Goal: Transaction & Acquisition: Book appointment/travel/reservation

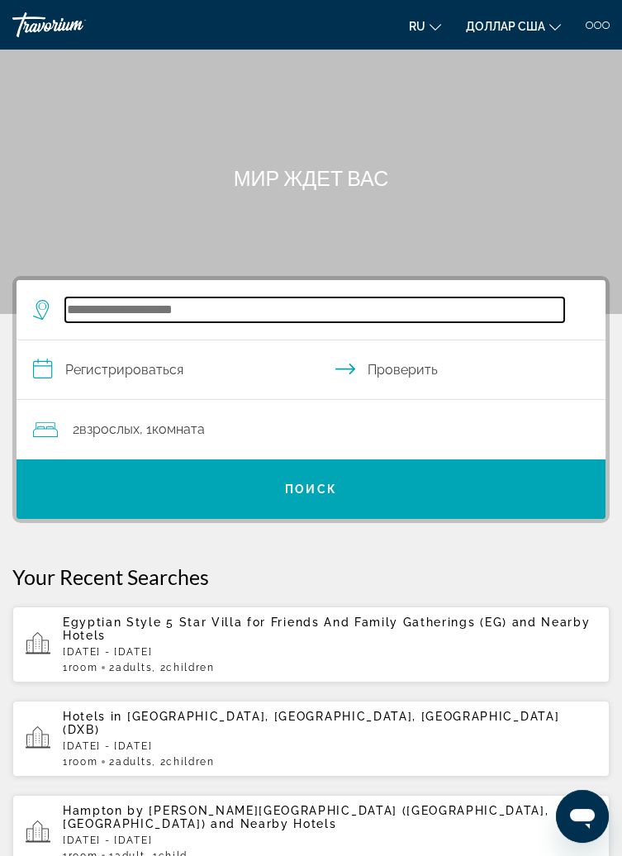
click at [207, 307] on input "Виджет поиска" at bounding box center [314, 309] width 499 height 25
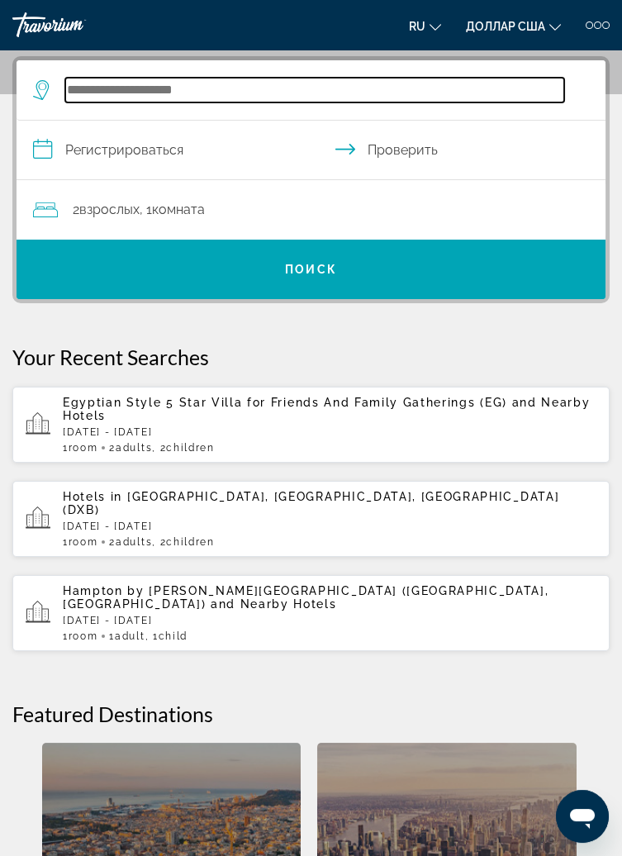
scroll to position [221, 0]
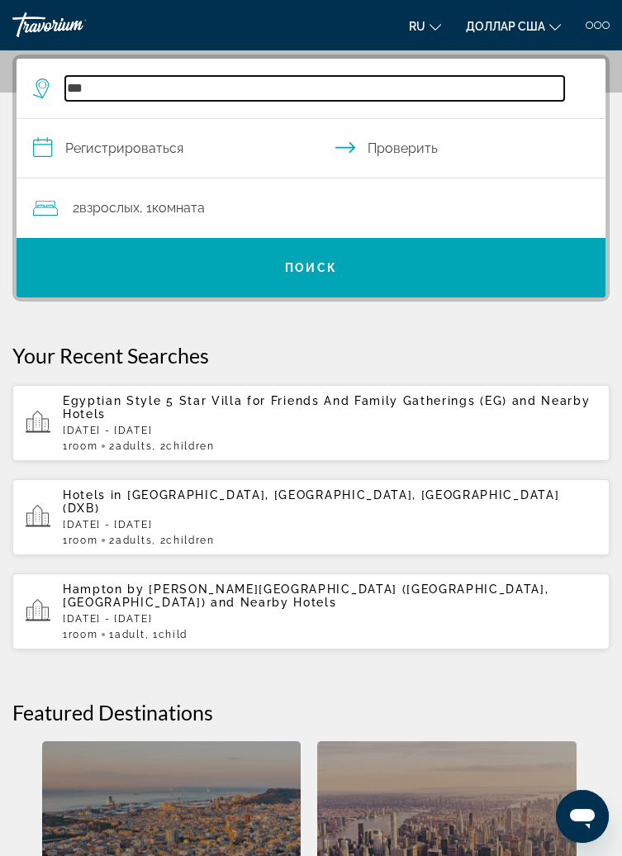
type input "***"
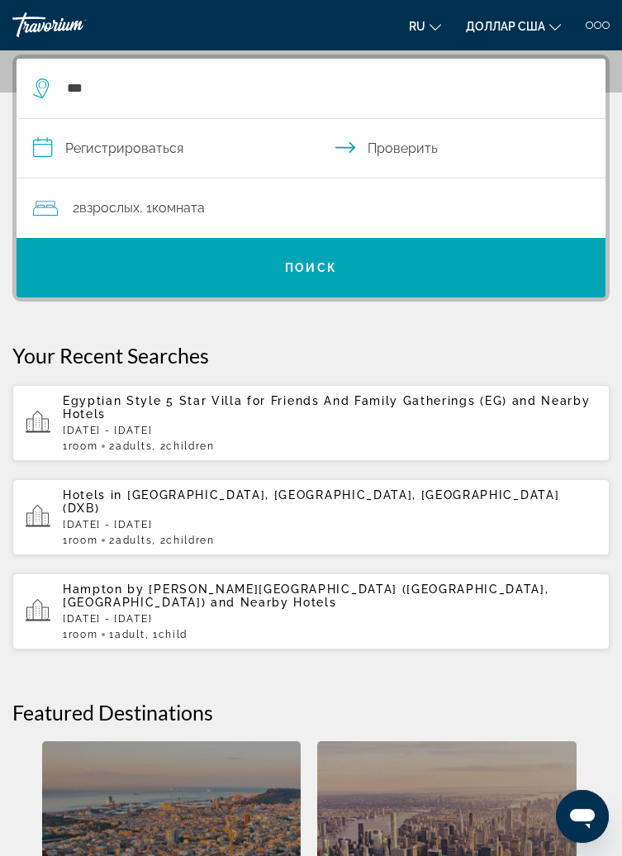
click at [143, 155] on input "**********" at bounding box center [315, 151] width 596 height 64
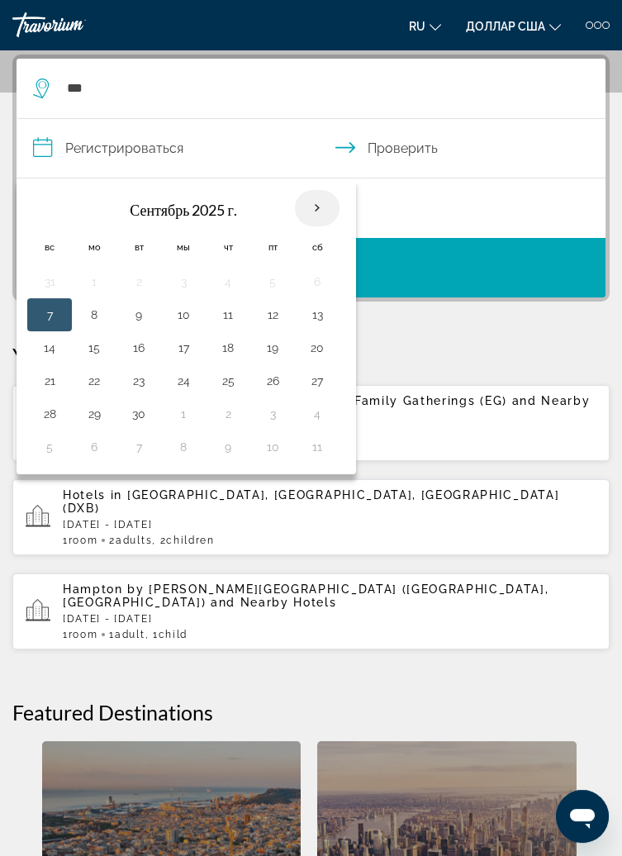
click at [331, 213] on th "В следующем месяце" at bounding box center [317, 208] width 45 height 36
click at [42, 218] on th "Previous month" at bounding box center [49, 208] width 45 height 36
click at [318, 211] on th "В следующем месяце" at bounding box center [317, 208] width 45 height 36
click at [316, 382] on button "27" at bounding box center [317, 380] width 26 height 23
click at [317, 382] on button "27" at bounding box center [317, 380] width 26 height 23
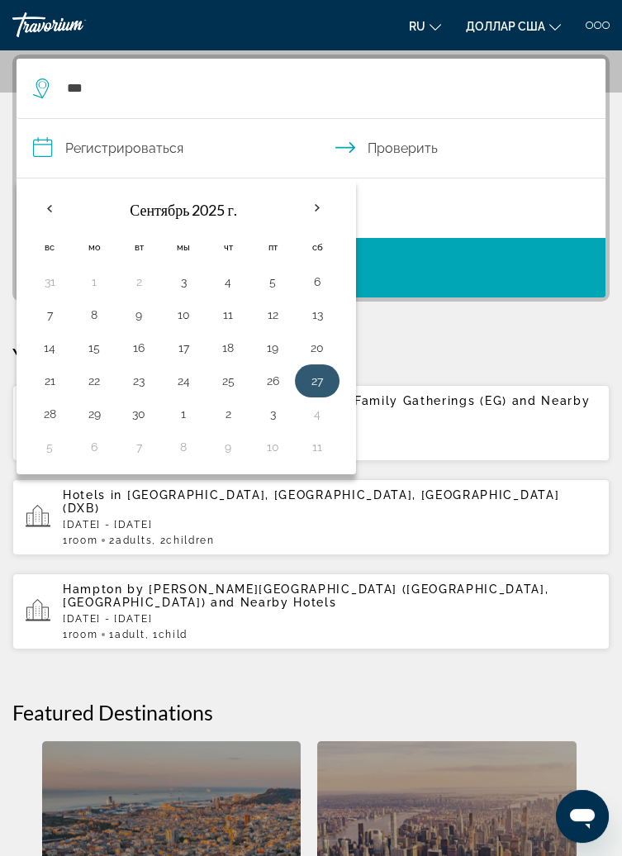
type input "**********"
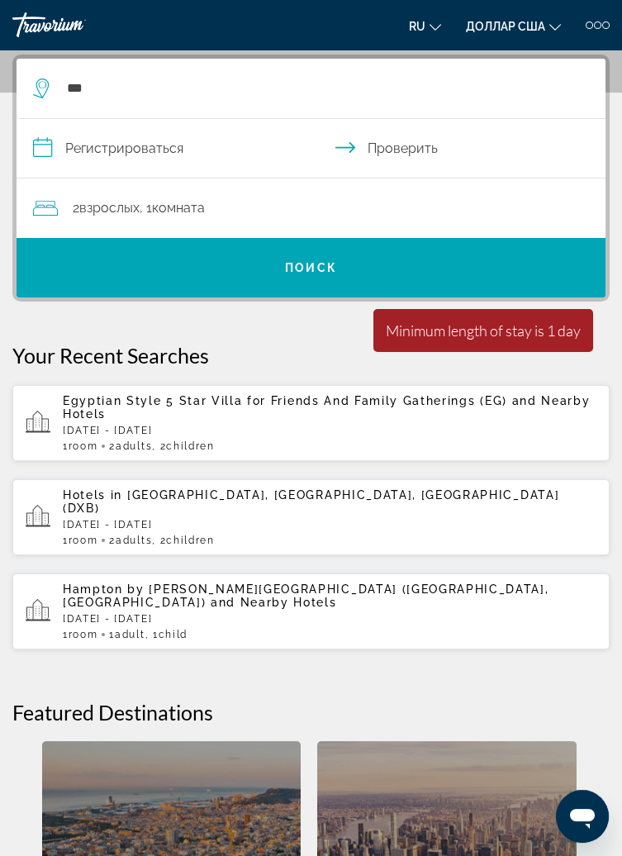
click at [138, 164] on input "**********" at bounding box center [315, 151] width 596 height 64
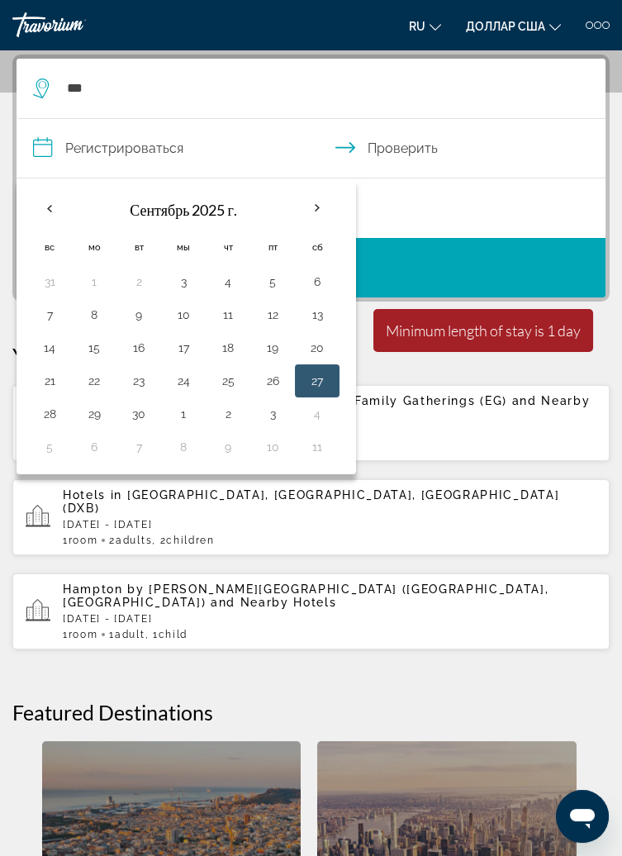
click at [314, 380] on button "27" at bounding box center [317, 380] width 26 height 23
click at [311, 383] on button "27" at bounding box center [317, 380] width 26 height 23
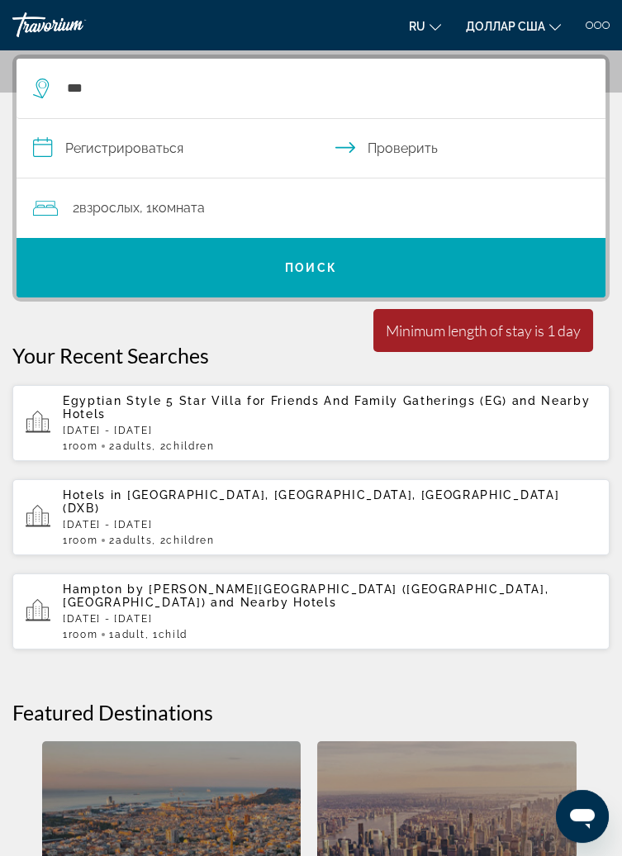
click at [372, 152] on input "**********" at bounding box center [315, 151] width 596 height 64
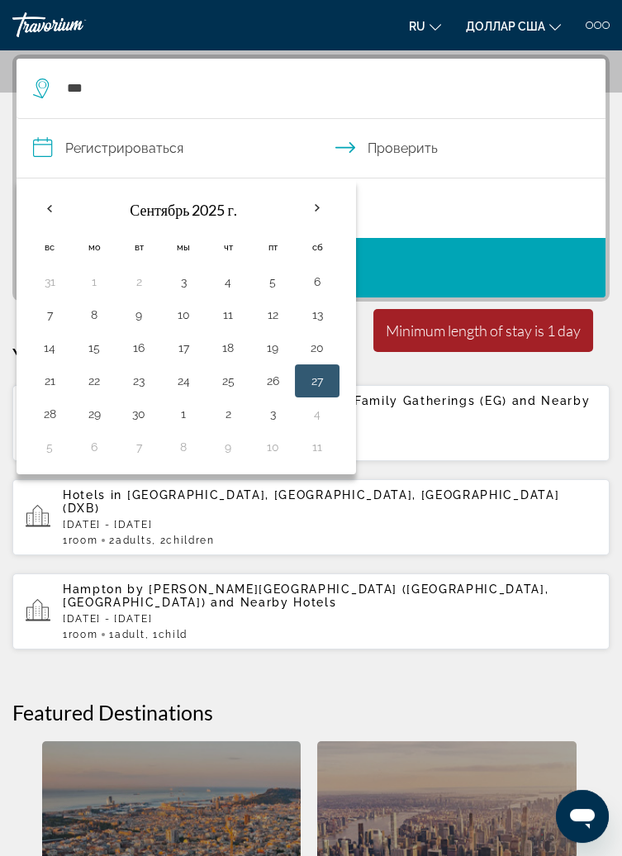
click at [400, 155] on input "**********" at bounding box center [315, 151] width 596 height 64
click at [456, 158] on input "**********" at bounding box center [315, 151] width 596 height 64
click at [273, 447] on button "10" at bounding box center [272, 446] width 26 height 23
click at [316, 212] on th "В следующем месяце" at bounding box center [317, 208] width 45 height 36
click at [471, 199] on div "2 взрослых Взрослый , 1 комната комнаты" at bounding box center [319, 208] width 573 height 23
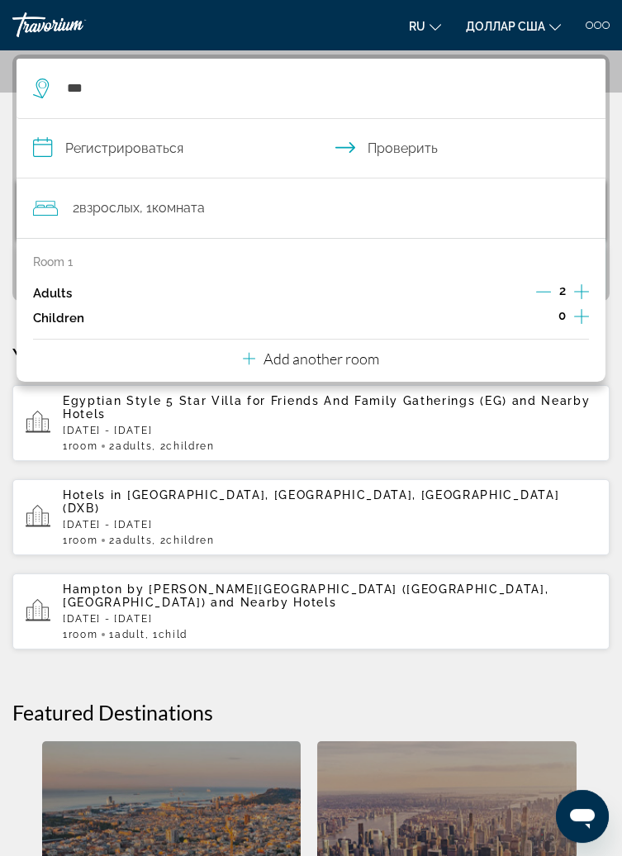
click at [111, 214] on font "взрослых" at bounding box center [109, 208] width 60 height 16
click at [537, 293] on icon "Decrement adults" at bounding box center [543, 291] width 15 height 15
click at [581, 312] on icon "Increment children" at bounding box center [581, 317] width 15 height 20
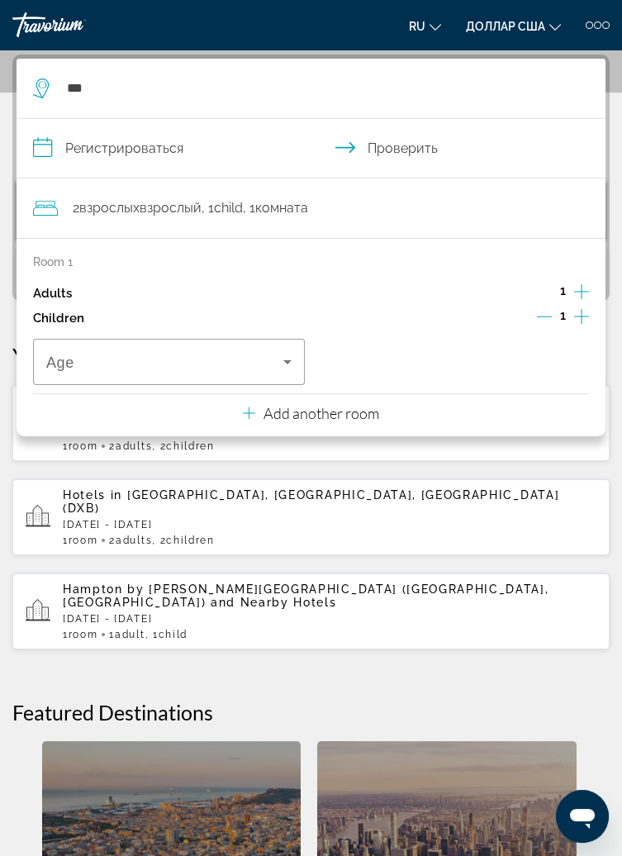
click at [575, 317] on icon "Increment children" at bounding box center [581, 317] width 15 height 20
click at [288, 362] on icon "Travelers: 1 adult, 2 children" at bounding box center [287, 362] width 8 height 4
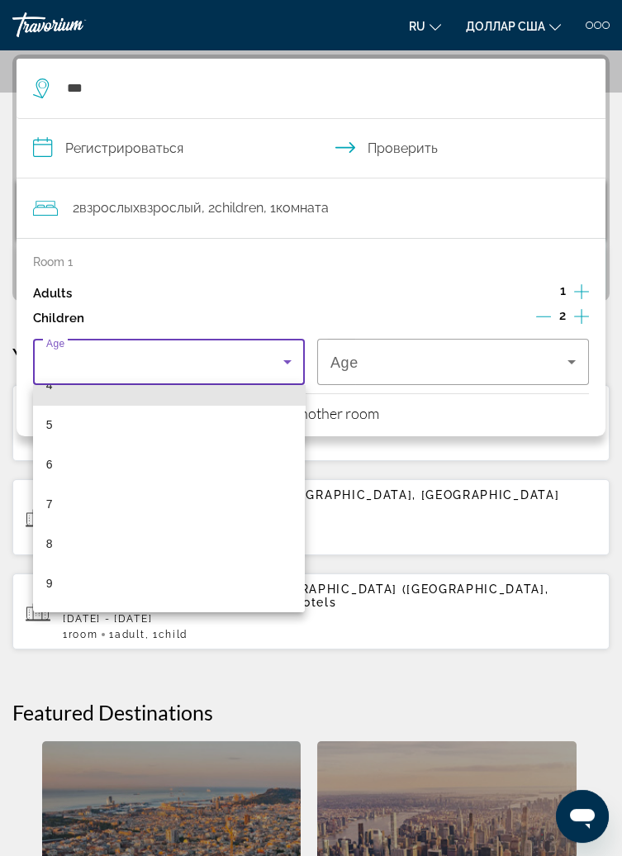
scroll to position [178, 0]
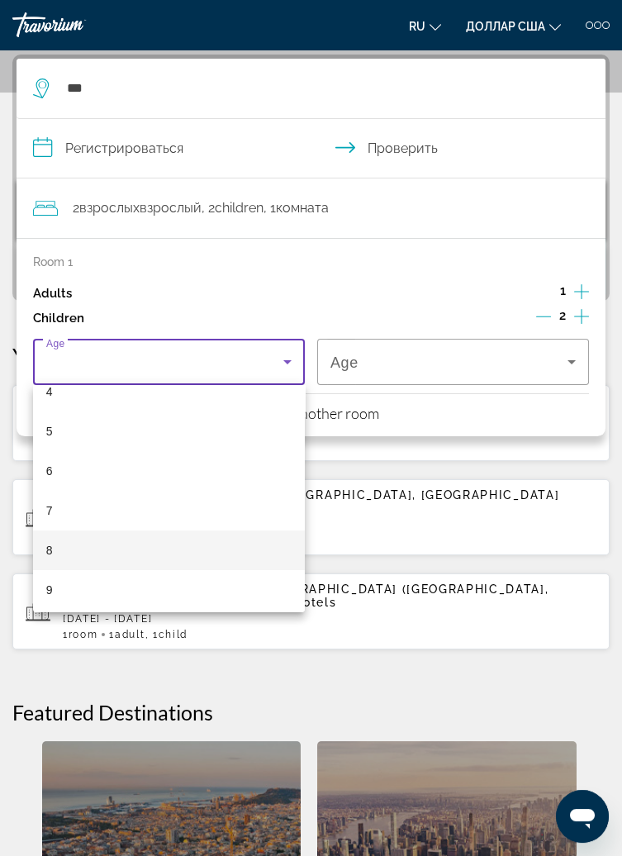
click at [139, 555] on mat-option "8" at bounding box center [169, 550] width 272 height 40
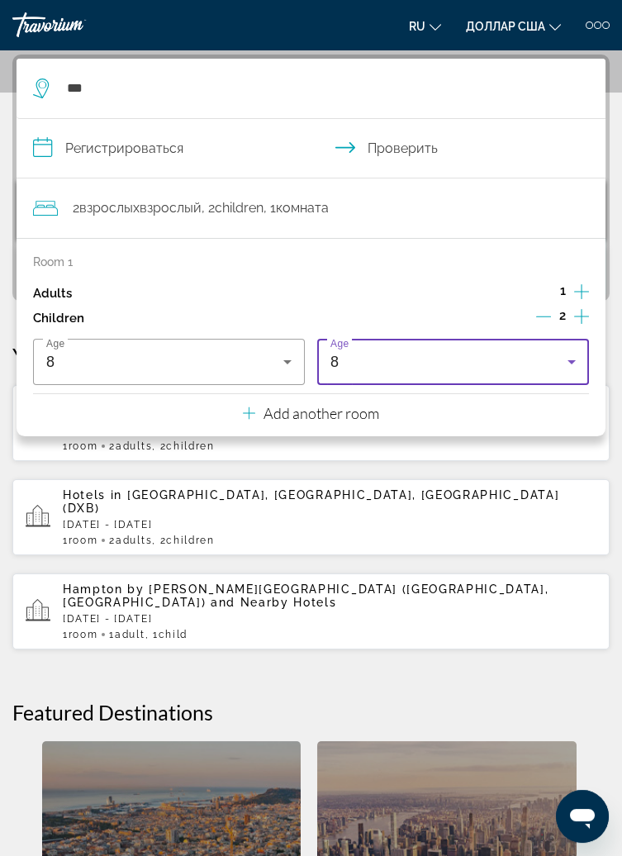
click at [487, 369] on div "8" at bounding box center [449, 362] width 237 height 20
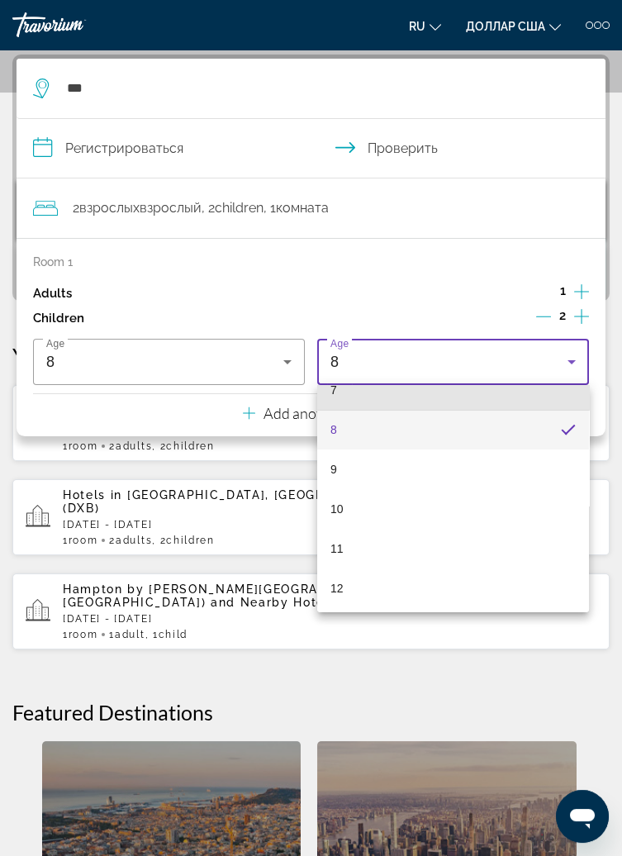
scroll to position [304, 0]
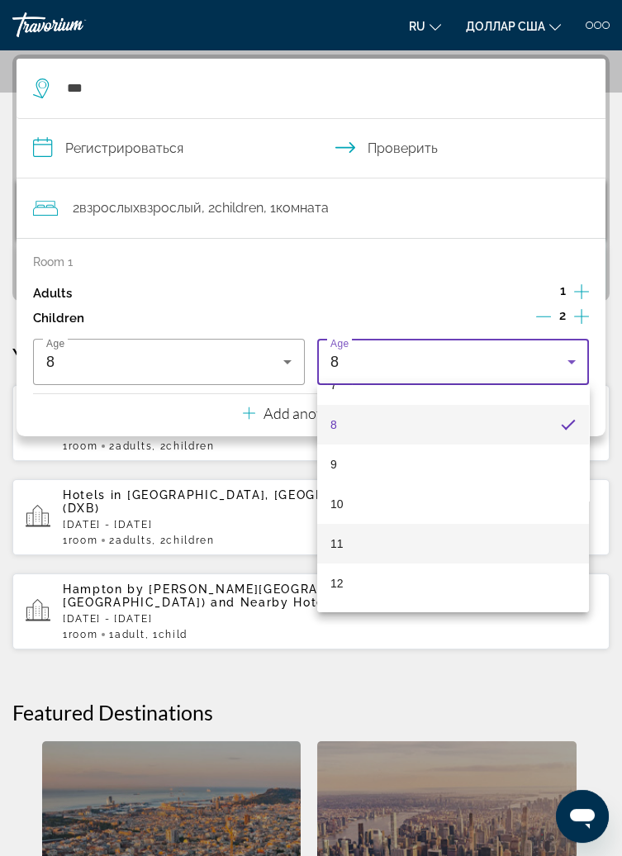
click at [439, 538] on mat-option "11" at bounding box center [453, 544] width 272 height 40
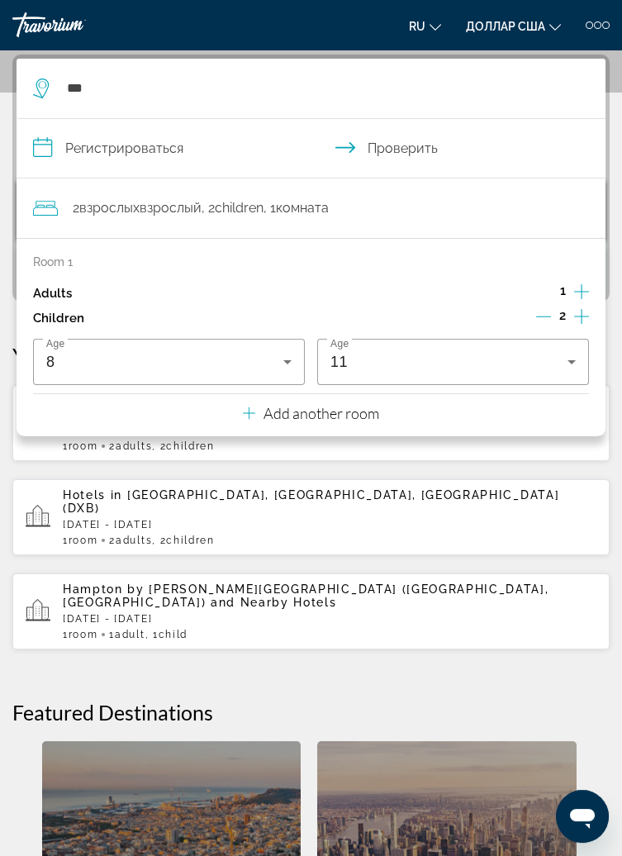
click at [557, 164] on input "**********" at bounding box center [315, 151] width 596 height 64
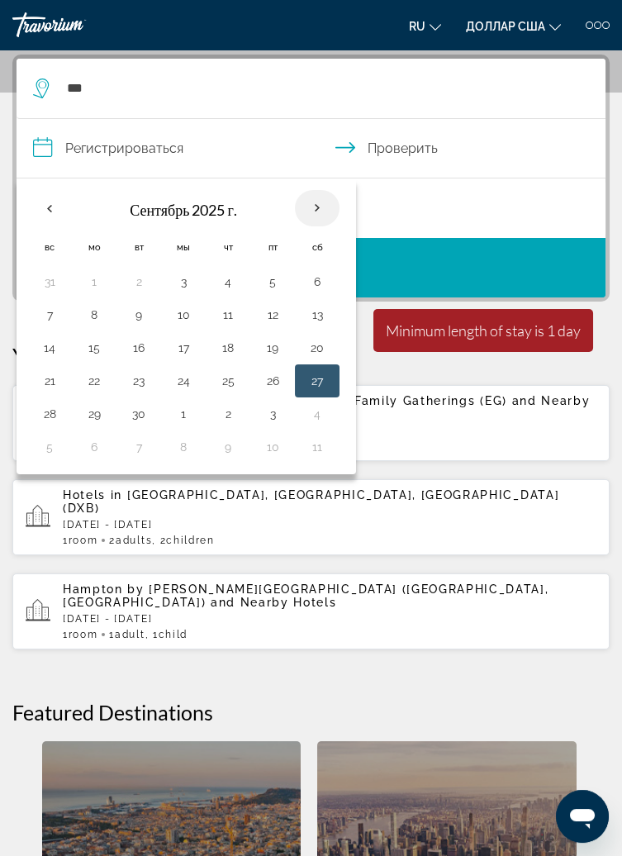
click at [324, 214] on th "В следующем месяце" at bounding box center [317, 208] width 45 height 36
click at [307, 381] on button "27" at bounding box center [317, 380] width 26 height 23
click at [50, 220] on th "Previous month" at bounding box center [49, 208] width 45 height 36
click at [57, 216] on th "Previous month" at bounding box center [49, 208] width 45 height 36
click at [459, 228] on div "2 взрослых Взрослый , 2 Child Children , 1 комната комнаты" at bounding box center [319, 207] width 573 height 59
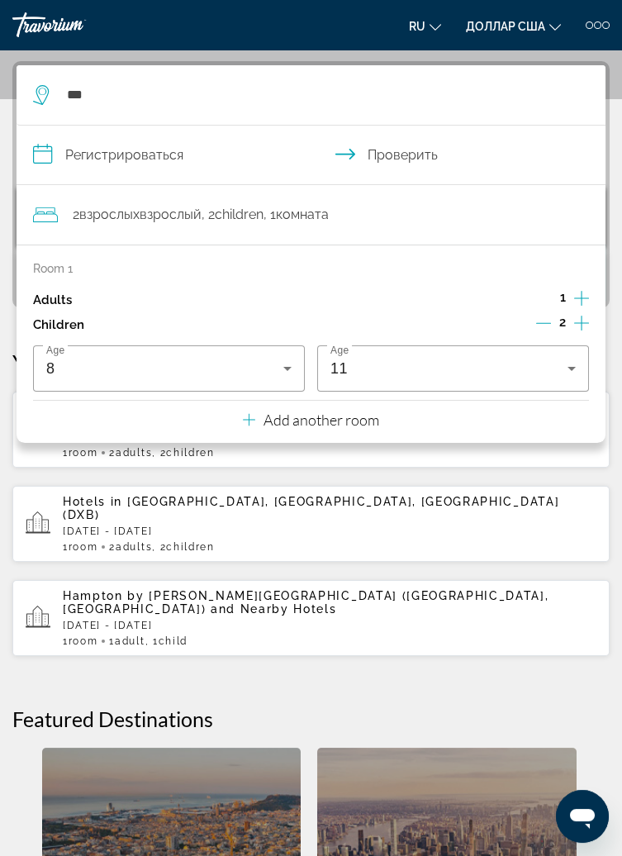
scroll to position [217, 0]
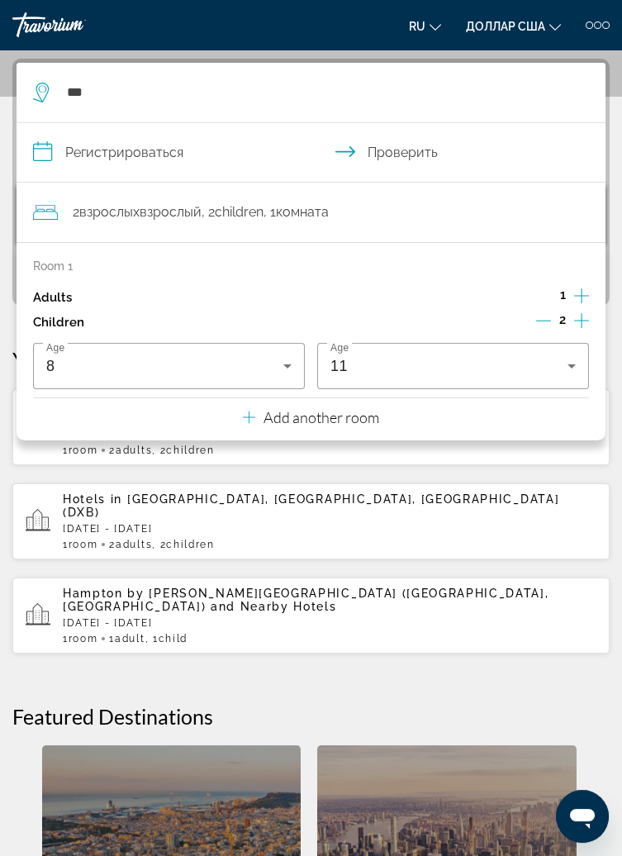
click at [464, 523] on p "Tue, 30 Dec - Tue, 06 Jan" at bounding box center [330, 529] width 534 height 12
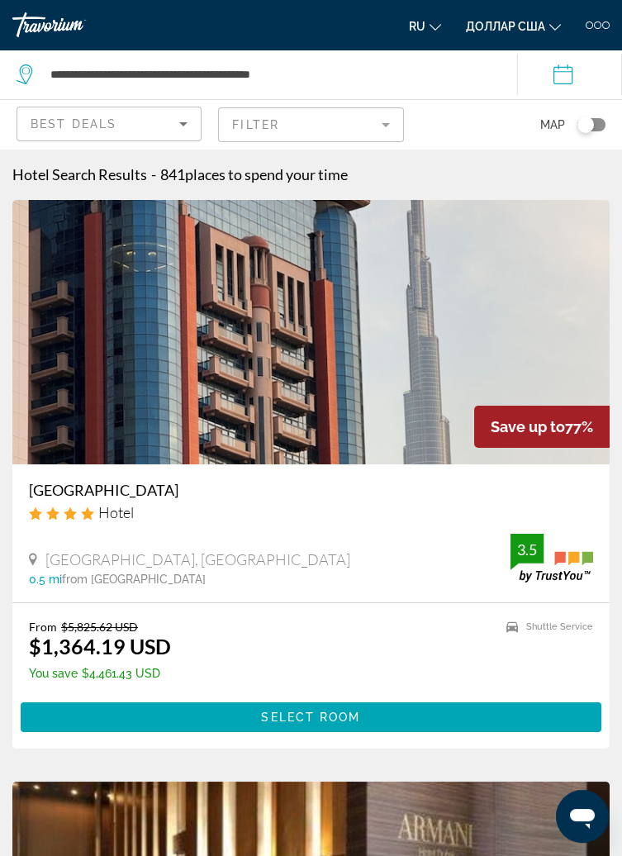
click at [183, 123] on icon "Sort by" at bounding box center [183, 124] width 8 height 4
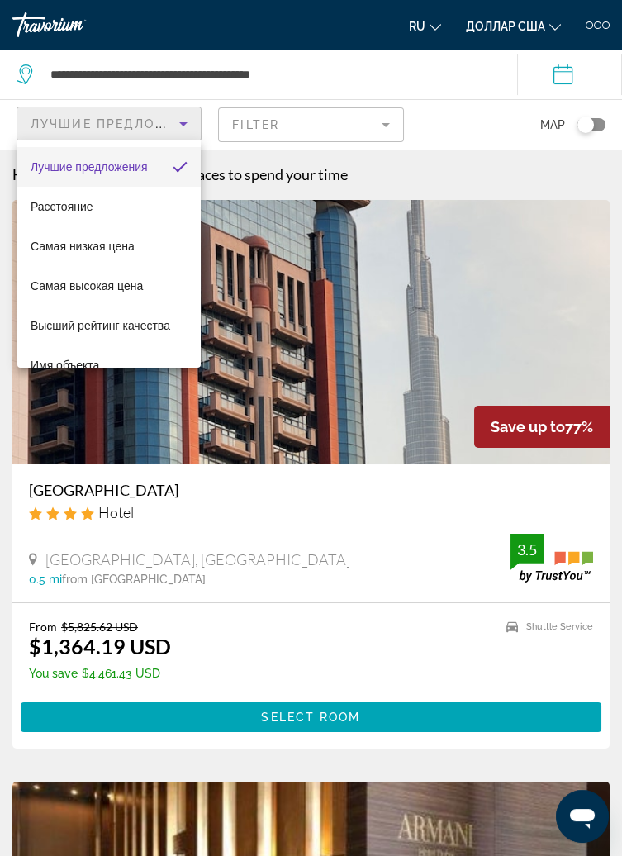
click at [573, 69] on div at bounding box center [311, 428] width 622 height 856
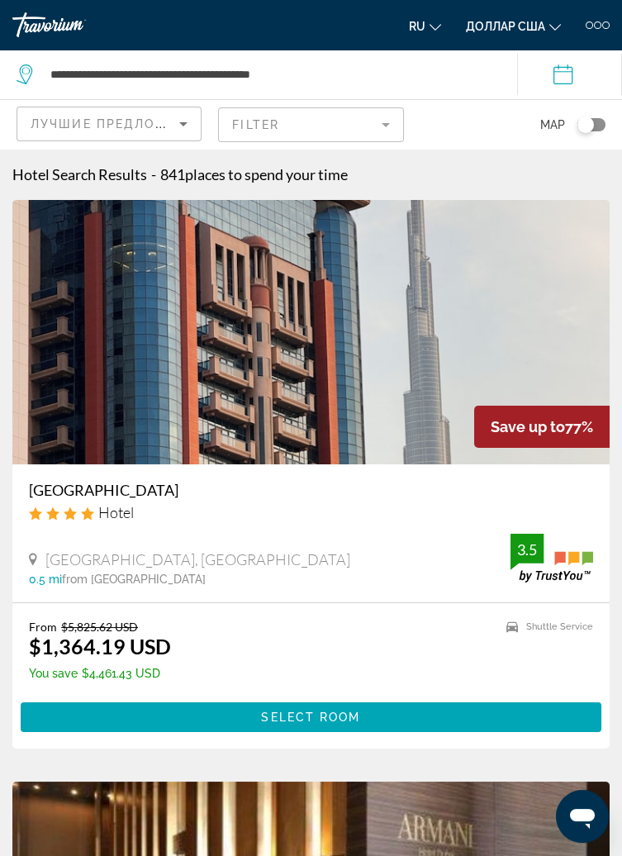
click at [560, 79] on input "**********" at bounding box center [573, 77] width 112 height 55
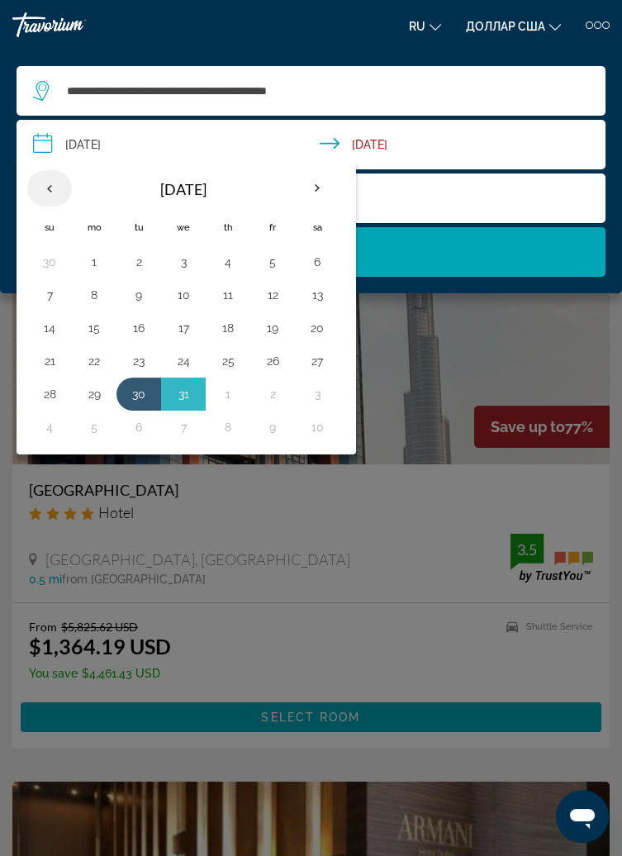
click at [45, 198] on th "Previous month" at bounding box center [49, 188] width 45 height 36
click at [45, 200] on th "Previous month" at bounding box center [49, 188] width 45 height 36
click at [51, 199] on th "Previous month" at bounding box center [49, 188] width 45 height 36
click at [321, 192] on th "Next month" at bounding box center [317, 188] width 45 height 36
click at [322, 369] on button "25" at bounding box center [317, 361] width 26 height 23
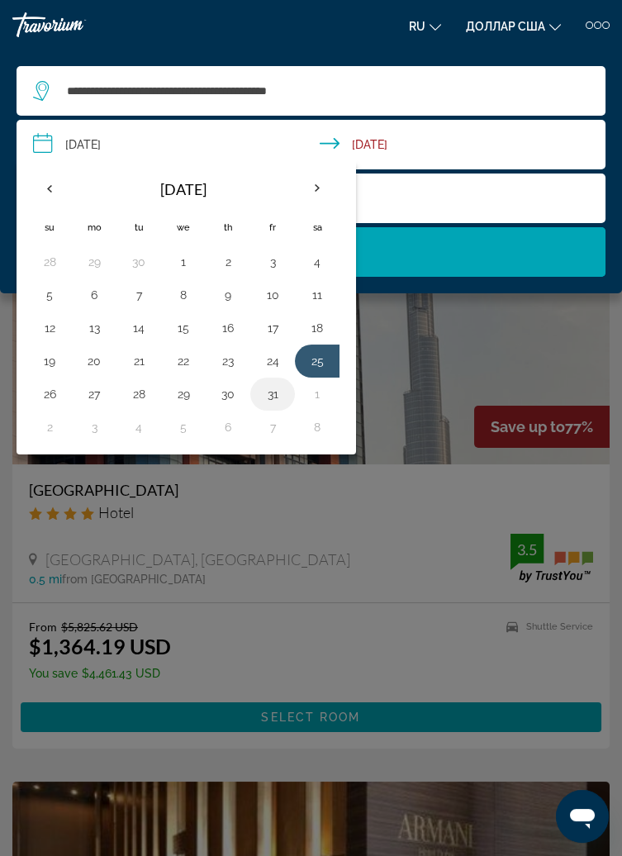
click at [273, 397] on button "31" at bounding box center [272, 394] width 26 height 23
type input "**********"
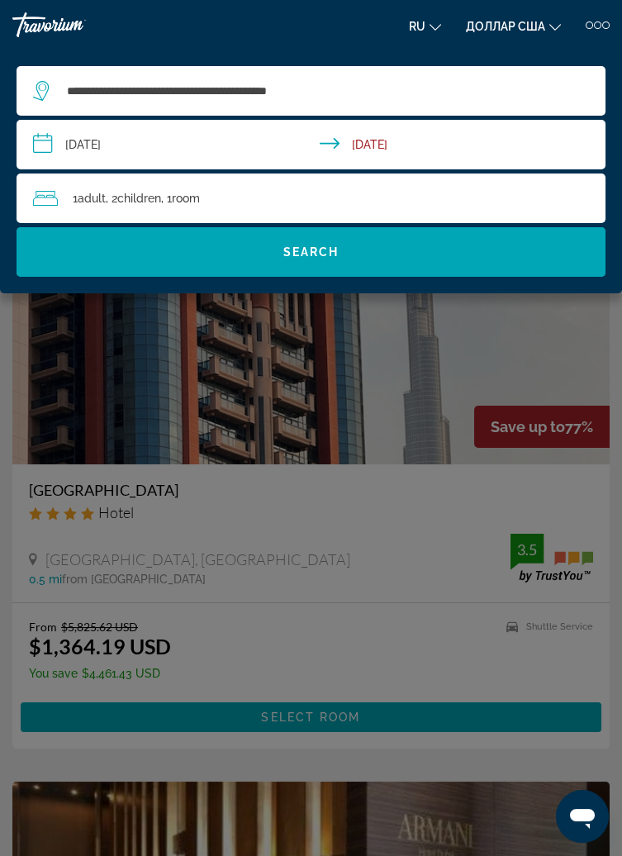
click at [44, 202] on icon "Travelers: 1 adult, 2 children" at bounding box center [45, 198] width 25 height 20
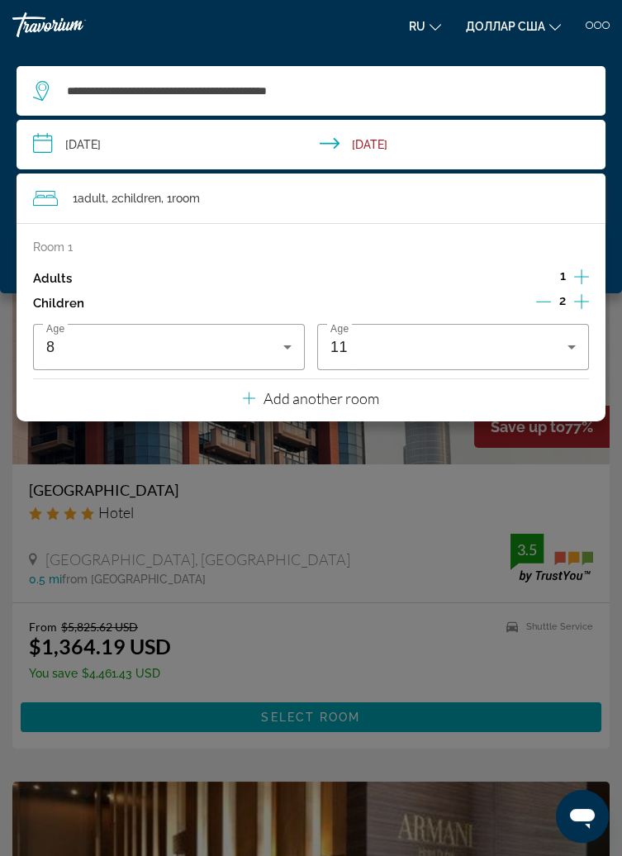
click at [478, 212] on div "1 Adult Adults , 2 Child Children , 1 Room rooms" at bounding box center [319, 199] width 573 height 50
click at [502, 199] on div "1 Adult Adults , 2 Child Children , 1 Room rooms" at bounding box center [319, 198] width 573 height 23
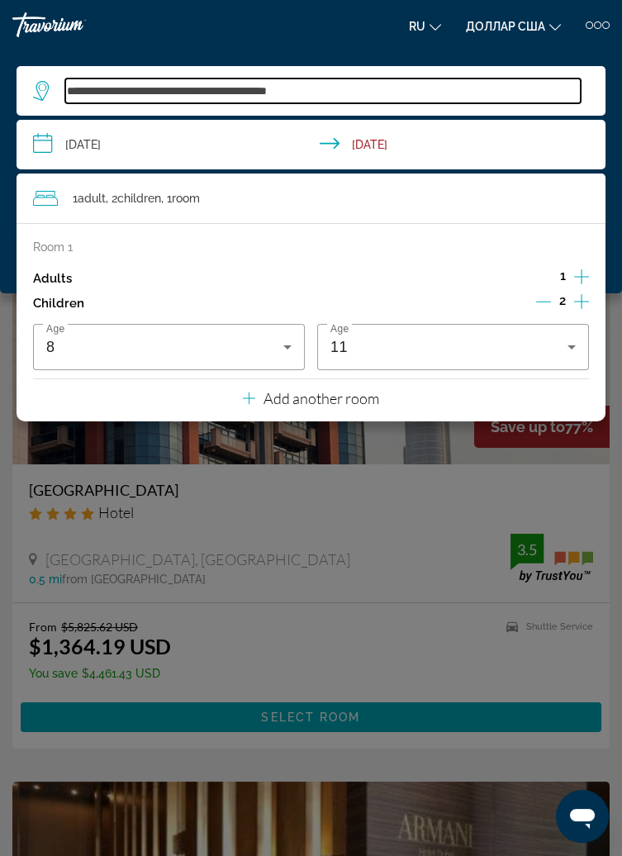
click at [554, 93] on input "**********" at bounding box center [323, 91] width 516 height 25
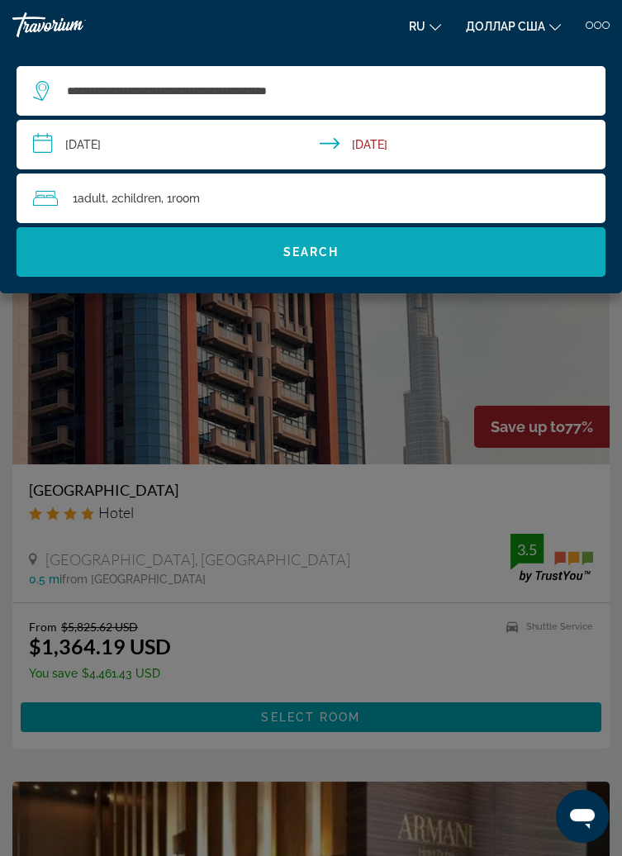
click at [462, 251] on span "Search widget" at bounding box center [311, 252] width 589 height 40
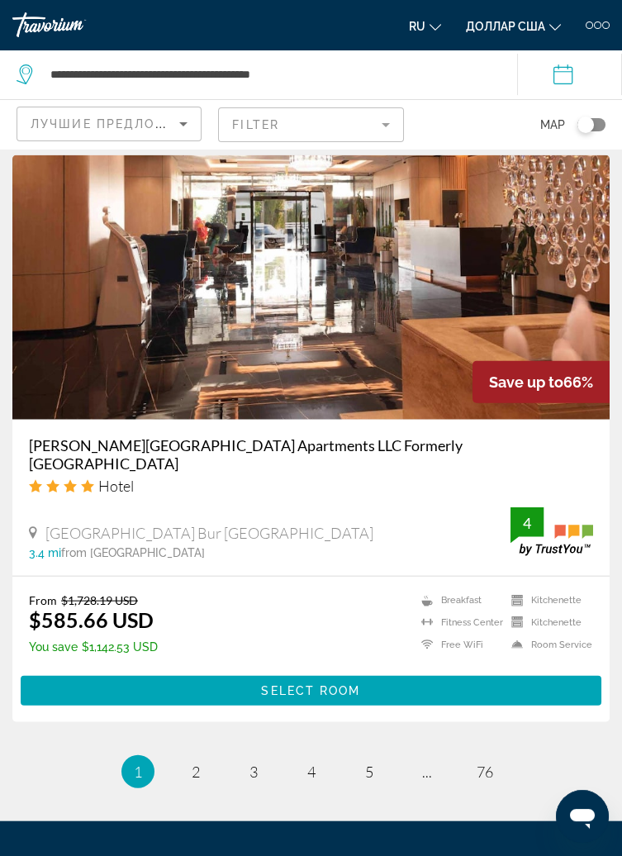
scroll to position [6417, 0]
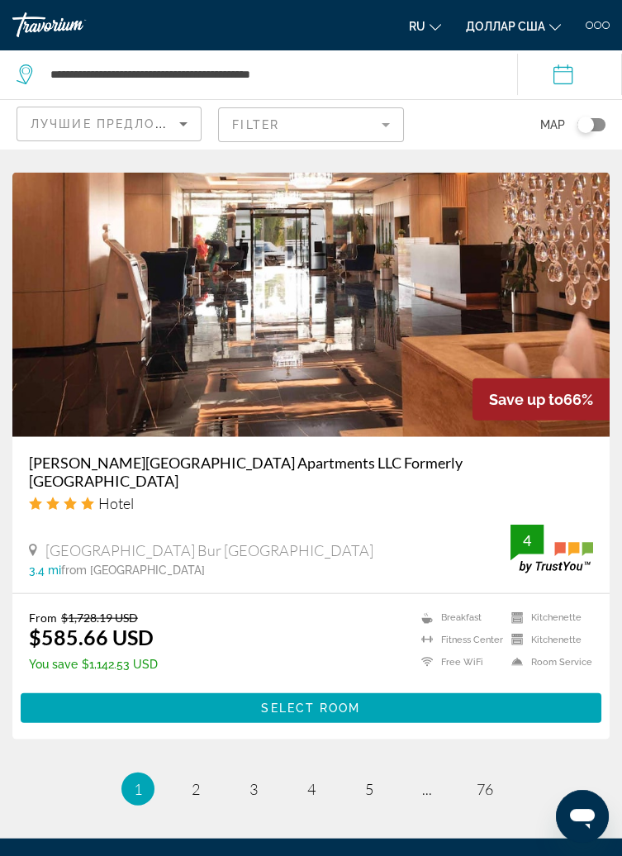
click at [184, 124] on icon "Sort by" at bounding box center [183, 124] width 8 height 4
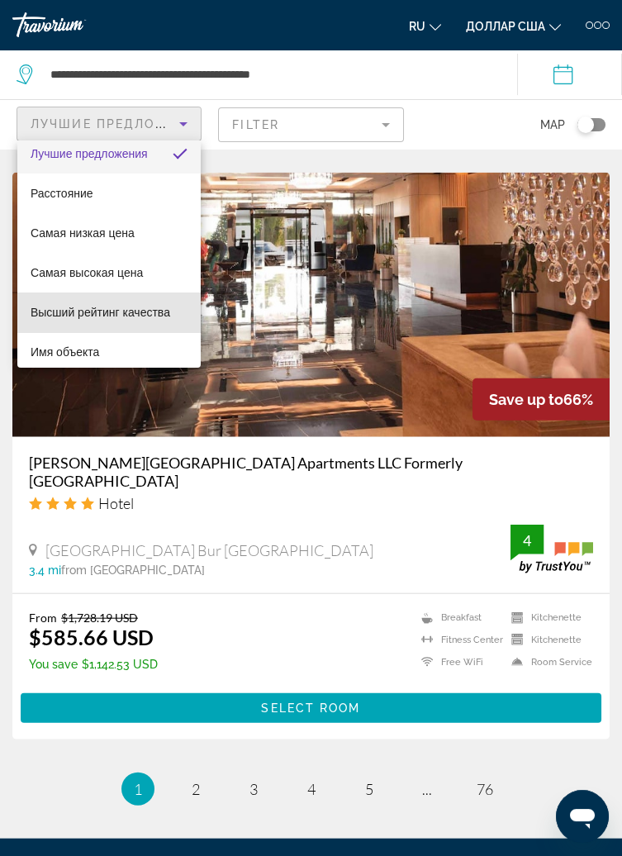
scroll to position [0, 0]
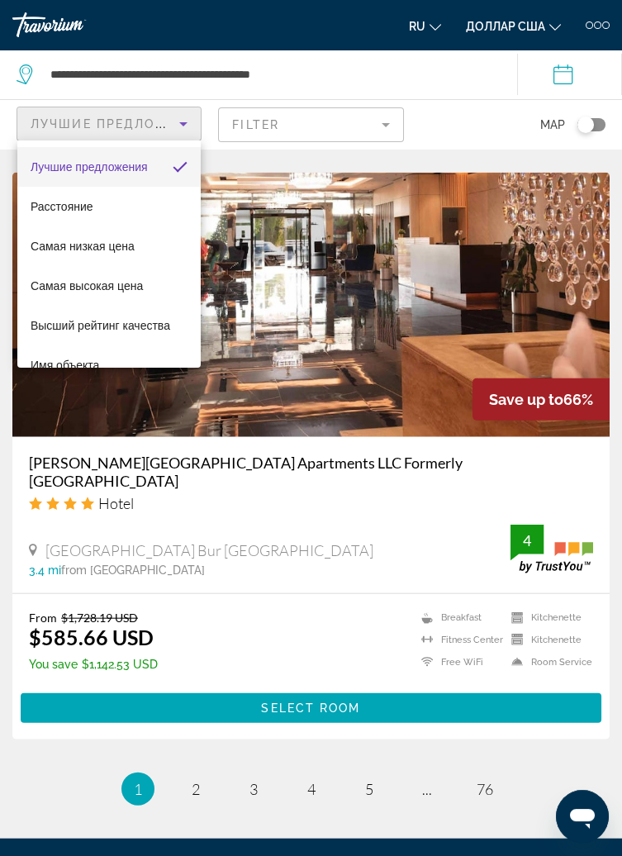
click at [383, 123] on div at bounding box center [311, 428] width 622 height 856
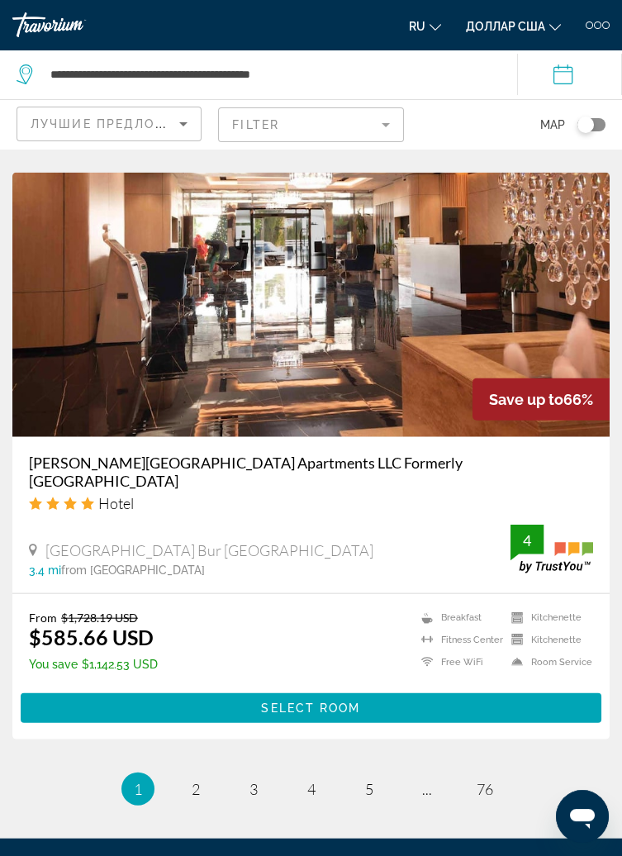
click at [383, 122] on mat-form-field "Filter" at bounding box center [310, 124] width 185 height 35
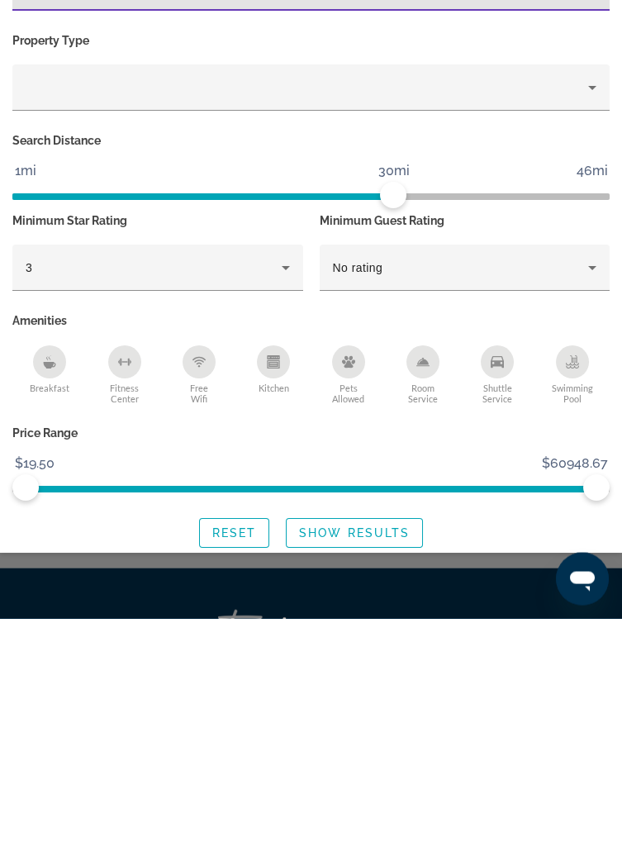
scroll to position [6450, 0]
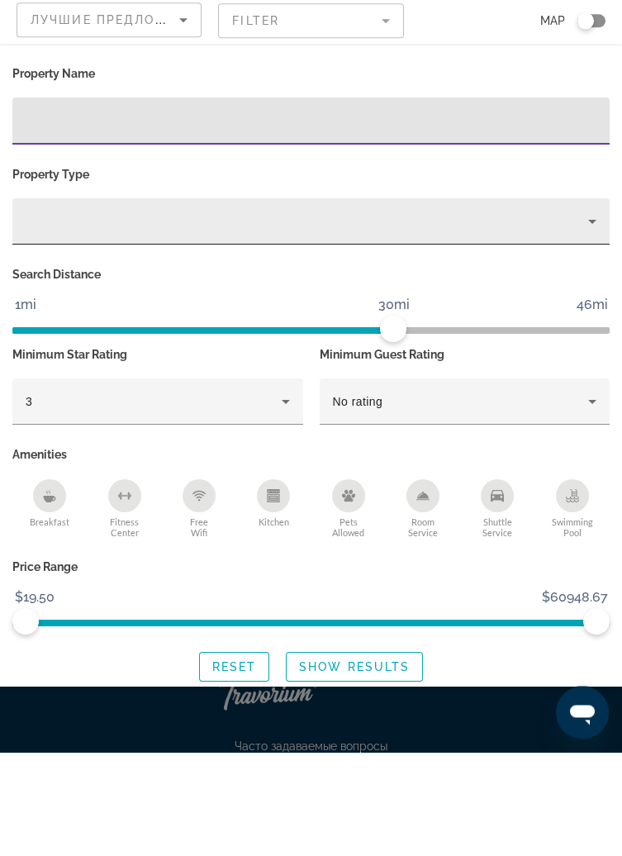
click at [601, 324] on icon "Property type" at bounding box center [593, 326] width 20 height 20
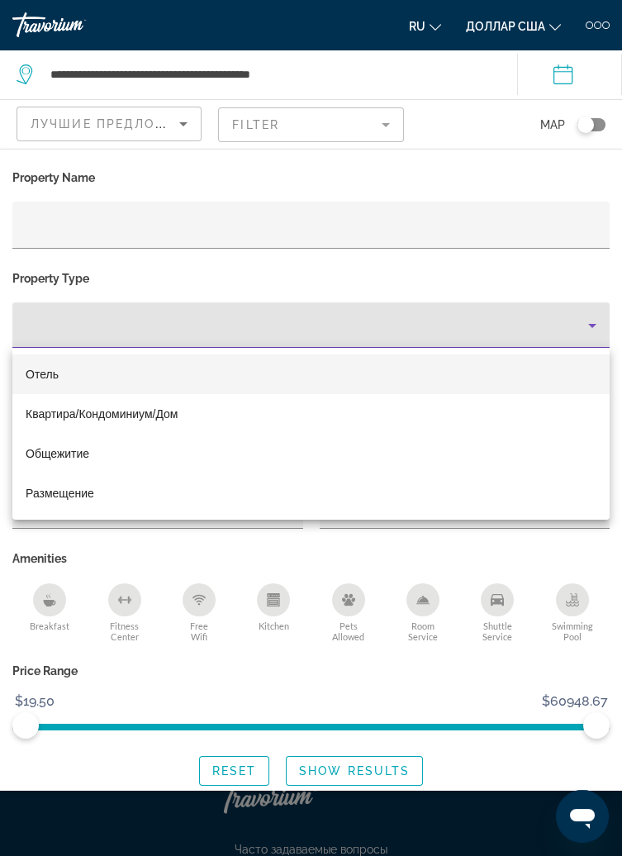
click at [414, 370] on mat-option "Отель" at bounding box center [310, 374] width 597 height 40
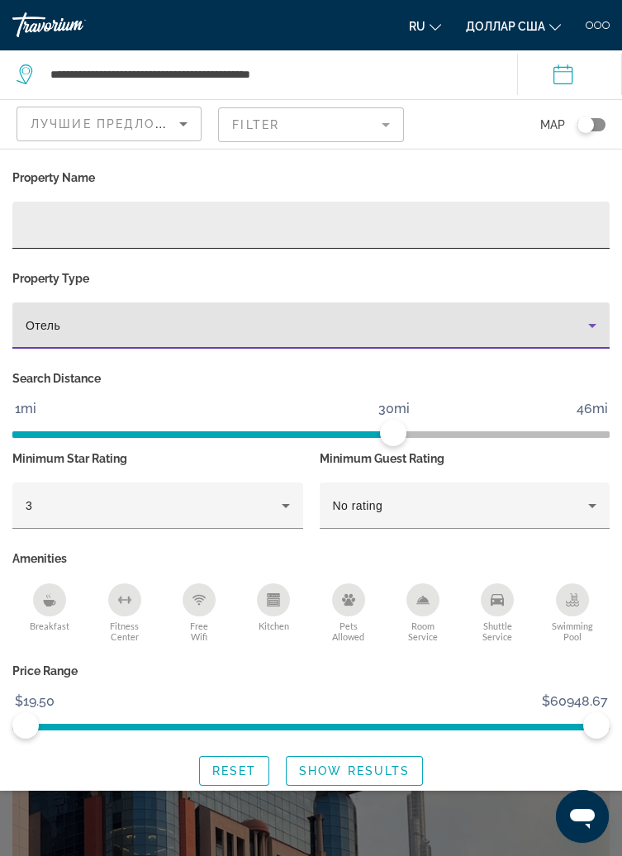
click at [573, 226] on input "Hotel Filters" at bounding box center [311, 226] width 571 height 20
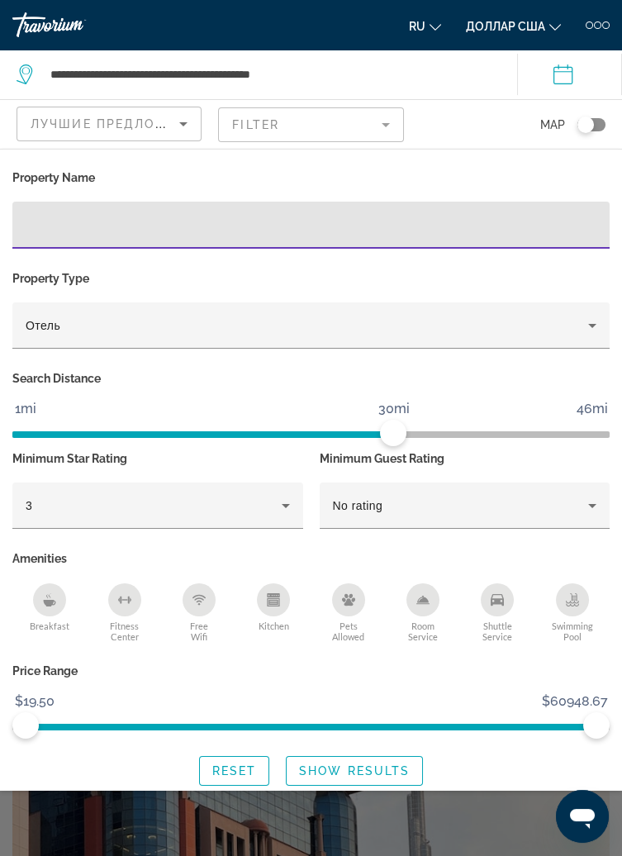
click at [549, 226] on input "Hotel Filters" at bounding box center [311, 226] width 571 height 20
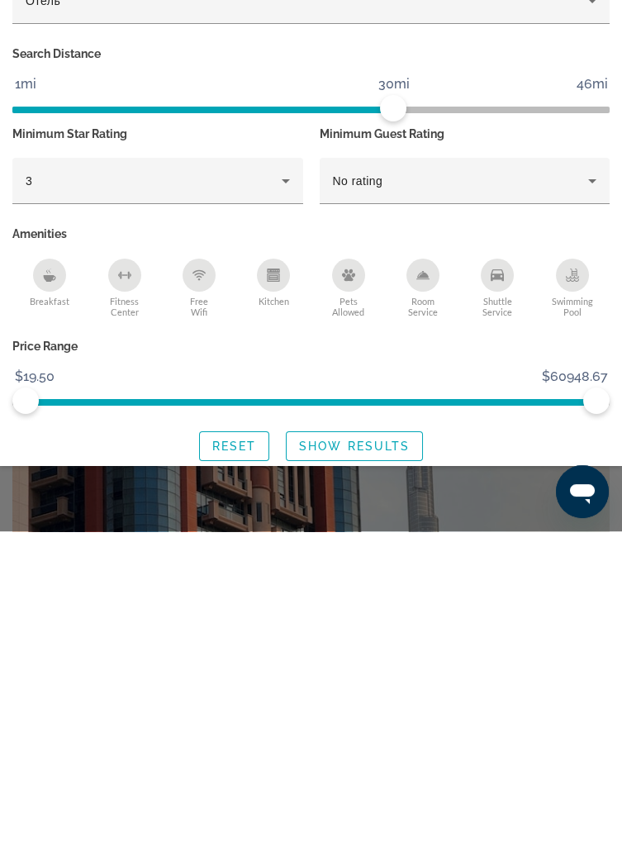
scroll to position [79, 0]
click at [248, 782] on span "Search widget" at bounding box center [234, 771] width 69 height 40
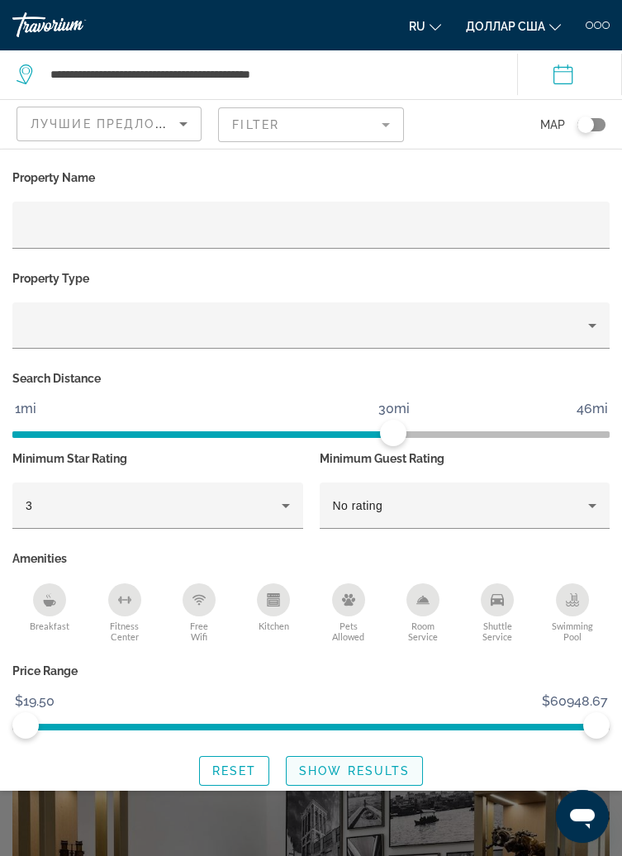
click at [402, 778] on span "Search widget" at bounding box center [355, 771] width 136 height 40
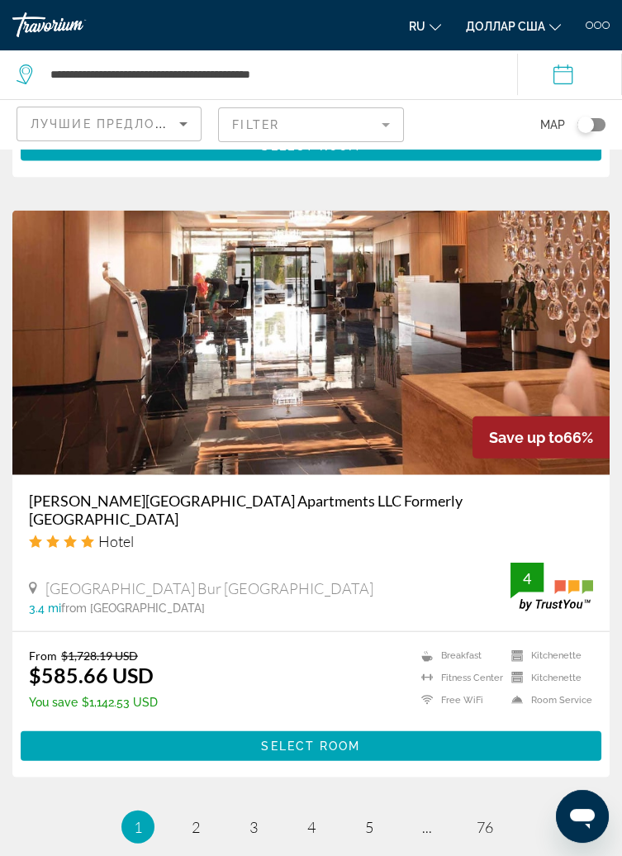
scroll to position [6572, 0]
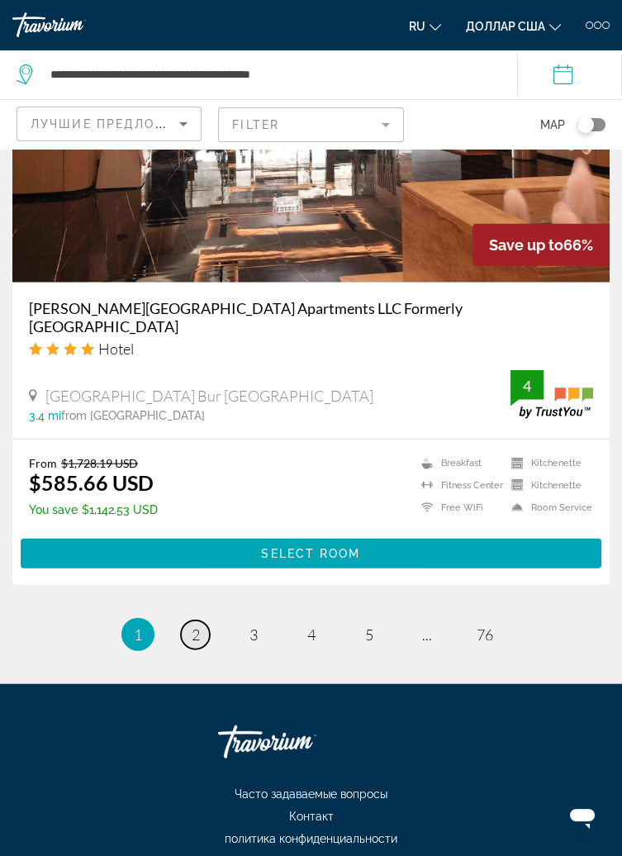
click at [190, 621] on link "page 2" at bounding box center [195, 635] width 29 height 29
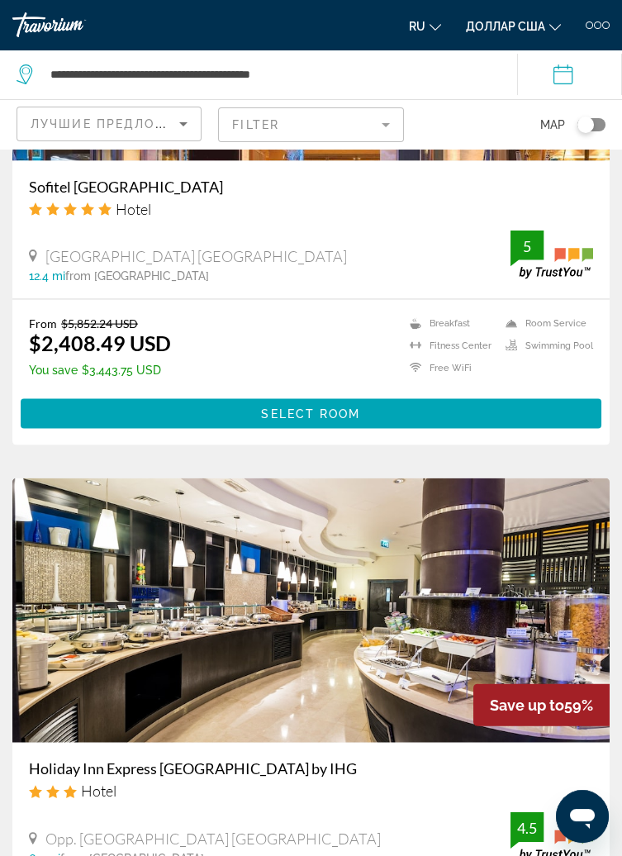
scroll to position [6554, 0]
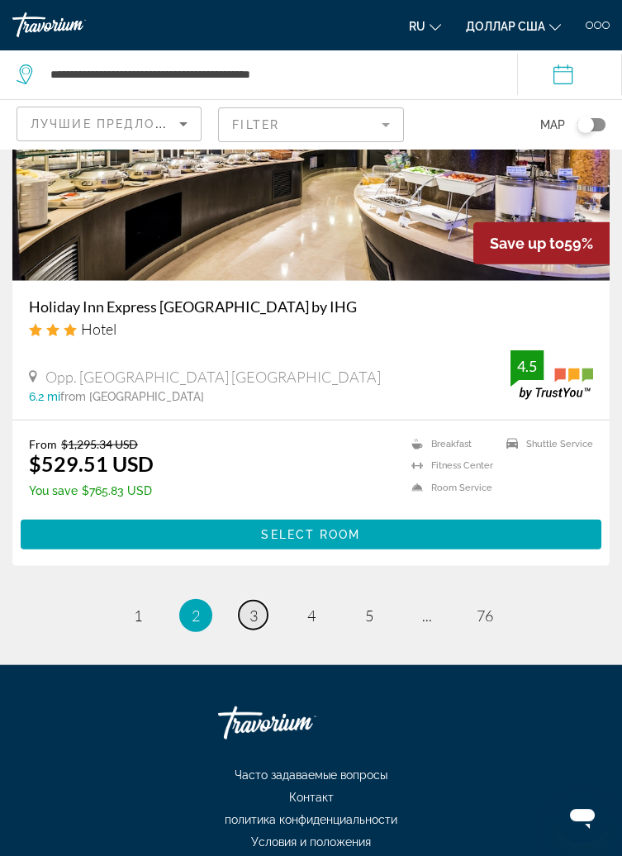
click at [254, 615] on span "3" at bounding box center [254, 616] width 8 height 18
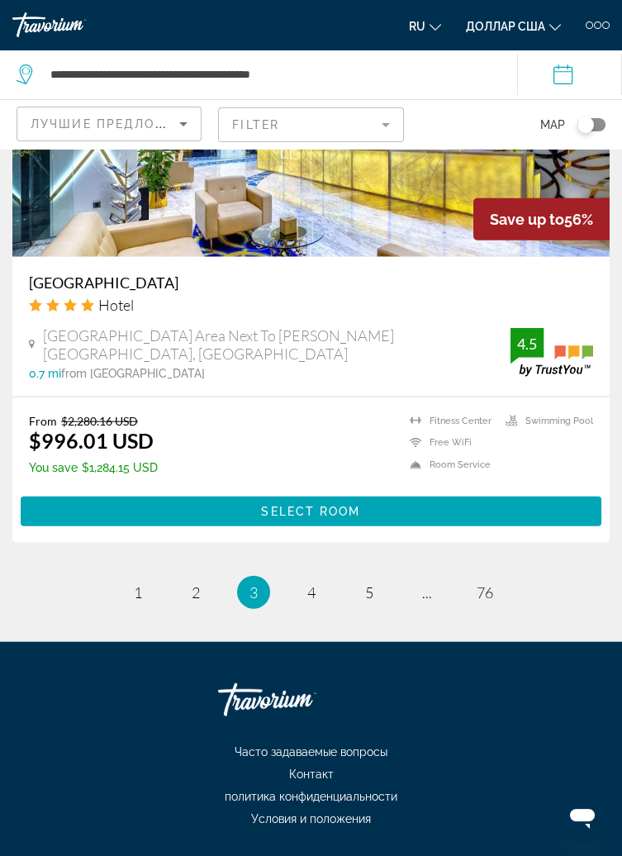
scroll to position [6534, 0]
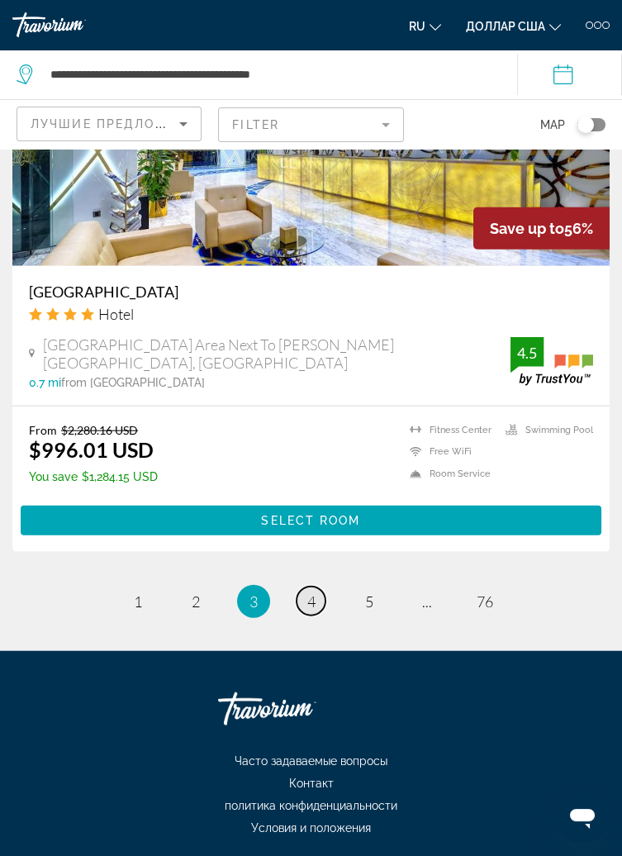
click at [313, 616] on link "page 4" at bounding box center [311, 601] width 29 height 29
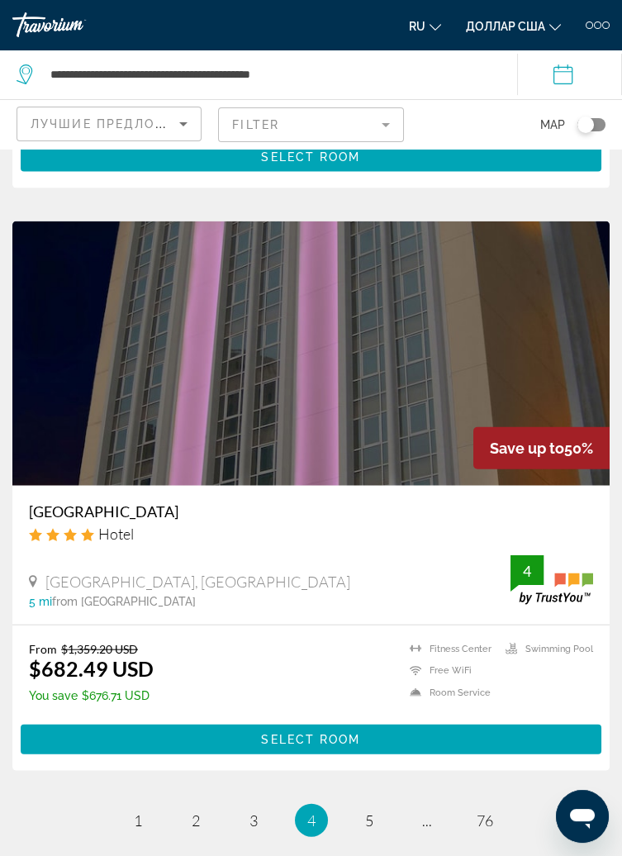
scroll to position [6554, 0]
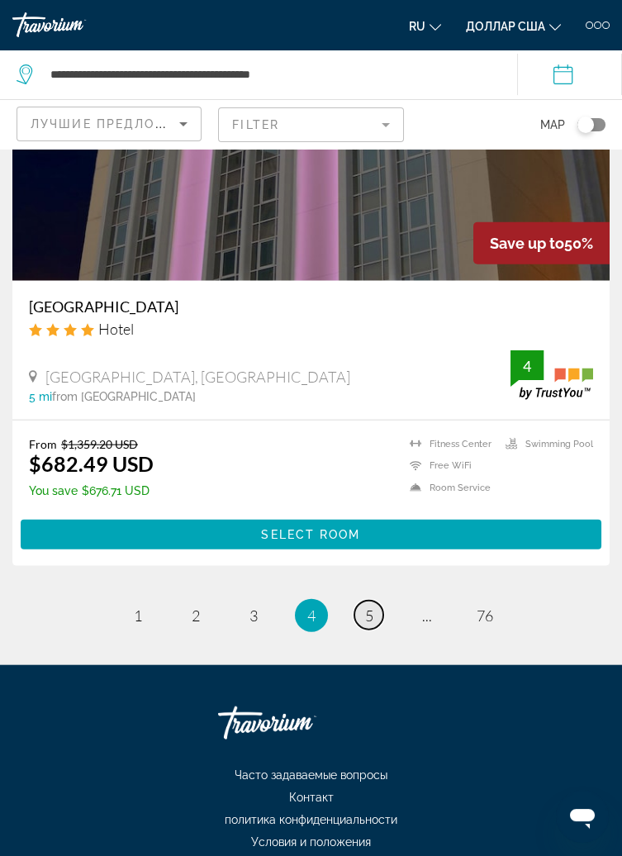
click at [373, 626] on link "page 5" at bounding box center [368, 615] width 29 height 29
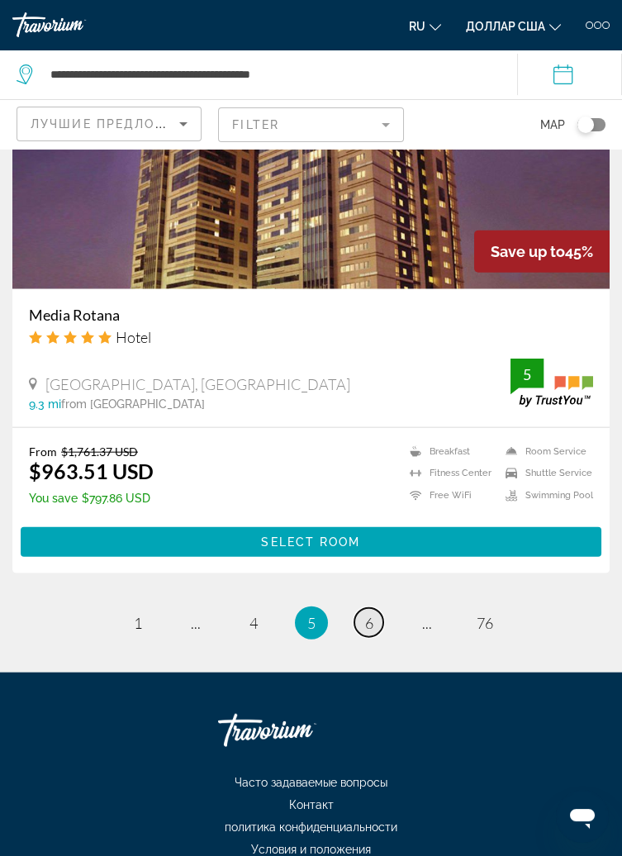
scroll to position [6554, 0]
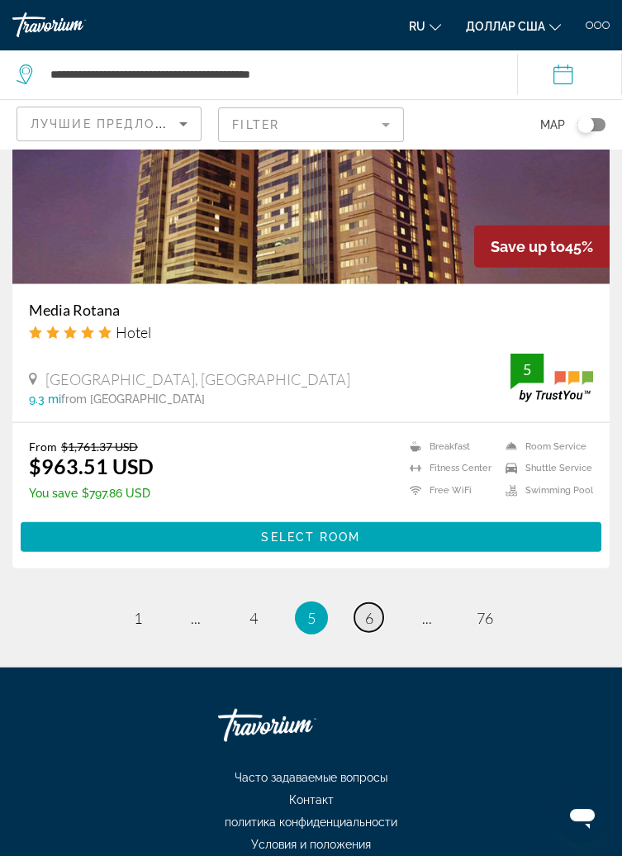
click at [378, 623] on link "page 6" at bounding box center [368, 617] width 29 height 29
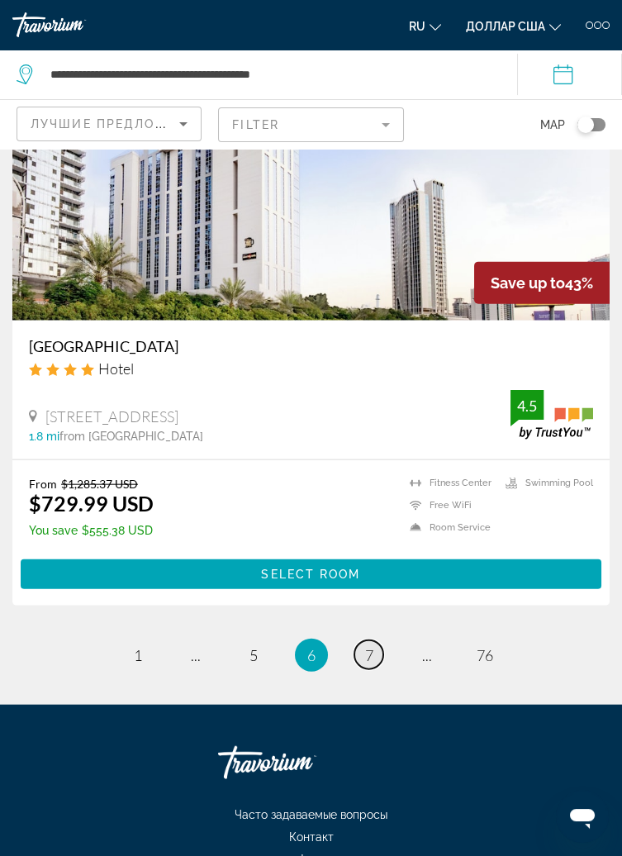
scroll to position [6588, 0]
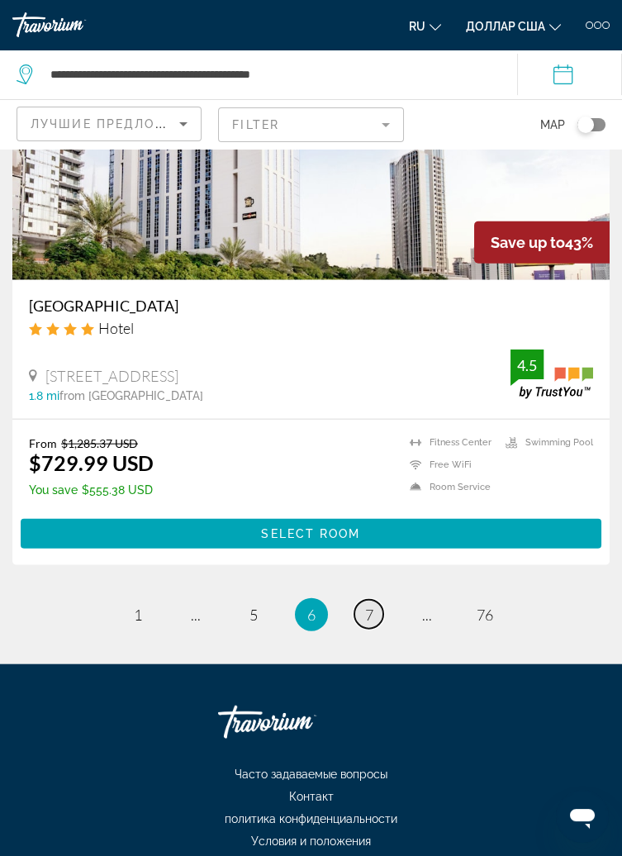
click at [378, 617] on link "page 7" at bounding box center [368, 614] width 29 height 29
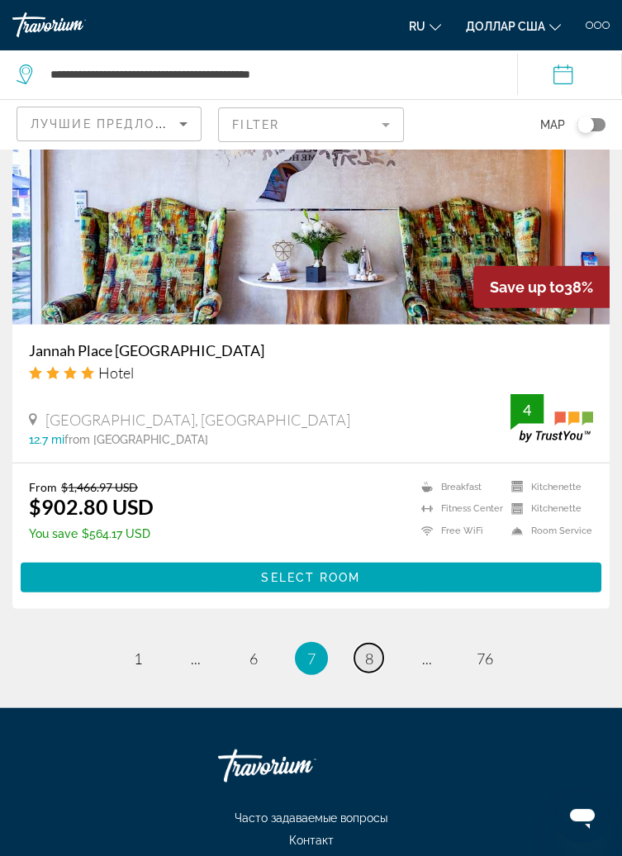
scroll to position [6511, 0]
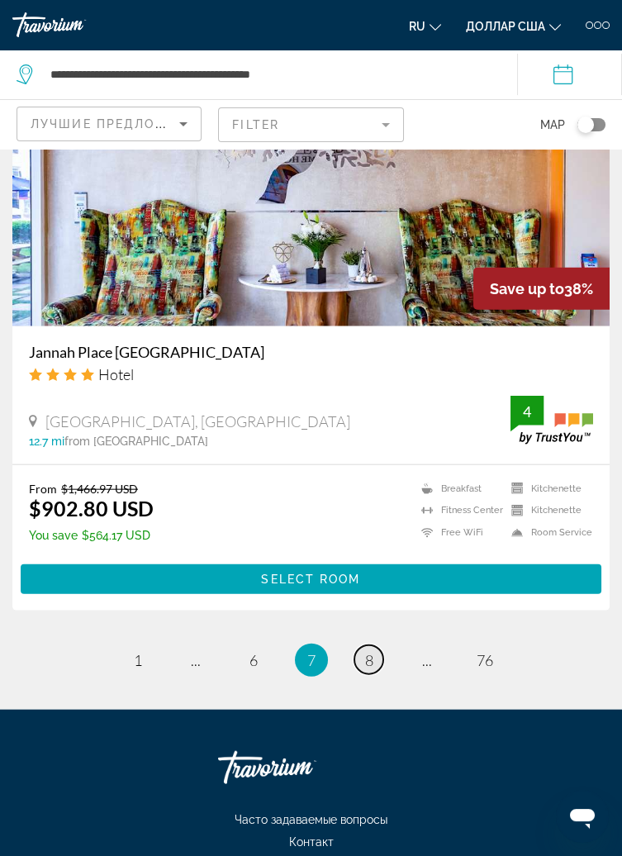
click at [374, 645] on link "page 8" at bounding box center [368, 659] width 29 height 29
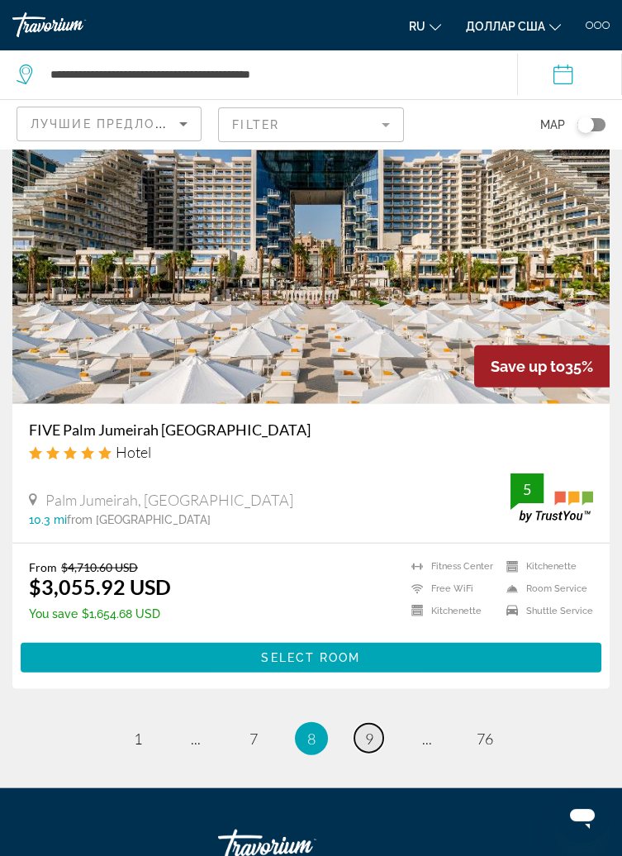
scroll to position [6445, 0]
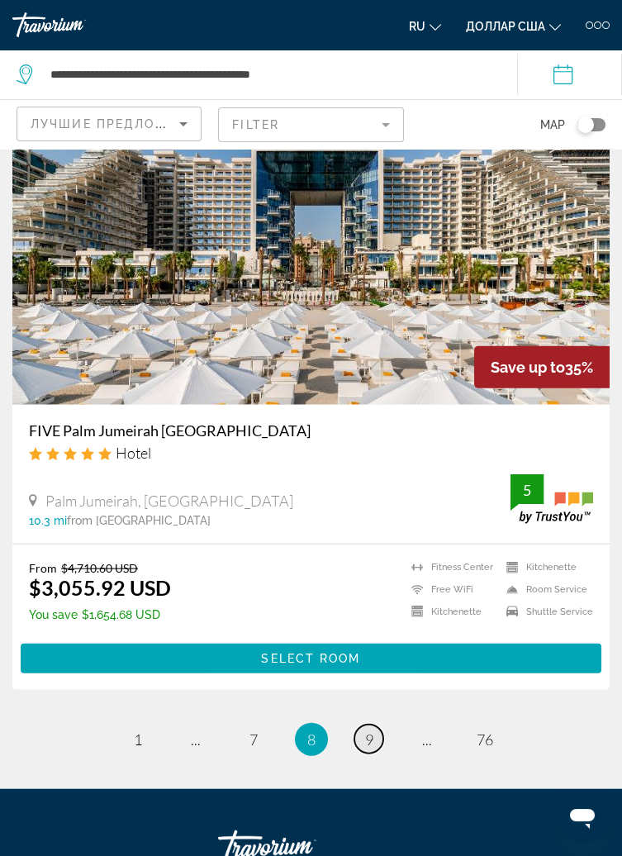
click at [375, 745] on link "page 9" at bounding box center [368, 739] width 29 height 29
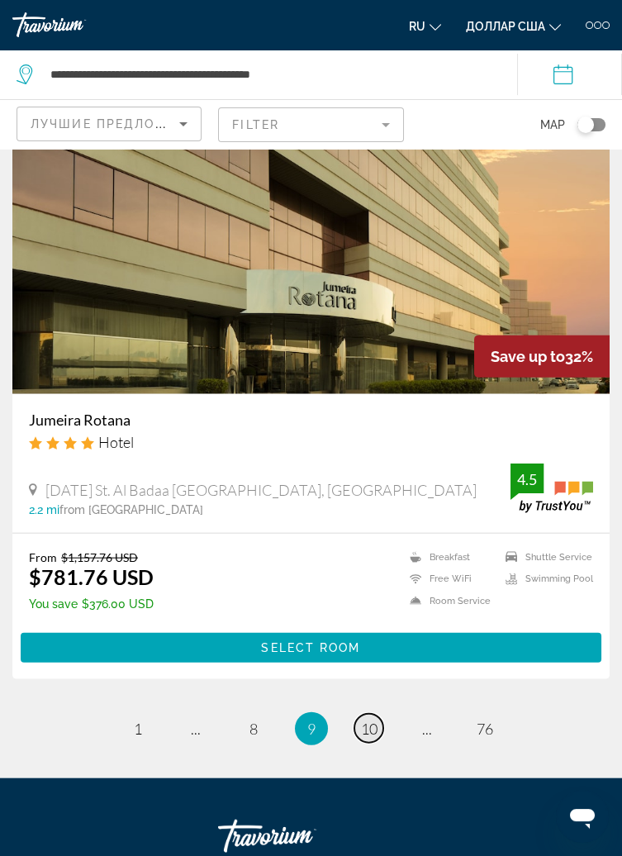
scroll to position [6442, 0]
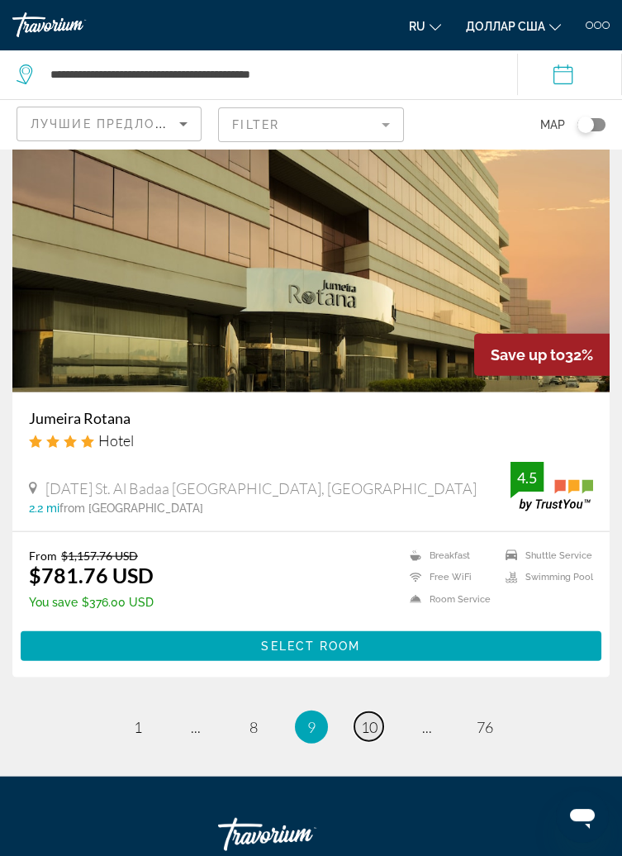
click at [373, 730] on span "10" at bounding box center [369, 727] width 17 height 18
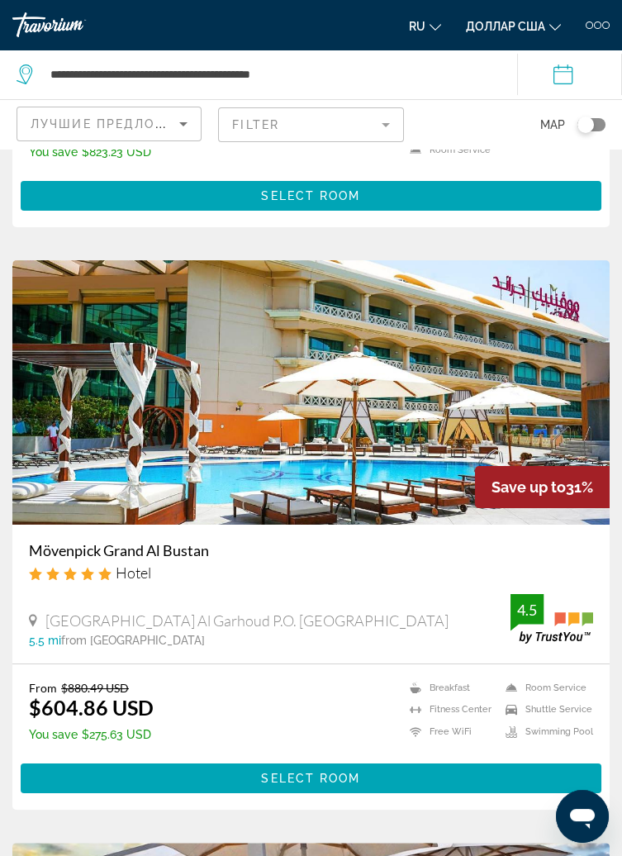
scroll to position [524, 0]
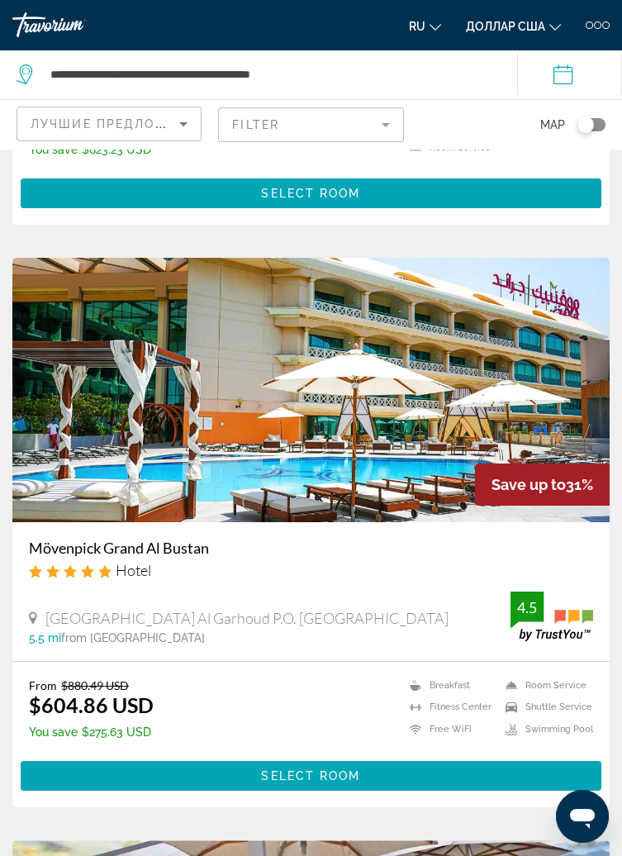
click at [442, 553] on h3 "Mövenpick Grand Al Bustan" at bounding box center [311, 548] width 564 height 18
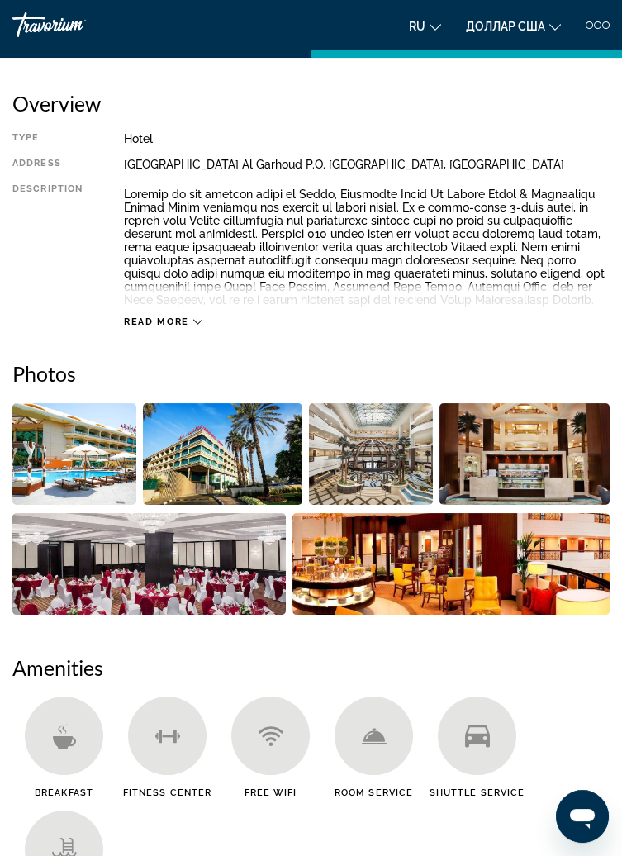
scroll to position [260, 0]
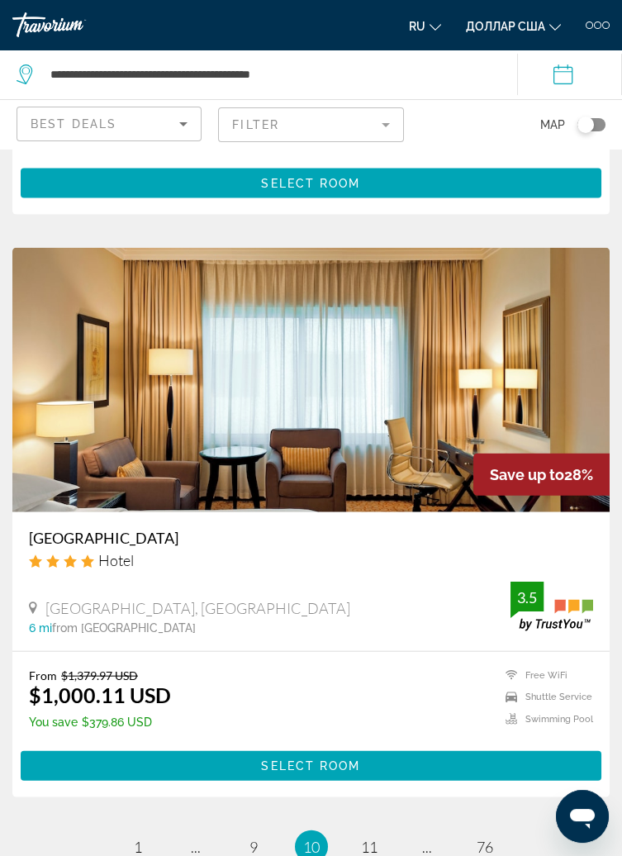
scroll to position [6536, 0]
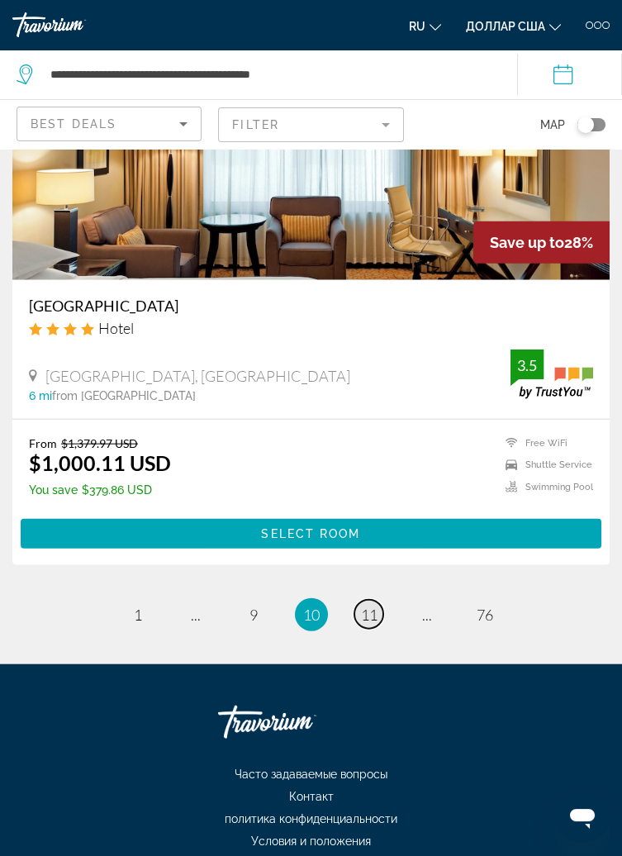
click at [375, 617] on span "11" at bounding box center [369, 615] width 17 height 18
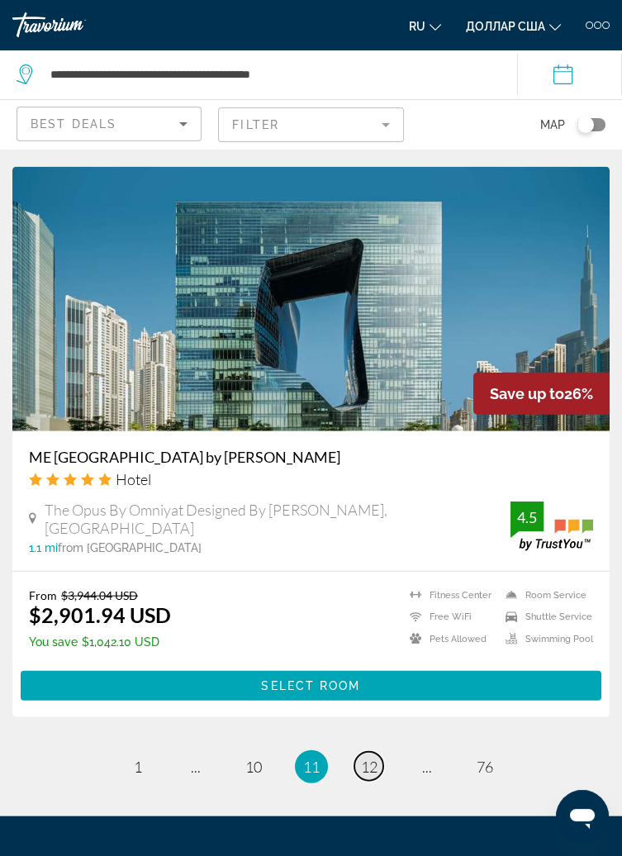
scroll to position [6571, 0]
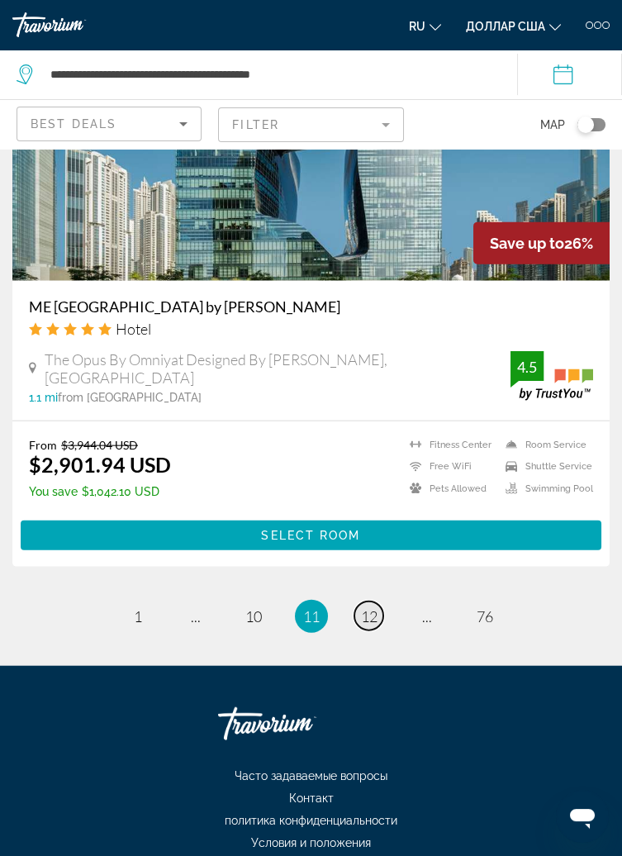
click at [370, 611] on span "12" at bounding box center [369, 616] width 17 height 18
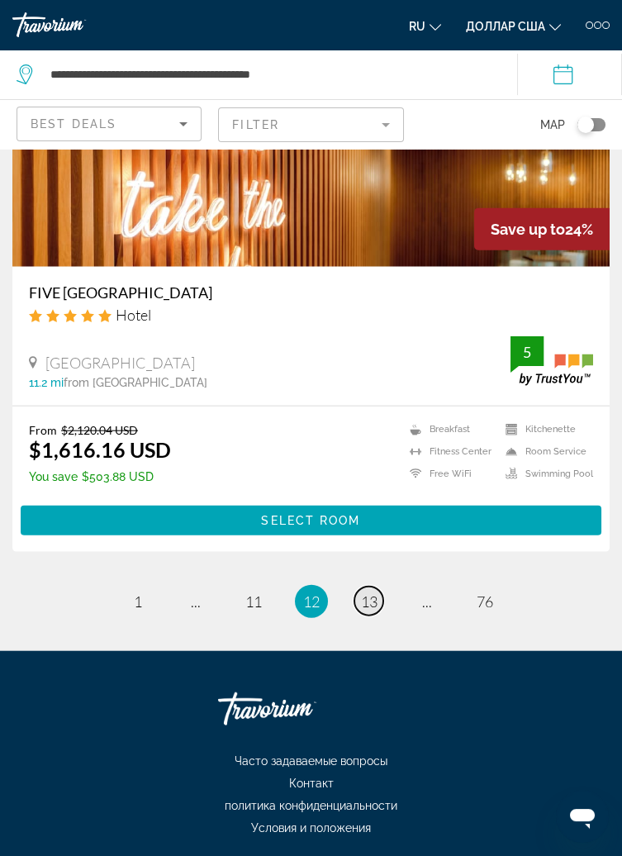
scroll to position [6644, 0]
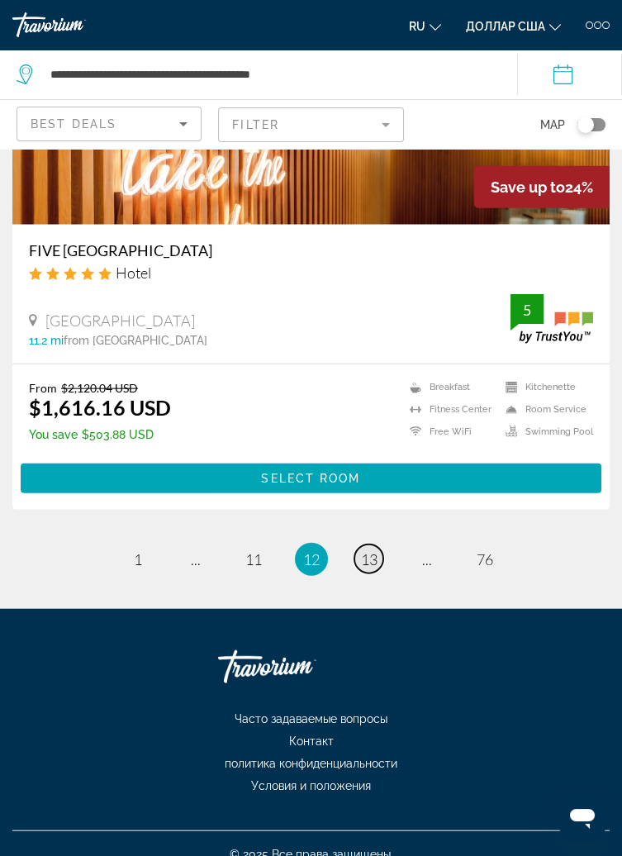
click at [379, 566] on link "page 13" at bounding box center [368, 559] width 29 height 29
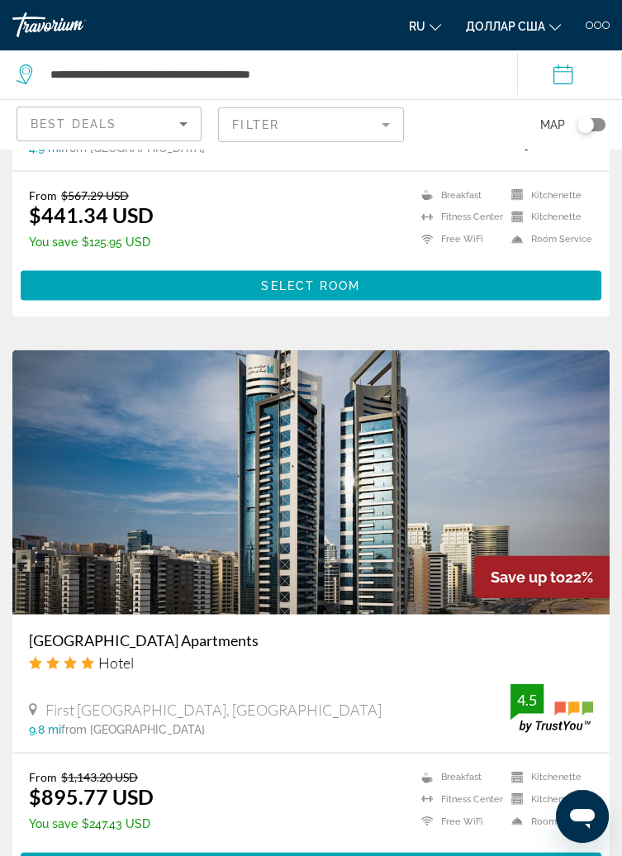
scroll to position [6519, 0]
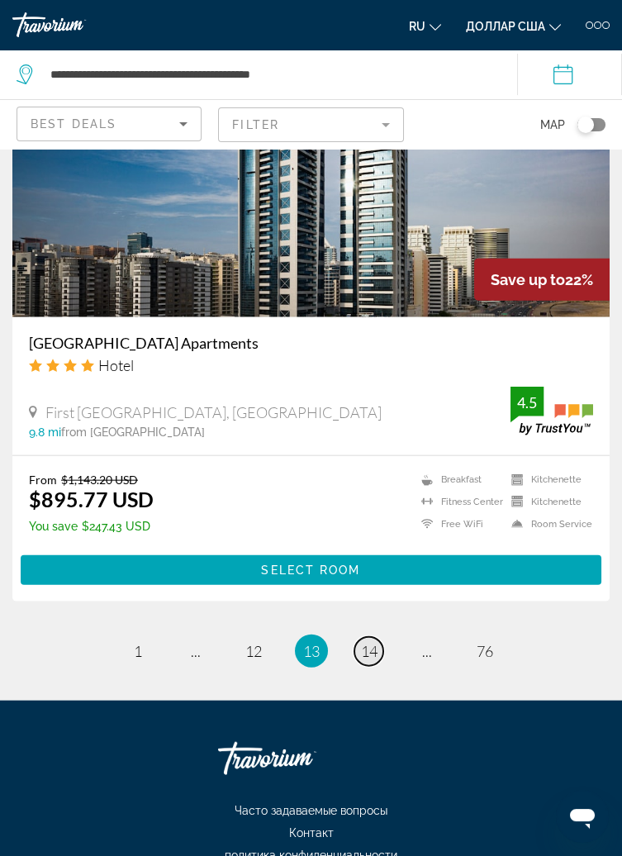
click at [377, 637] on link "page 14" at bounding box center [368, 651] width 29 height 29
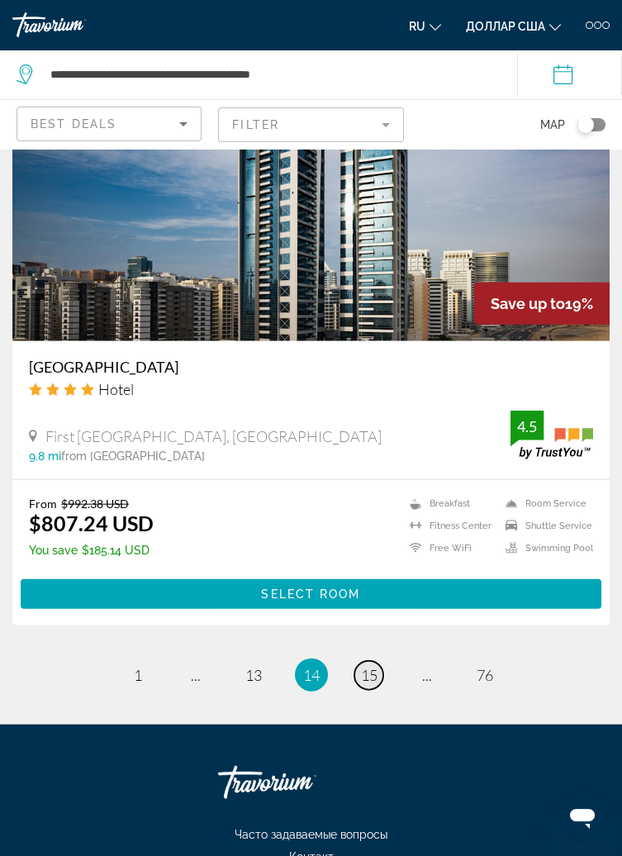
scroll to position [6515, 0]
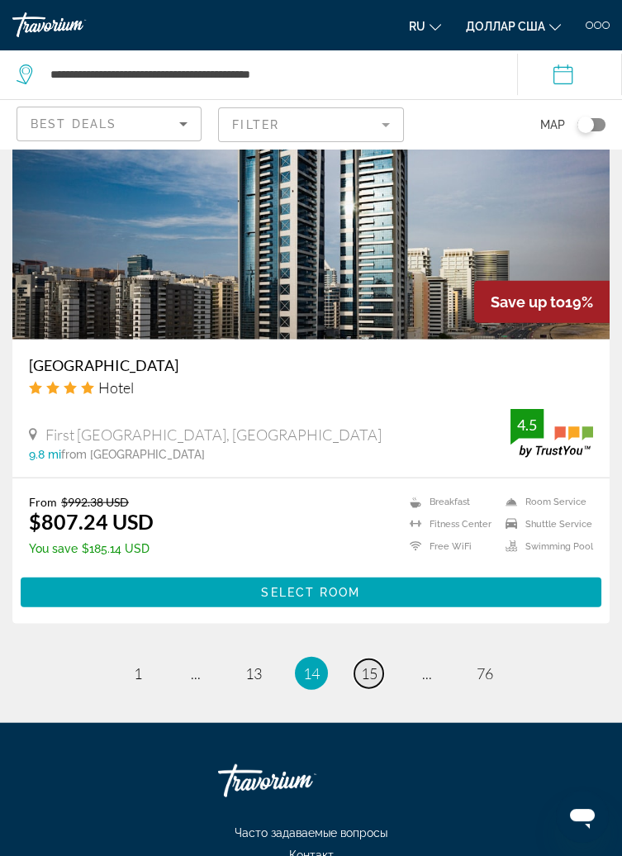
click at [377, 659] on link "page 15" at bounding box center [368, 673] width 29 height 29
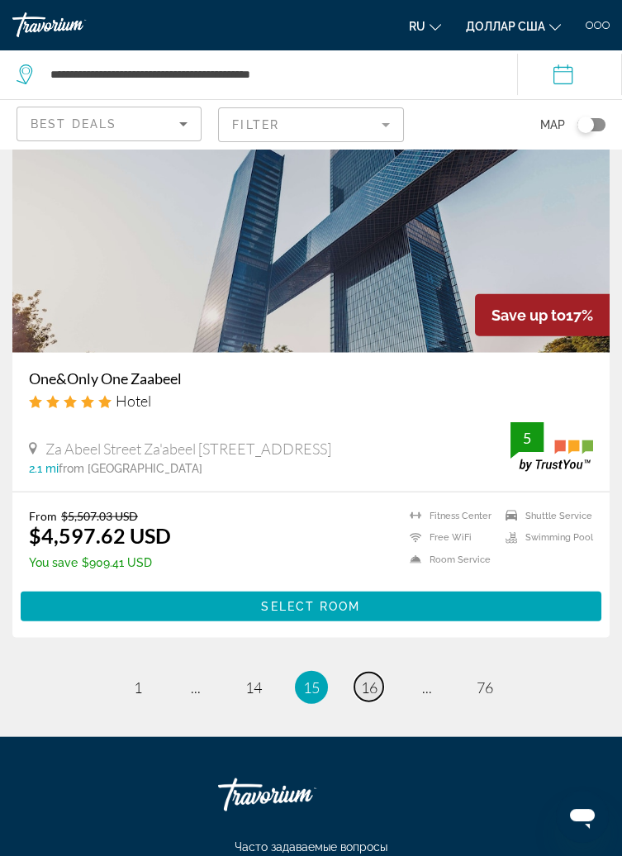
scroll to position [6537, 0]
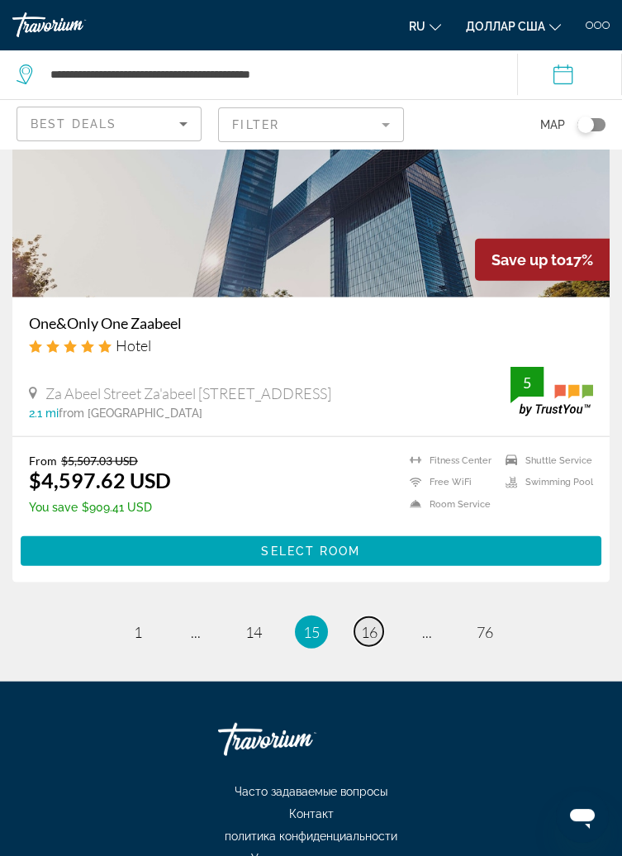
click at [379, 621] on link "page 16" at bounding box center [368, 631] width 29 height 29
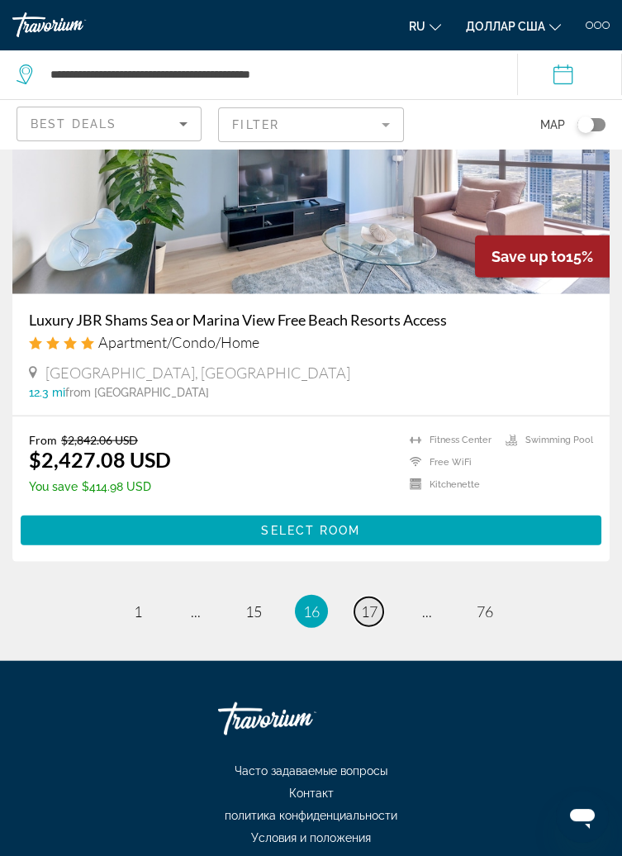
scroll to position [6519, 0]
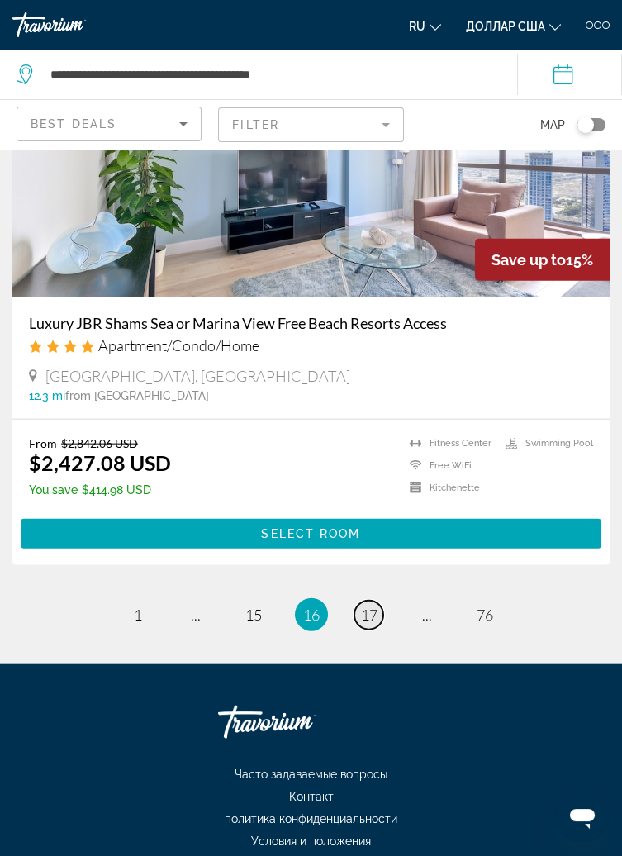
click at [382, 620] on link "page 17" at bounding box center [368, 615] width 29 height 29
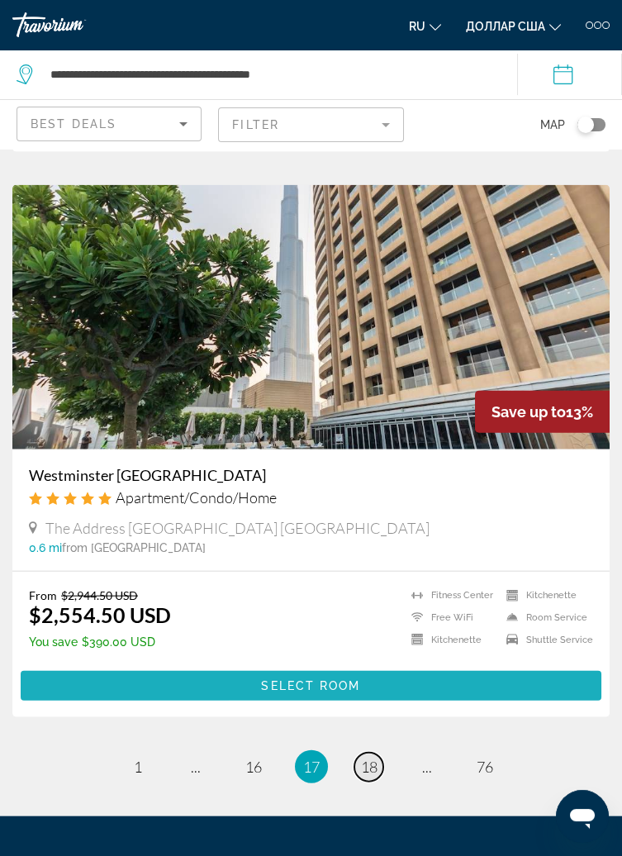
scroll to position [6537, 0]
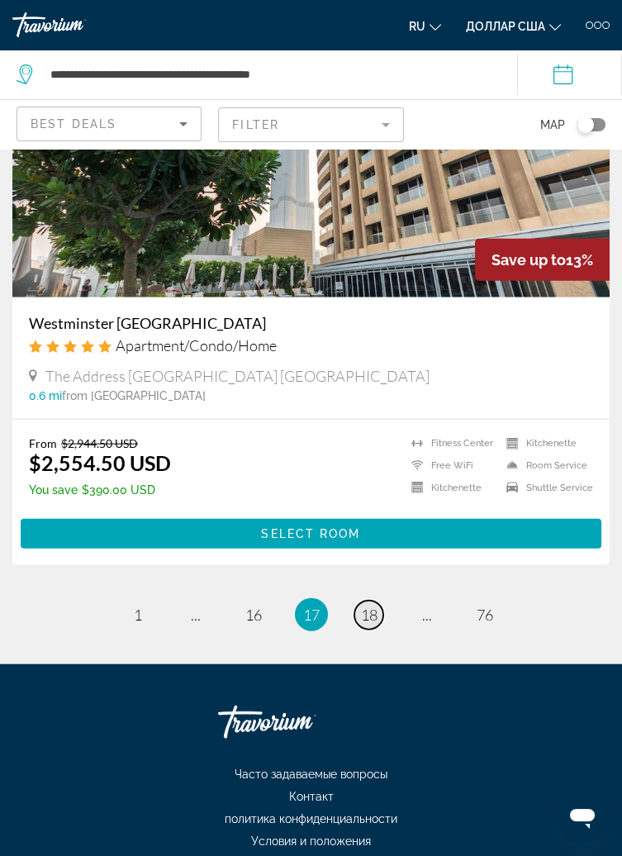
click at [377, 621] on span "18" at bounding box center [369, 615] width 17 height 18
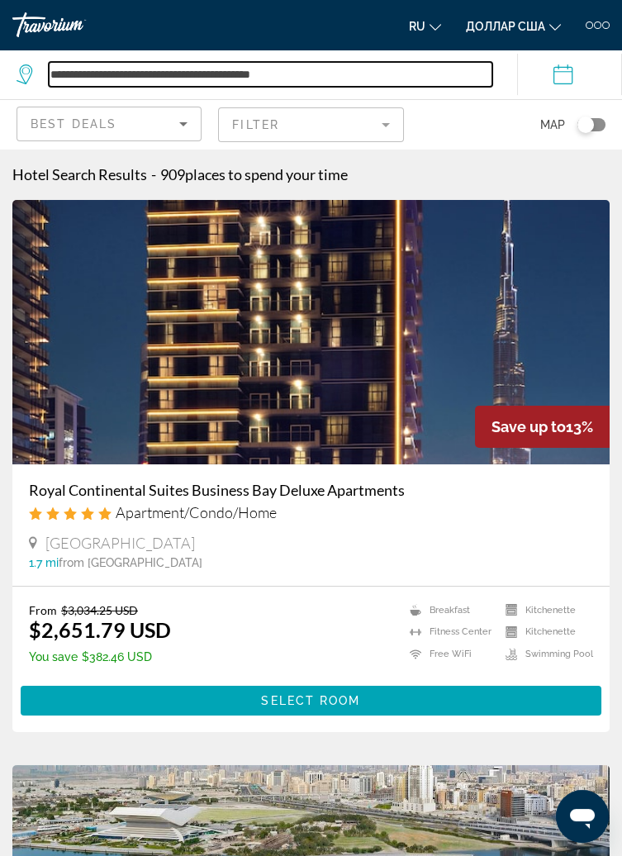
click at [276, 65] on input "**********" at bounding box center [271, 74] width 444 height 25
click at [315, 72] on input "**********" at bounding box center [271, 74] width 444 height 25
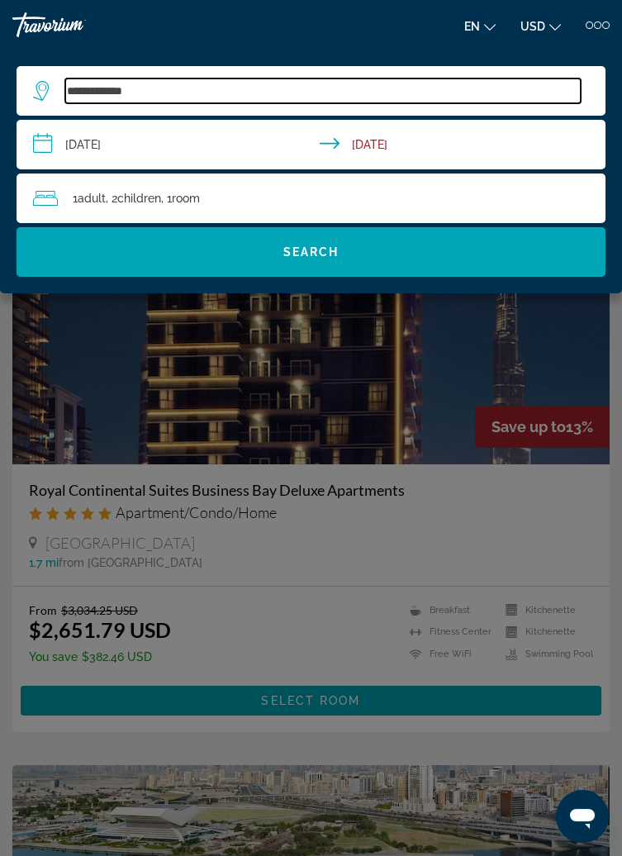
type input "******"
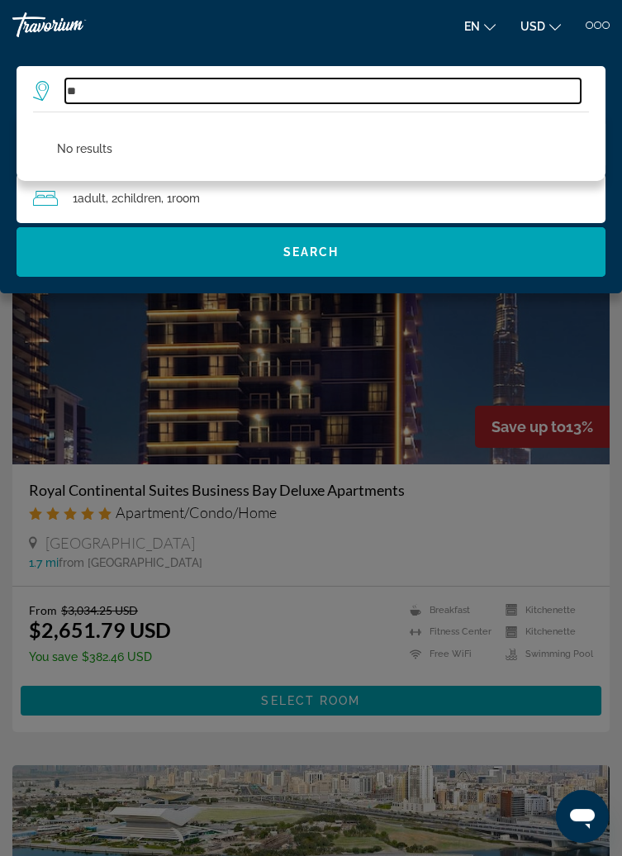
type input "*"
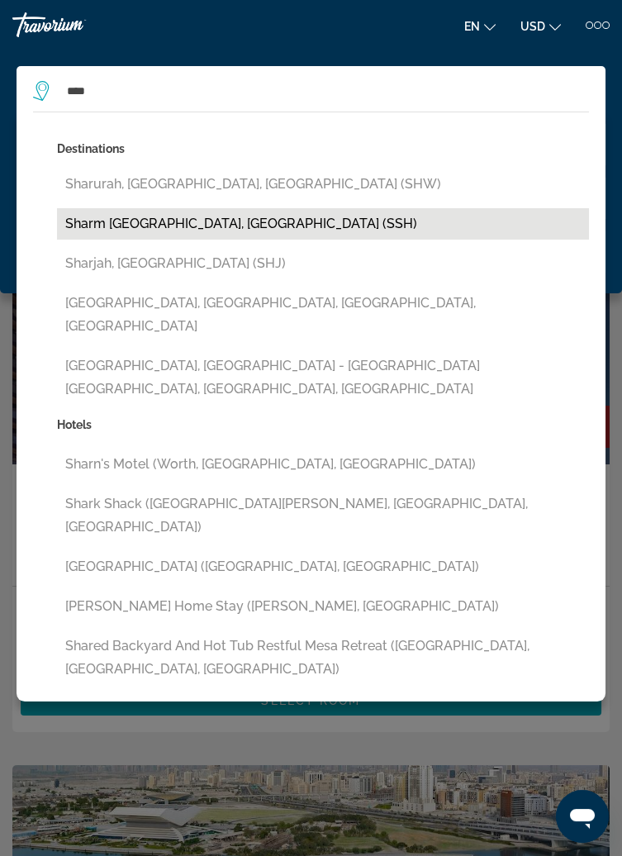
click at [103, 233] on button "Sharm [GEOGRAPHIC_DATA], [GEOGRAPHIC_DATA] (SSH)" at bounding box center [323, 223] width 532 height 31
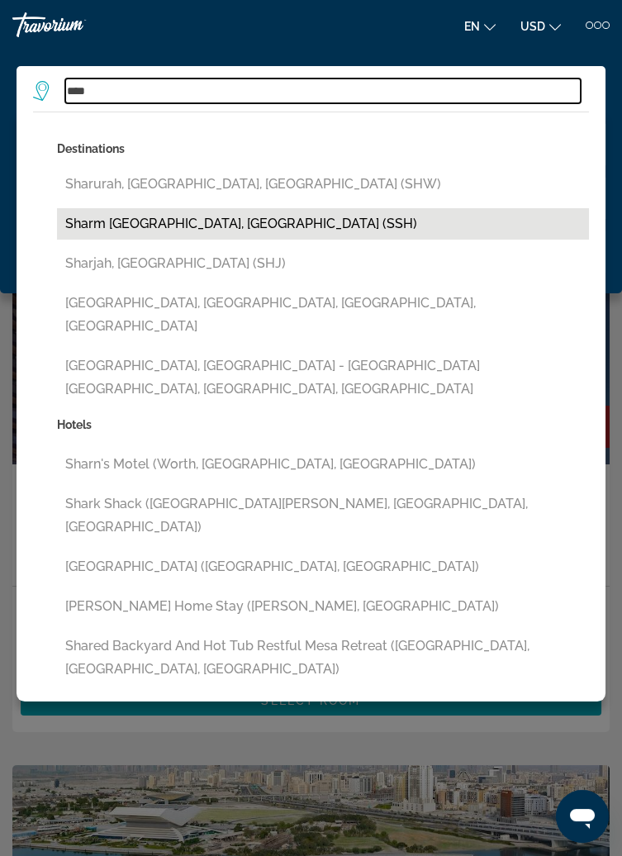
type input "**********"
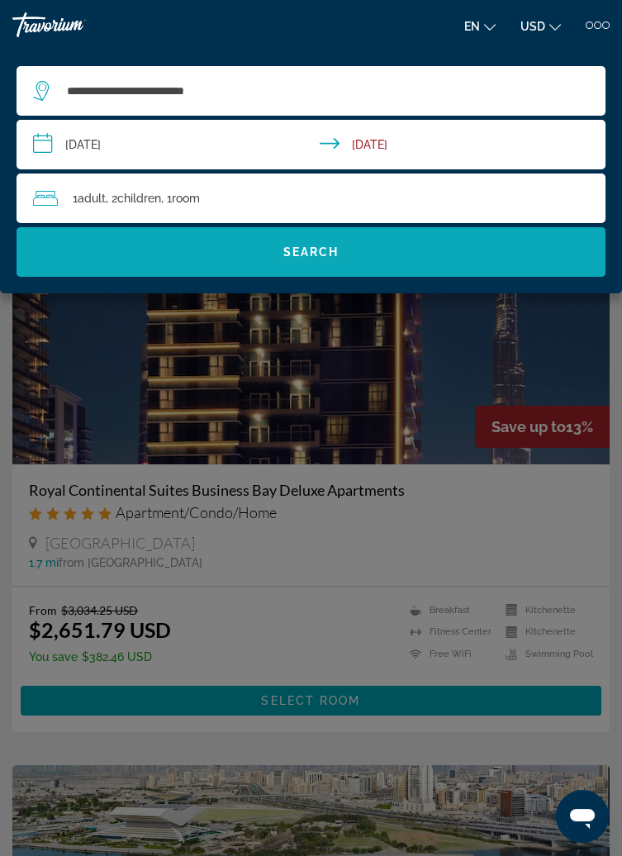
click at [477, 243] on span "Search widget" at bounding box center [311, 252] width 589 height 40
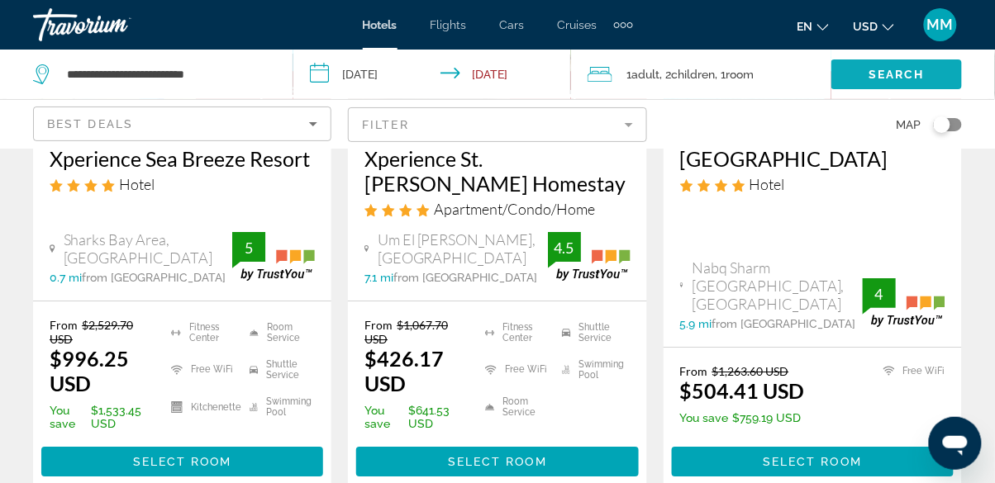
scroll to position [1002, 0]
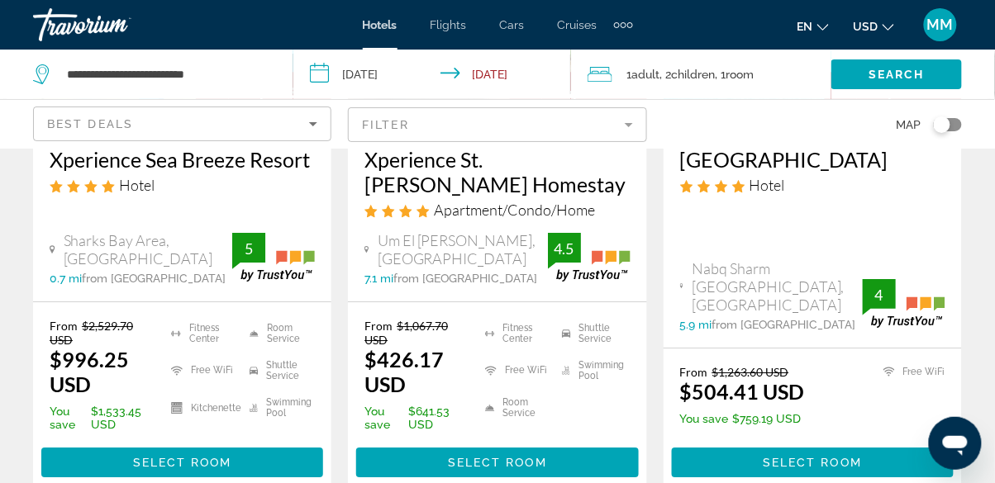
click at [621, 248] on div "[GEOGRAPHIC_DATA] Hotel [GEOGRAPHIC_DATA], [GEOGRAPHIC_DATA] 5.9 mi from [GEOGR…" at bounding box center [813, 239] width 298 height 217
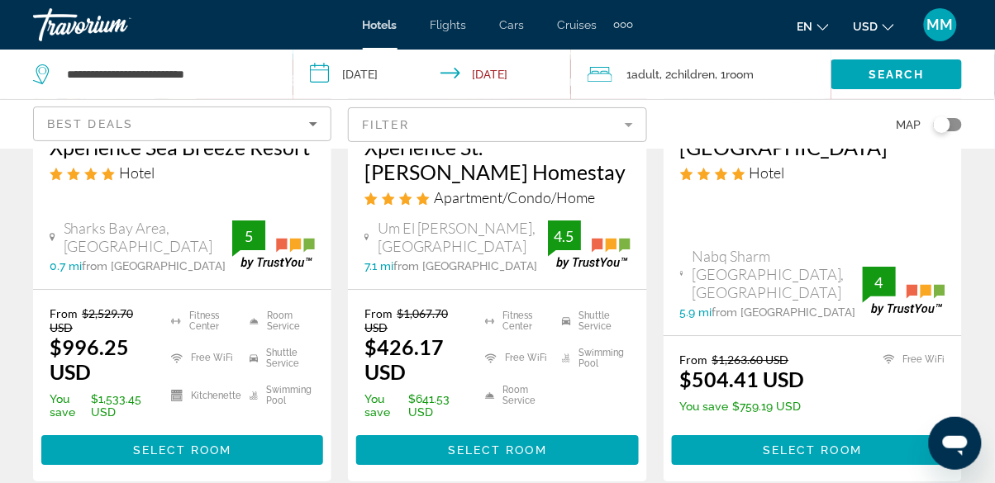
scroll to position [1014, 0]
click at [621, 451] on span "Select Room" at bounding box center [812, 450] width 99 height 13
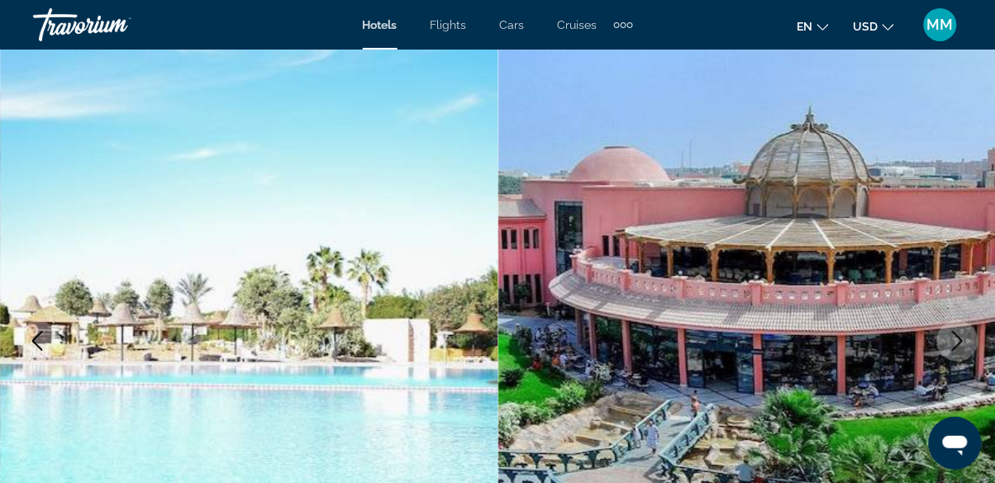
scroll to position [107, 0]
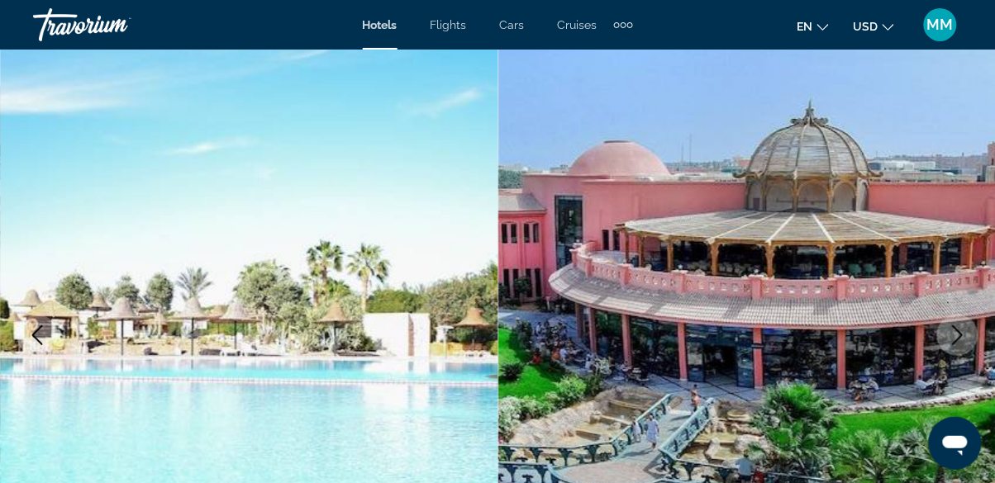
click at [621, 21] on icon "Change language" at bounding box center [823, 27] width 12 height 12
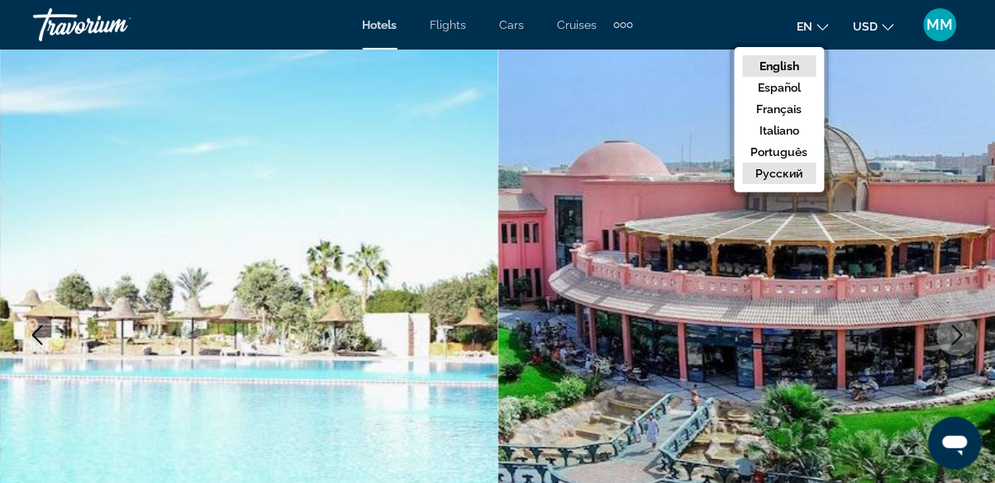
click at [621, 175] on button "русский" at bounding box center [780, 173] width 74 height 21
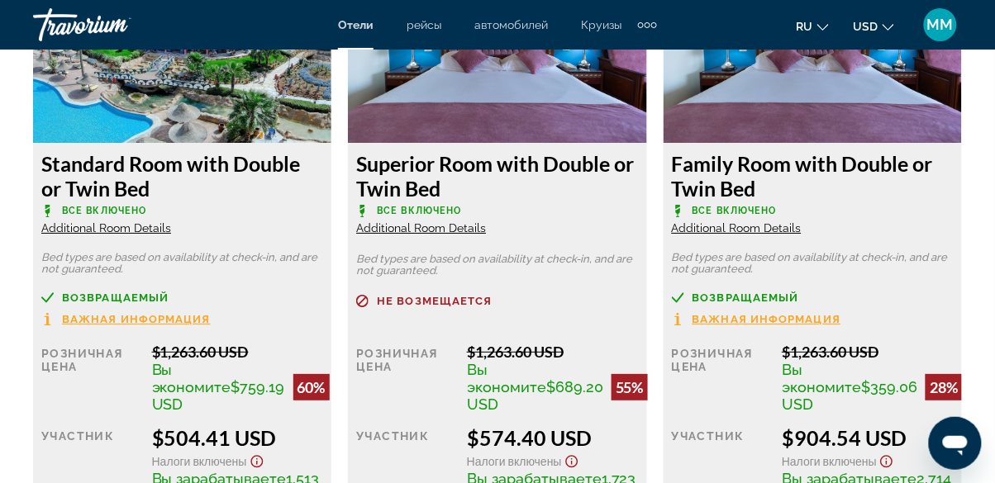
scroll to position [2671, 0]
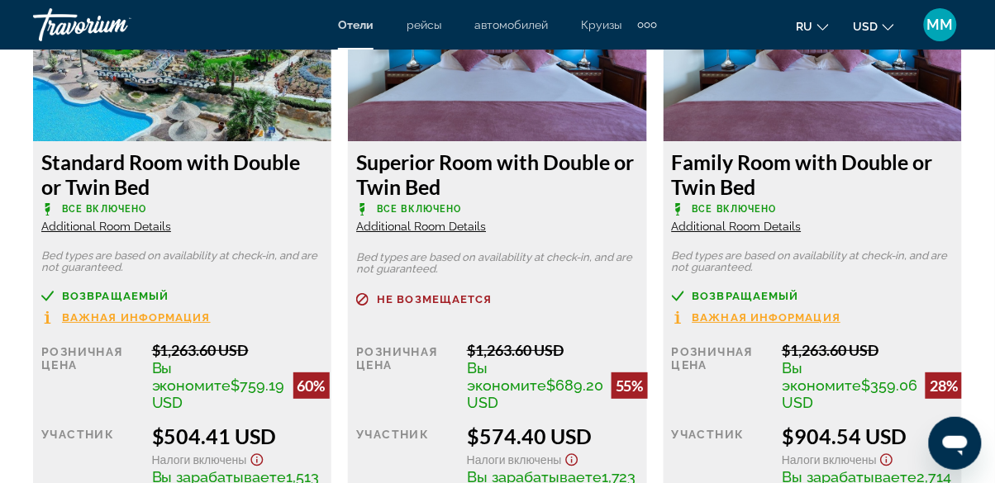
click at [275, 313] on div "возвращаемый Важная информация" at bounding box center [182, 307] width 282 height 35
click at [283, 314] on div "возвращаемый Важная информация" at bounding box center [182, 307] width 282 height 35
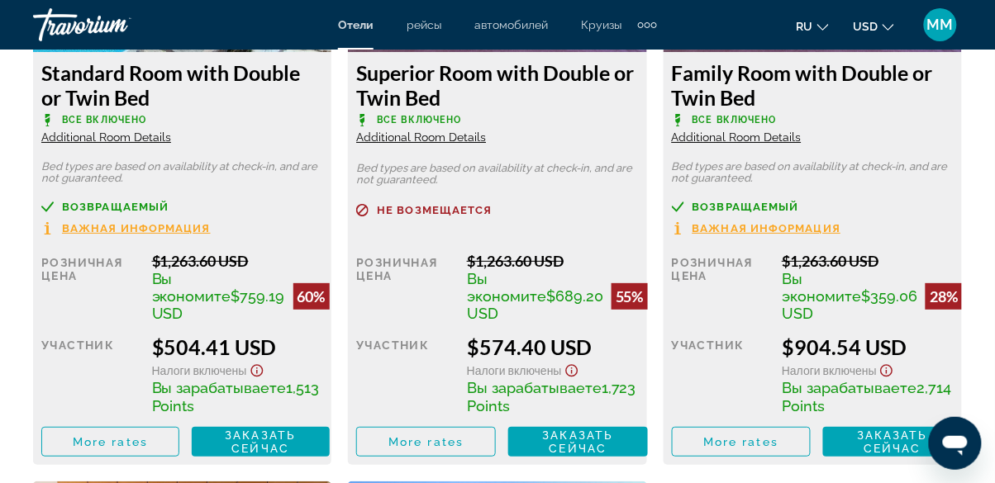
scroll to position [2760, 0]
click at [140, 462] on span "Main content" at bounding box center [110, 442] width 136 height 40
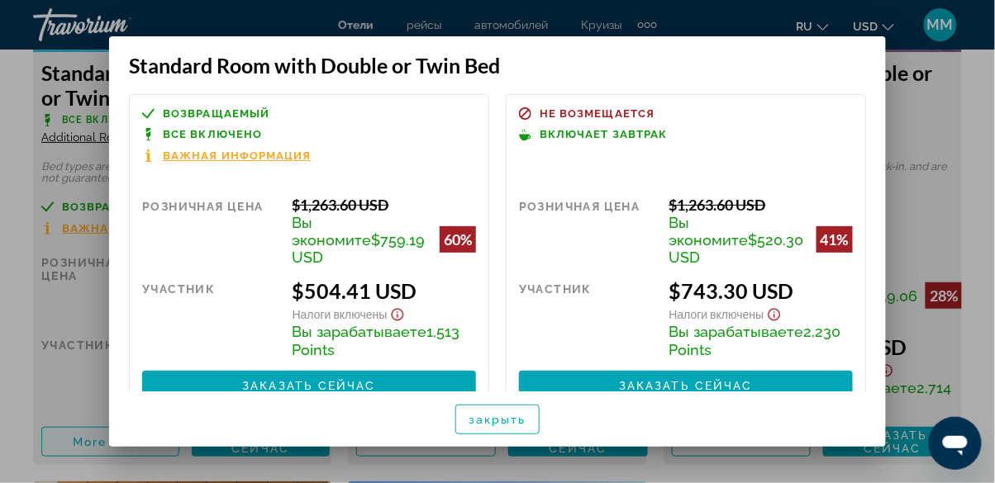
scroll to position [3, 0]
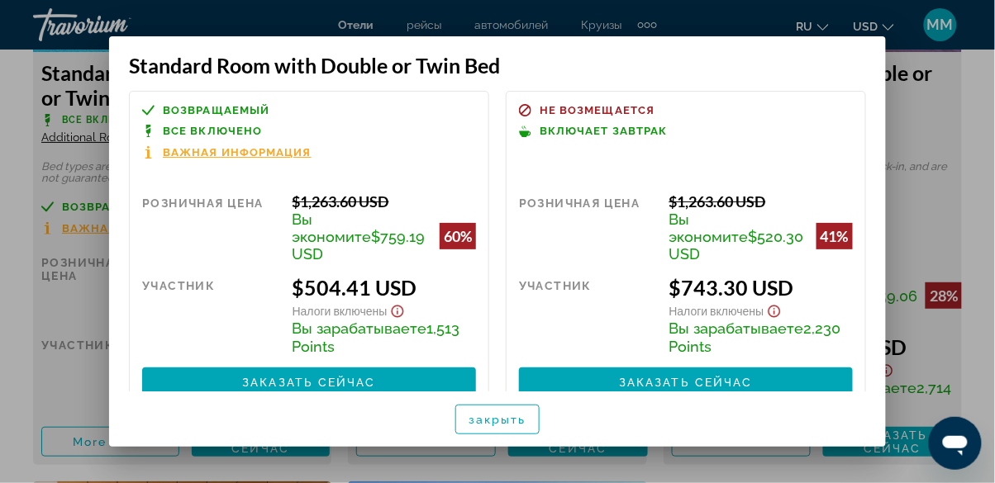
click at [377, 307] on span "Налоги включены" at bounding box center [340, 311] width 95 height 14
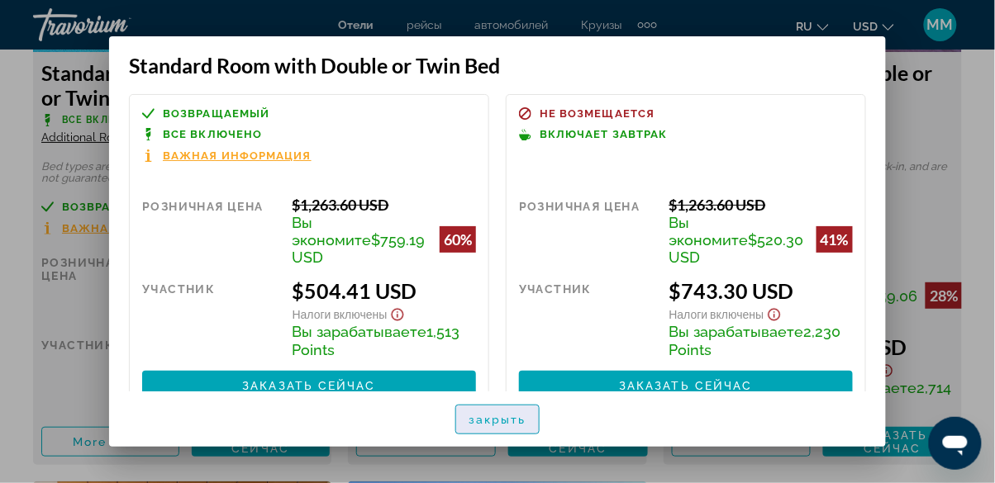
click at [523, 426] on span "закрыть" at bounding box center [498, 419] width 58 height 13
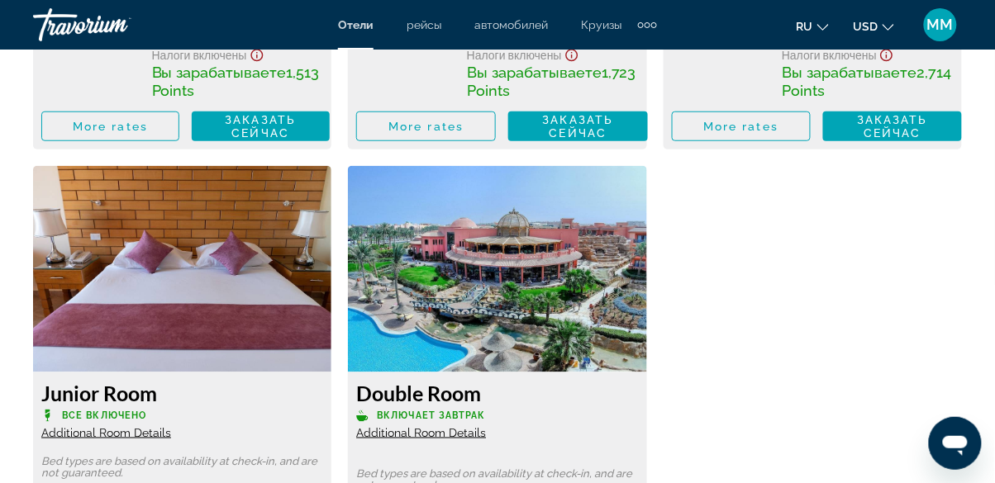
scroll to position [3079, 0]
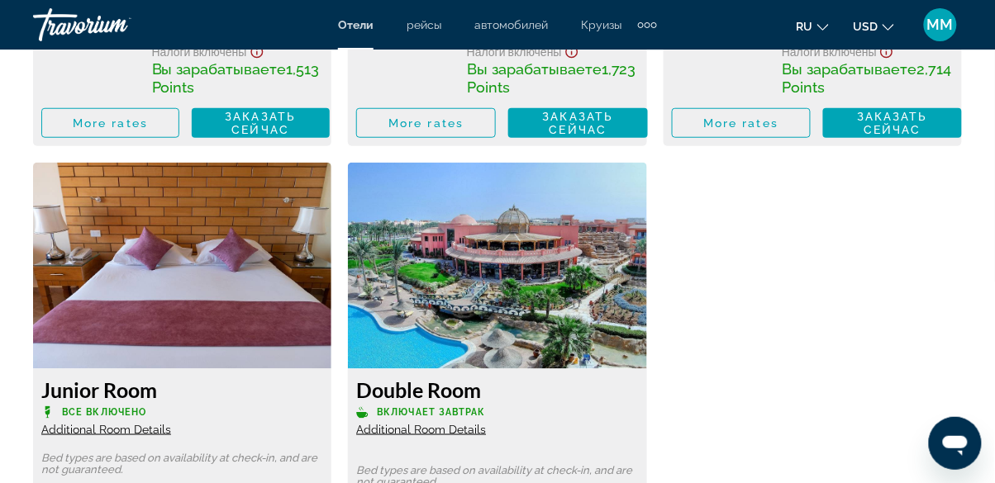
click at [281, 326] on img "Main content" at bounding box center [182, 266] width 298 height 207
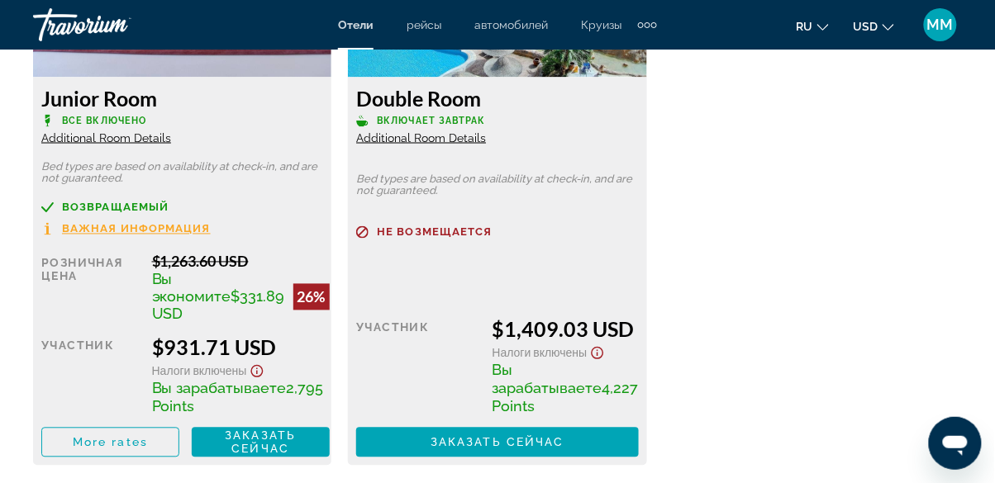
scroll to position [3372, 0]
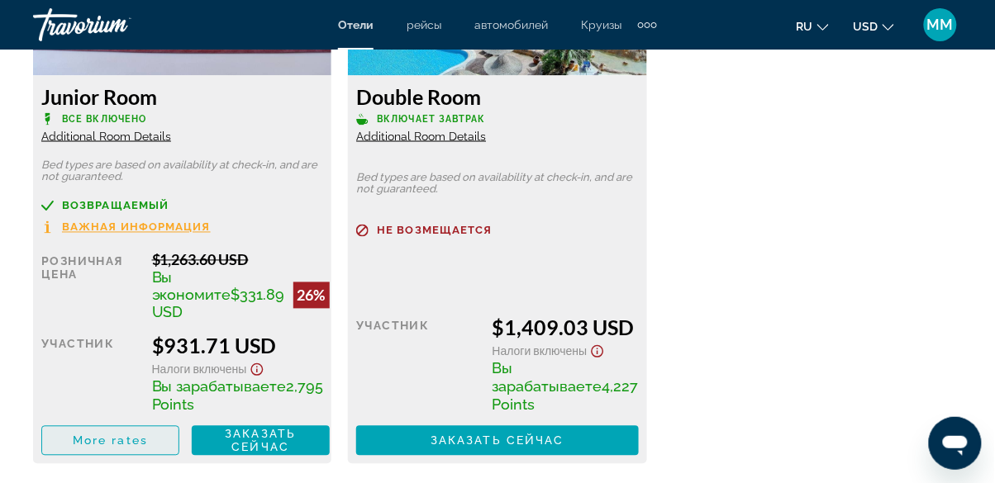
click at [131, 448] on span "More rates" at bounding box center [110, 441] width 75 height 13
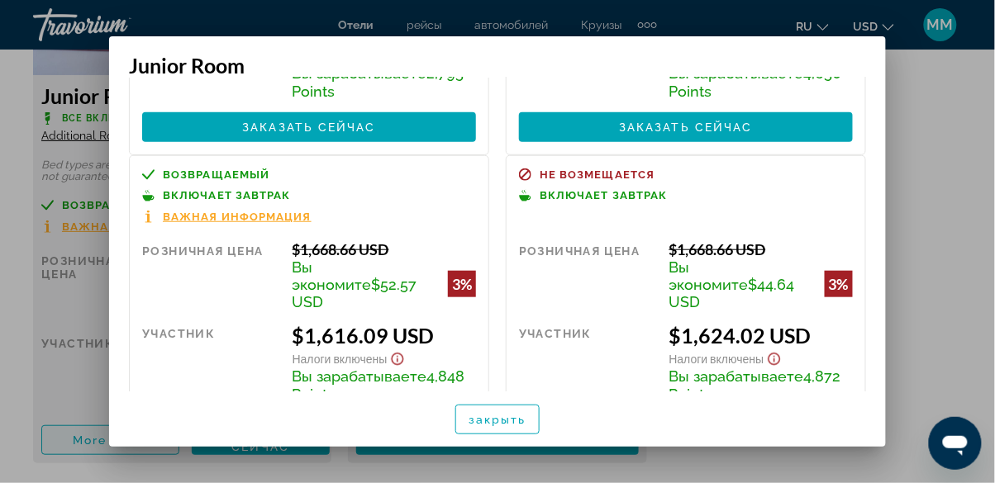
scroll to position [267, 0]
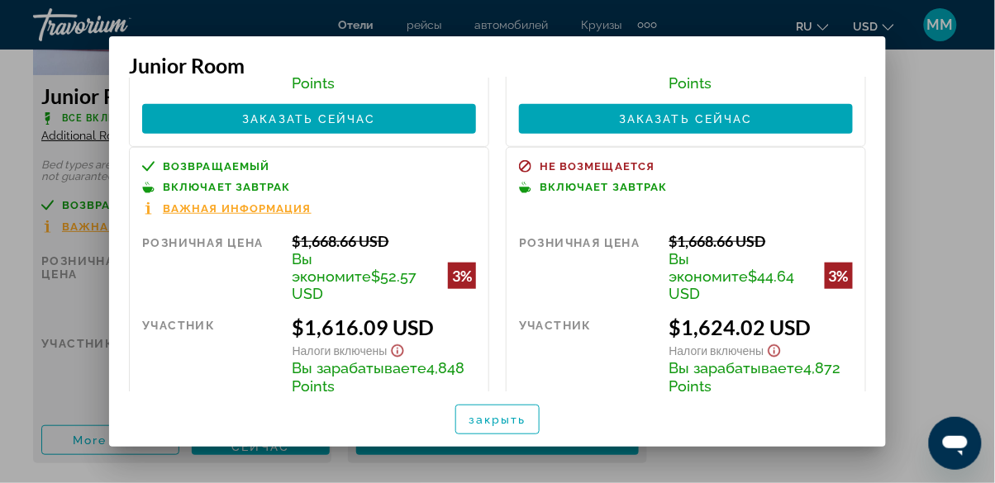
click at [621, 123] on div at bounding box center [497, 241] width 995 height 483
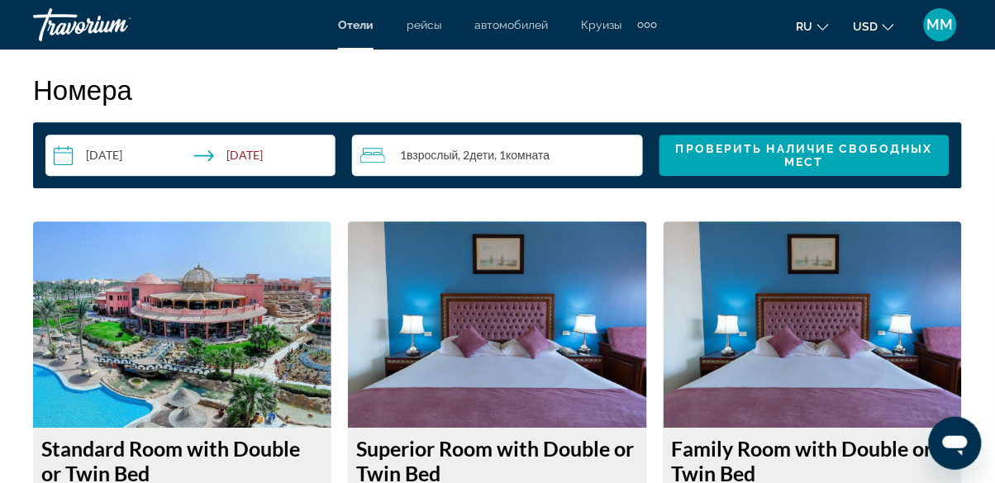
scroll to position [2385, 0]
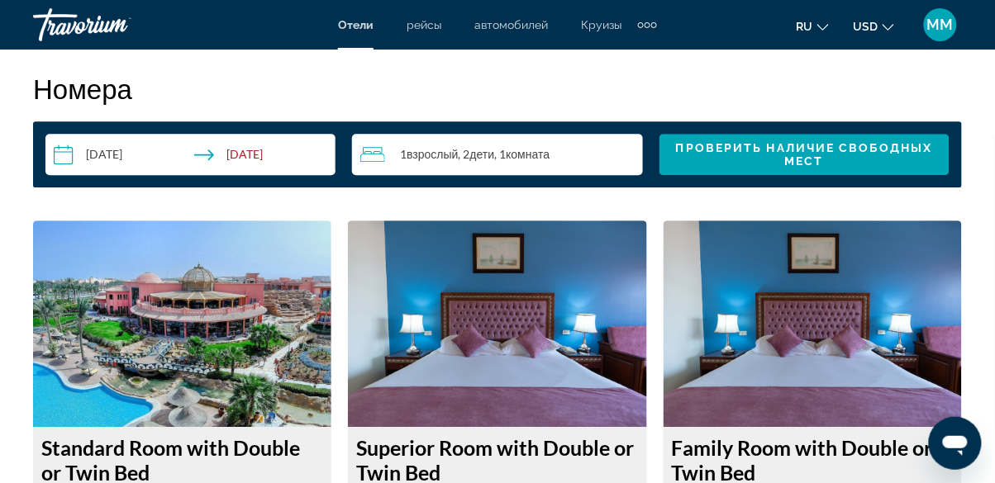
click at [249, 358] on img "Main content" at bounding box center [182, 324] width 298 height 207
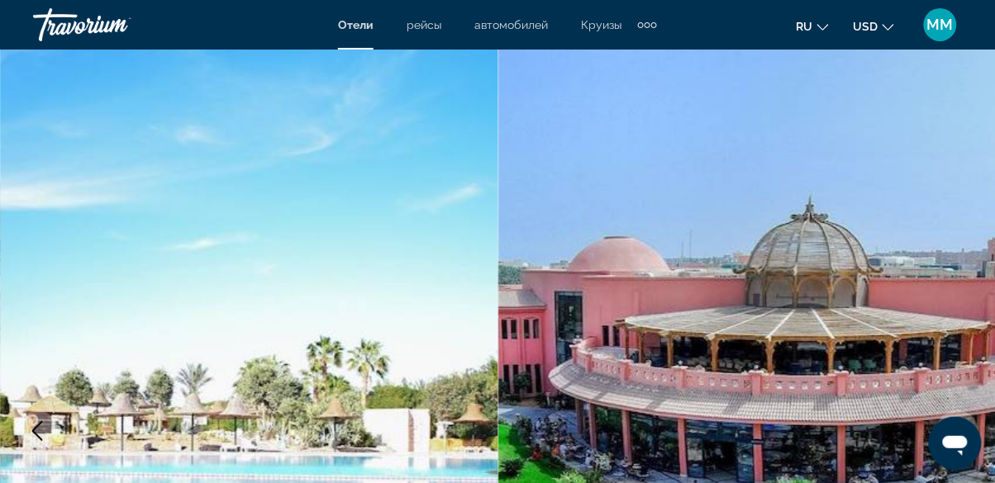
scroll to position [0, 0]
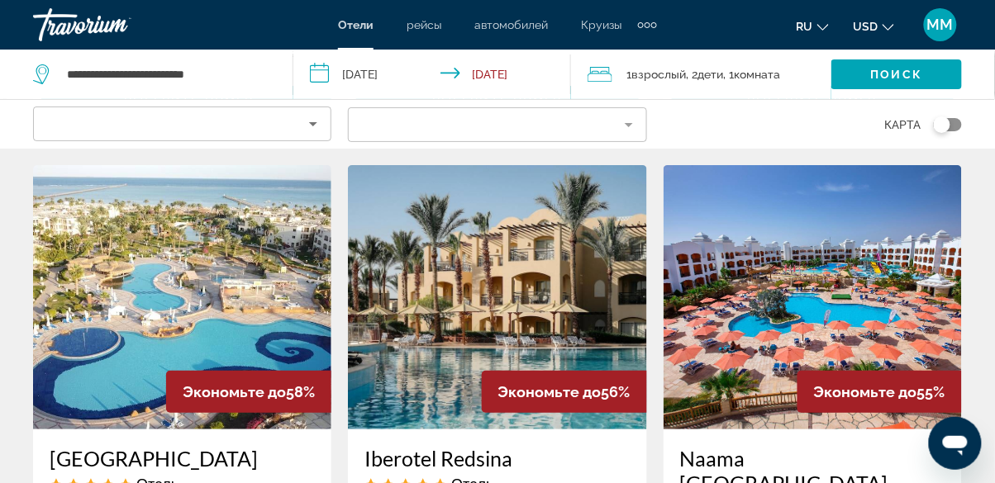
scroll to position [1362, 0]
click at [251, 237] on img "Main content" at bounding box center [182, 297] width 298 height 264
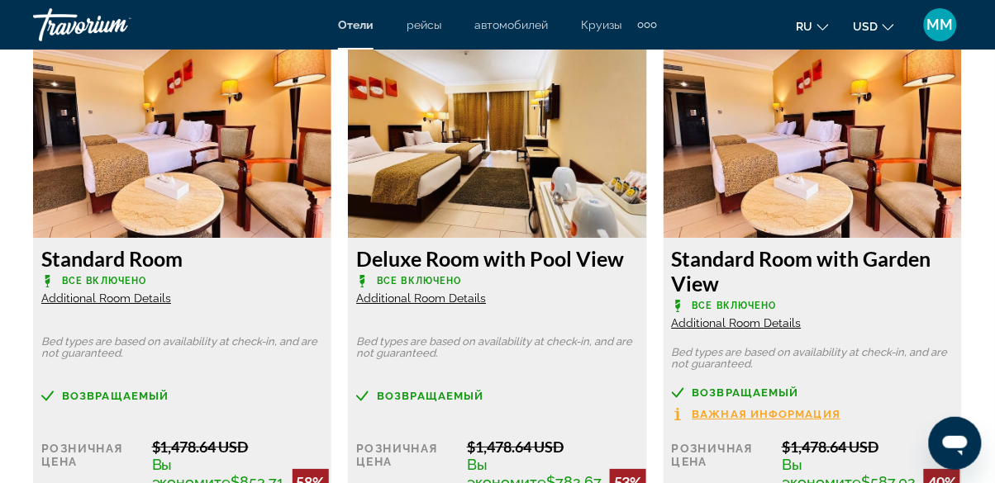
scroll to position [2541, 0]
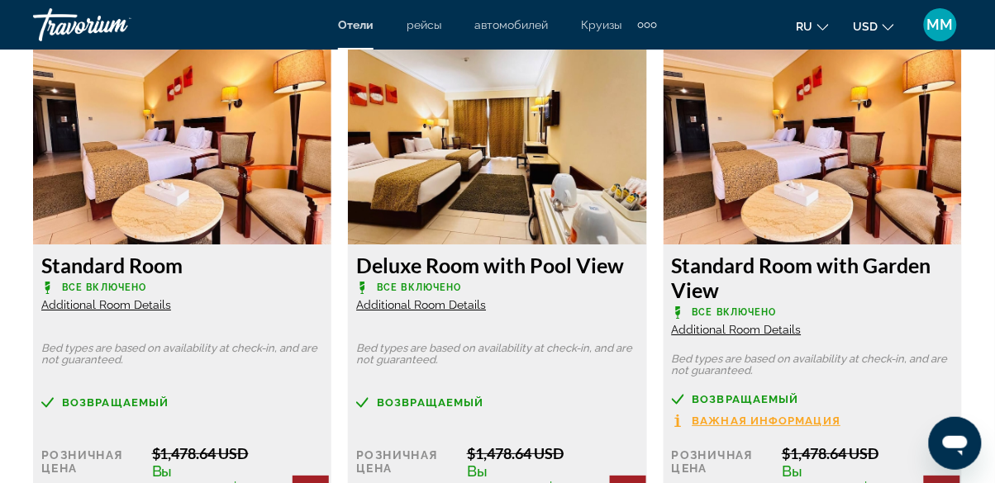
click at [241, 192] on img "Main content" at bounding box center [182, 141] width 298 height 207
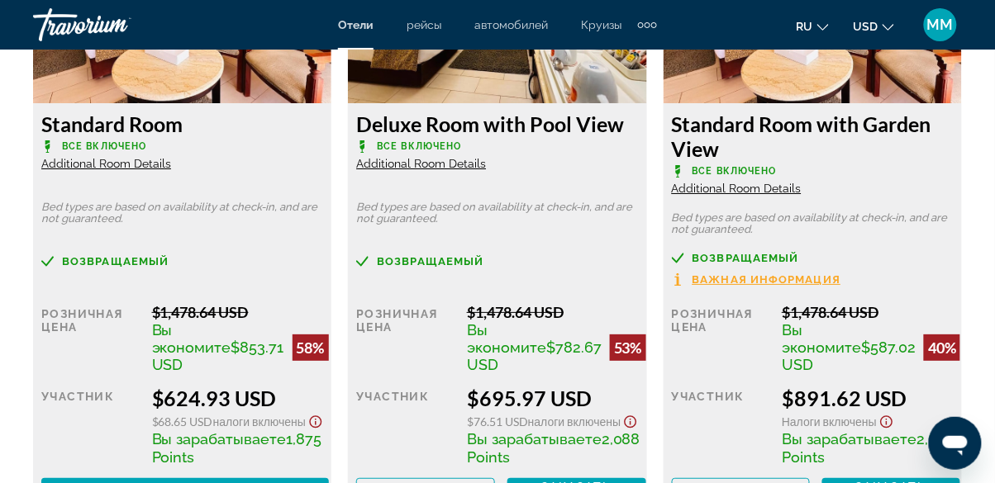
scroll to position [2707, 0]
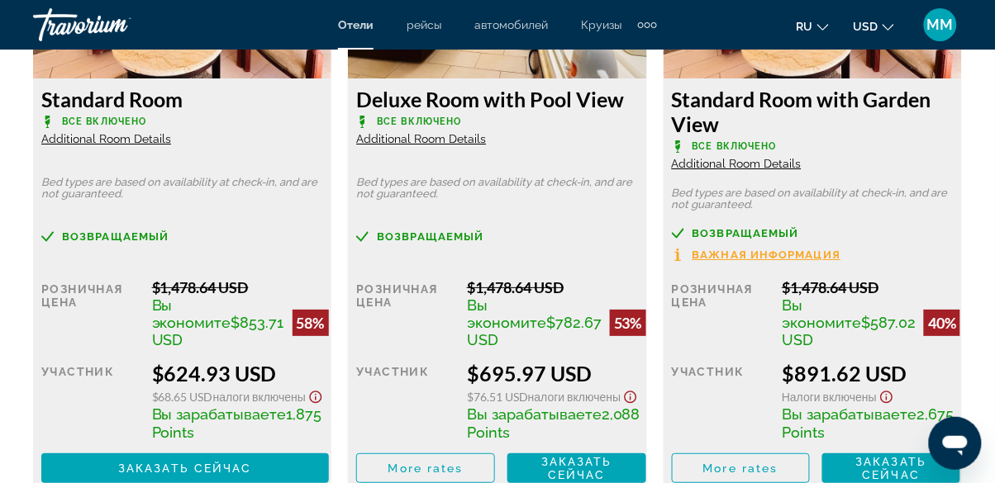
click at [140, 441] on div "участник" at bounding box center [90, 401] width 98 height 80
click at [268, 488] on span "Main content" at bounding box center [185, 469] width 288 height 40
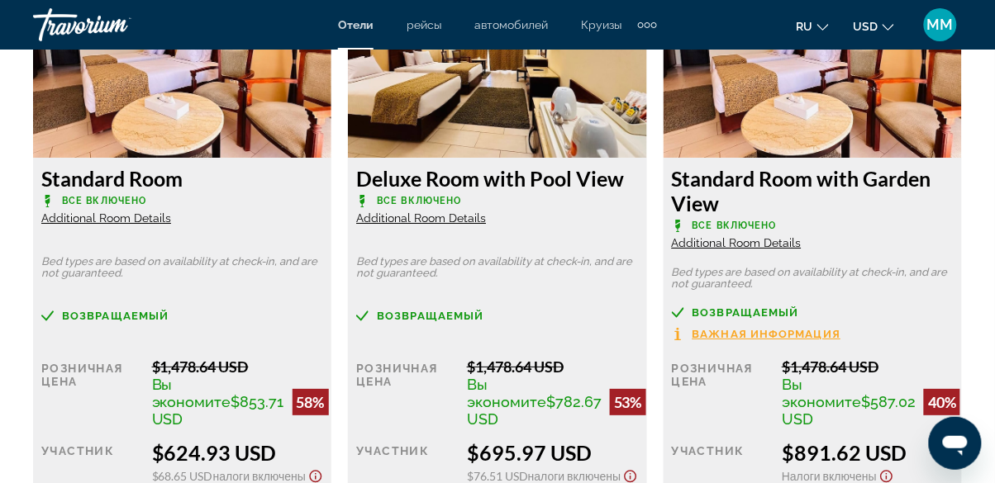
scroll to position [2628, 0]
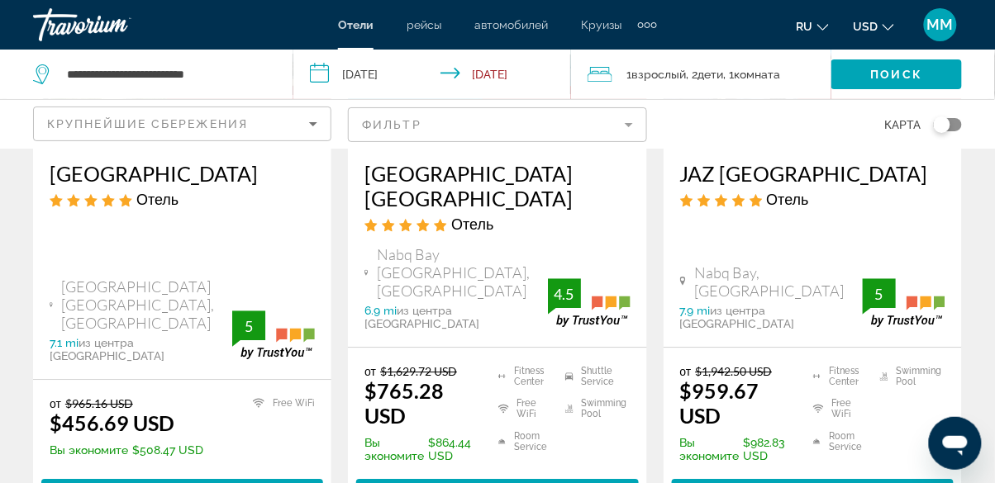
scroll to position [2172, 0]
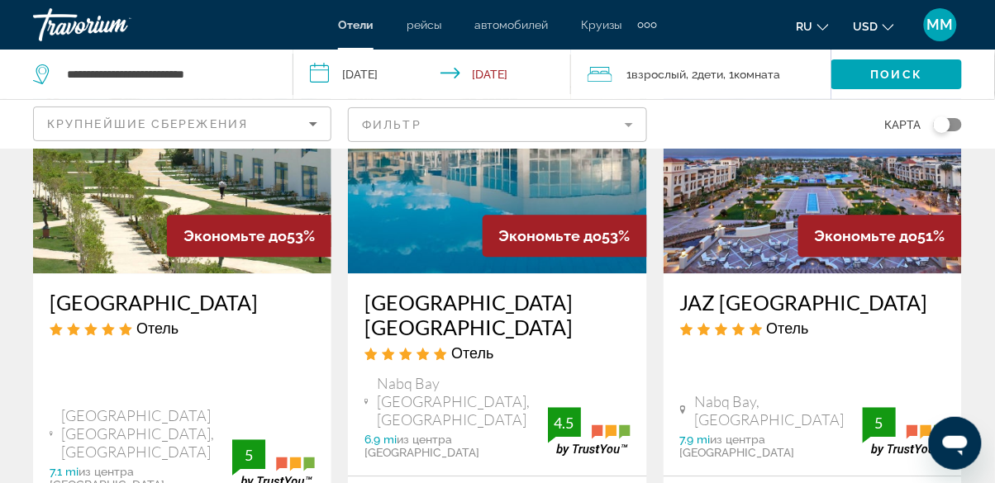
click at [256, 315] on h3 "[GEOGRAPHIC_DATA]" at bounding box center [182, 302] width 265 height 25
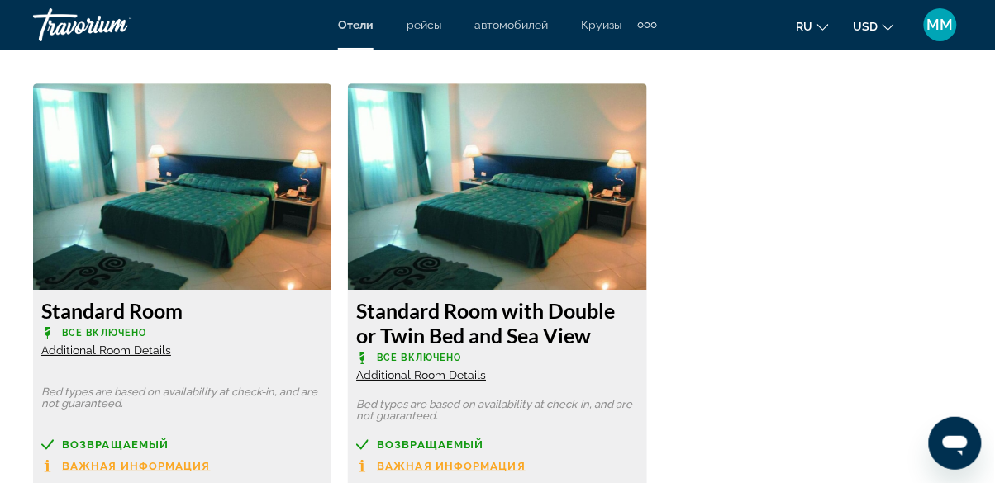
scroll to position [2548, 0]
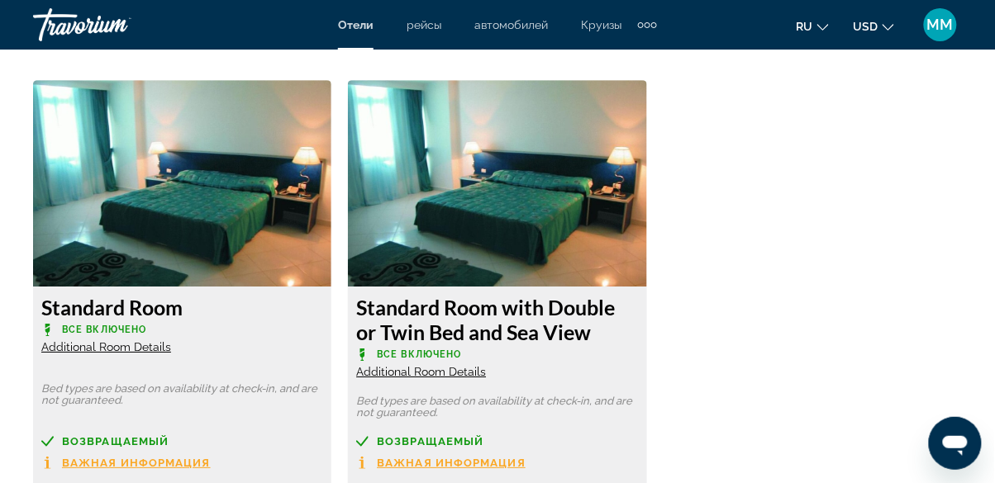
click at [265, 233] on img "Main content" at bounding box center [182, 183] width 298 height 207
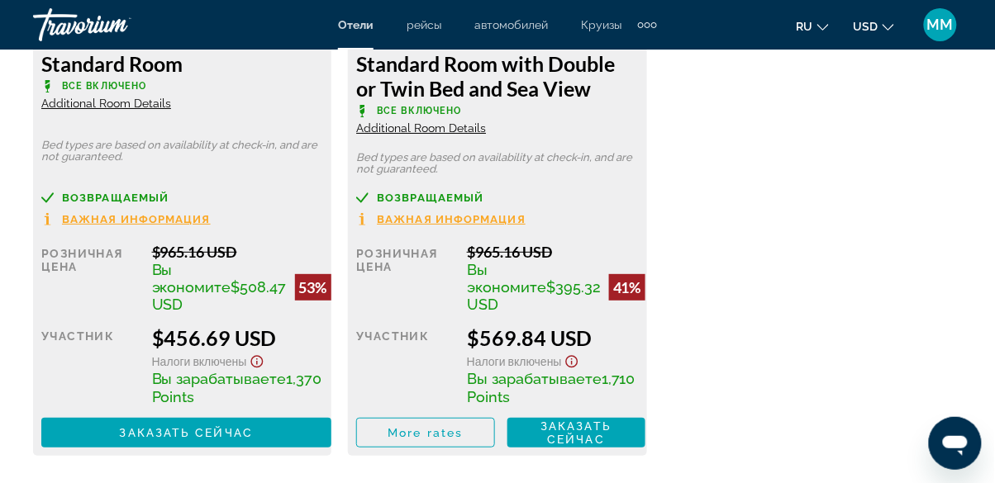
scroll to position [2798, 0]
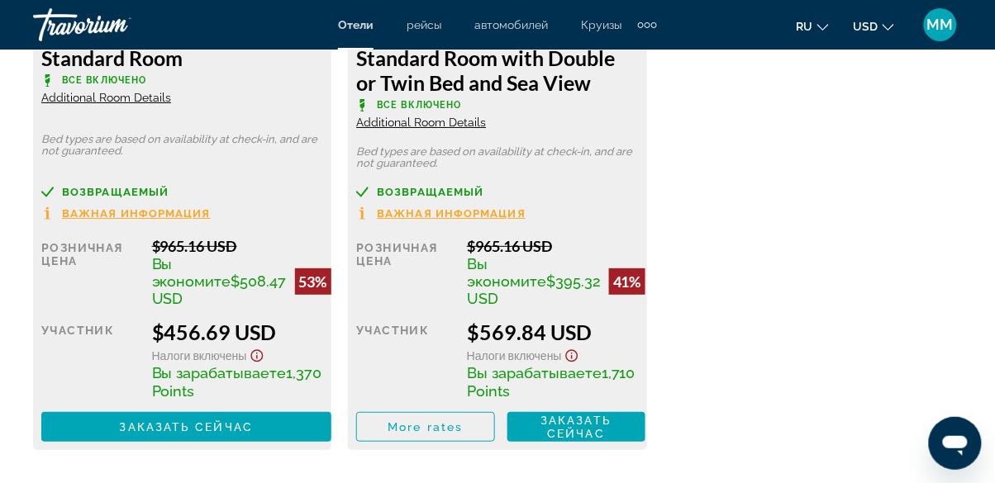
click at [264, 248] on div "$965.16 USD" at bounding box center [241, 246] width 179 height 18
click at [169, 216] on span "Важная информация" at bounding box center [136, 213] width 149 height 11
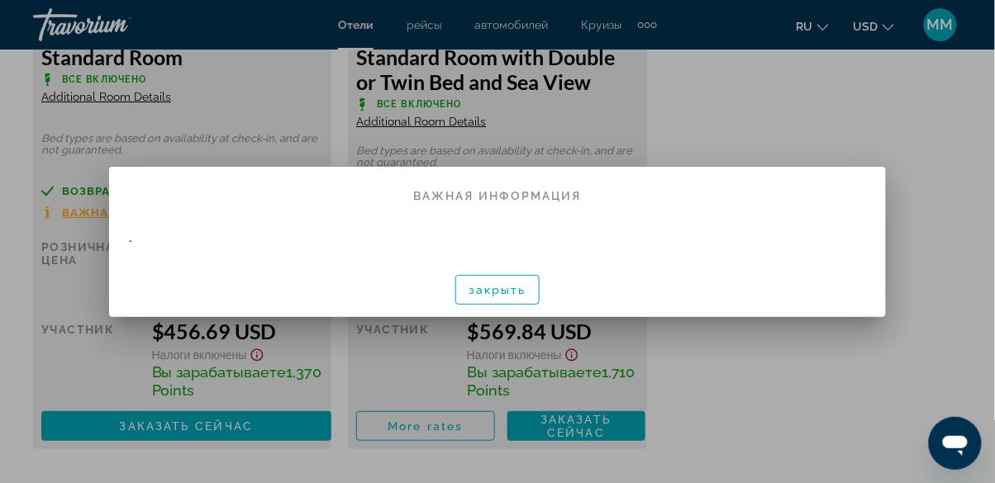
click at [525, 310] on div "закрыть" at bounding box center [497, 289] width 777 height 55
click at [488, 306] on span "button" at bounding box center [497, 290] width 83 height 40
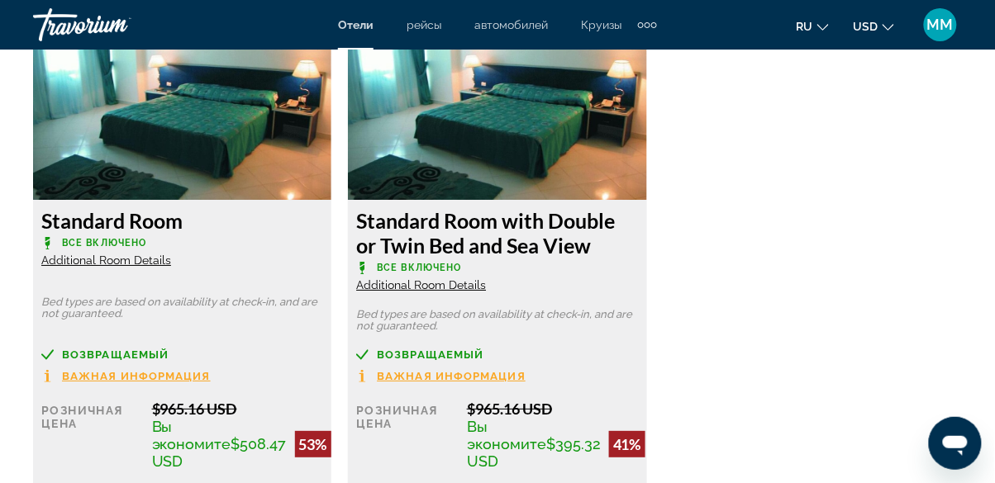
scroll to position [2639, 0]
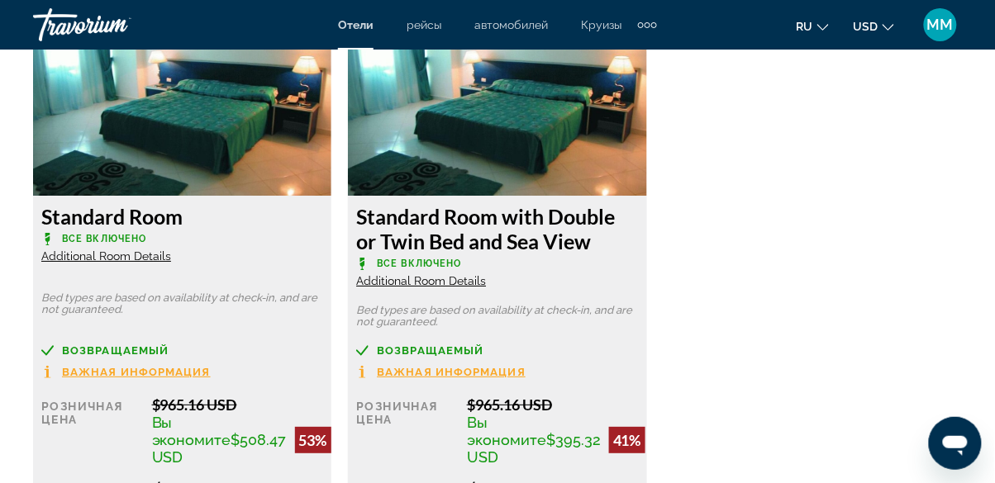
click at [152, 260] on span "Additional Room Details" at bounding box center [106, 256] width 130 height 13
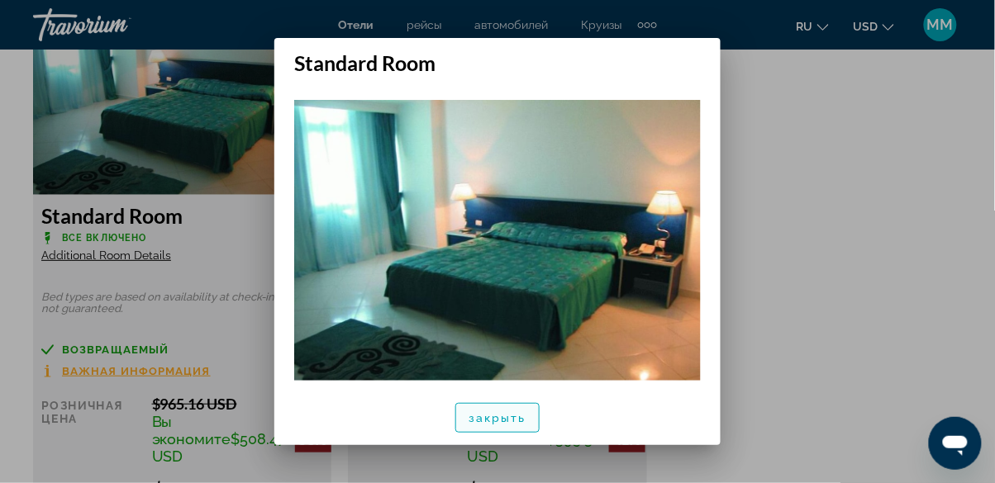
click at [516, 438] on span "button" at bounding box center [497, 418] width 83 height 40
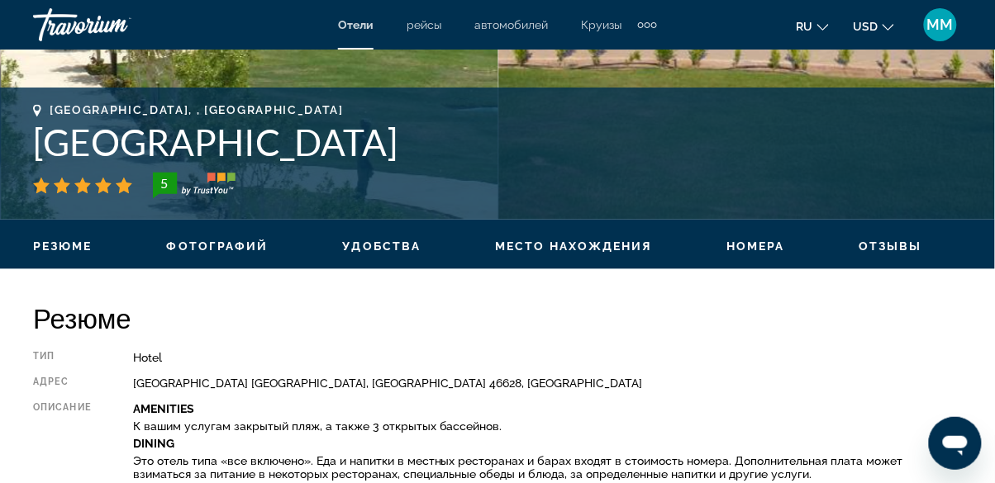
scroll to position [602, 0]
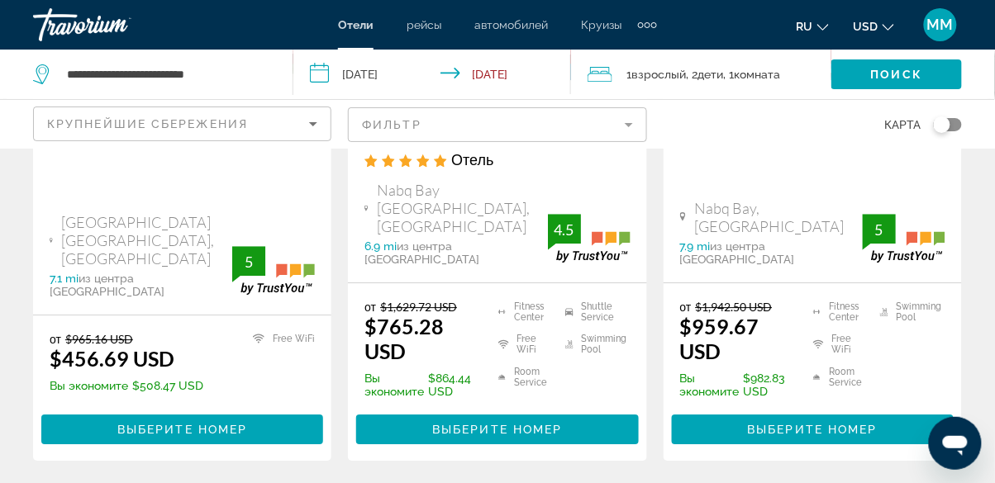
scroll to position [2368, 0]
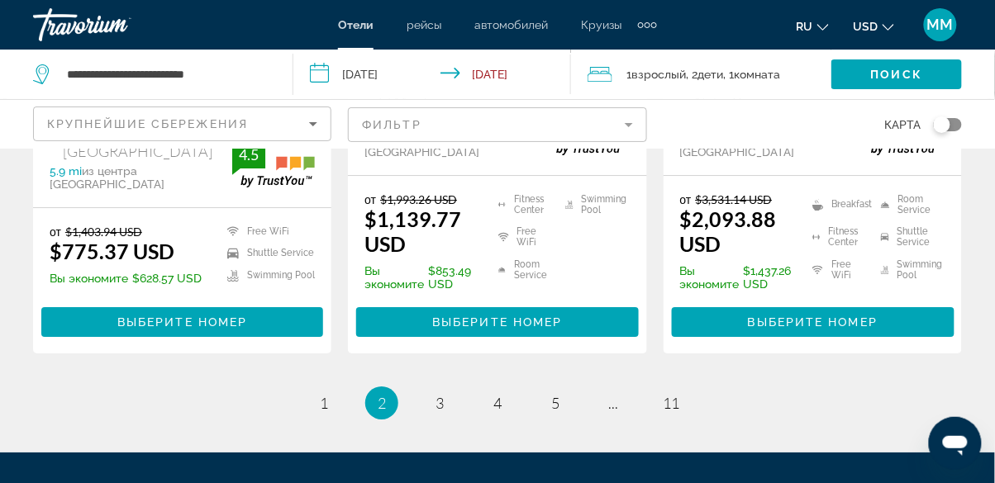
scroll to position [2475, 0]
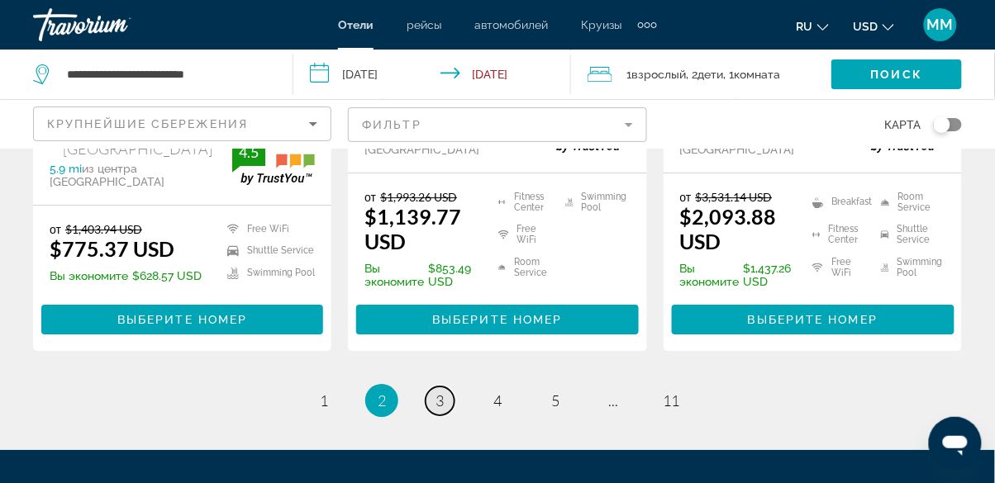
click at [440, 392] on span "3" at bounding box center [439, 401] width 8 height 18
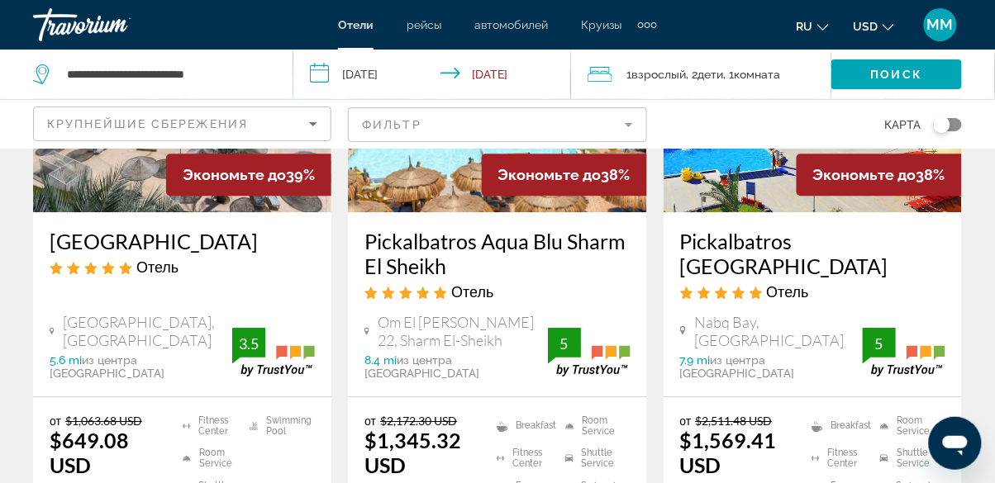
scroll to position [956, 0]
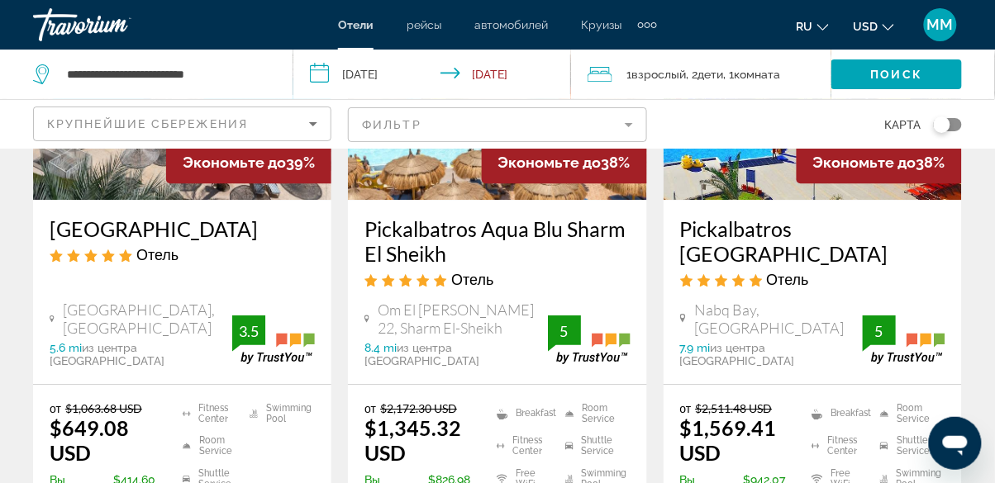
click at [245, 402] on li "Swimming Pool" at bounding box center [278, 414] width 74 height 25
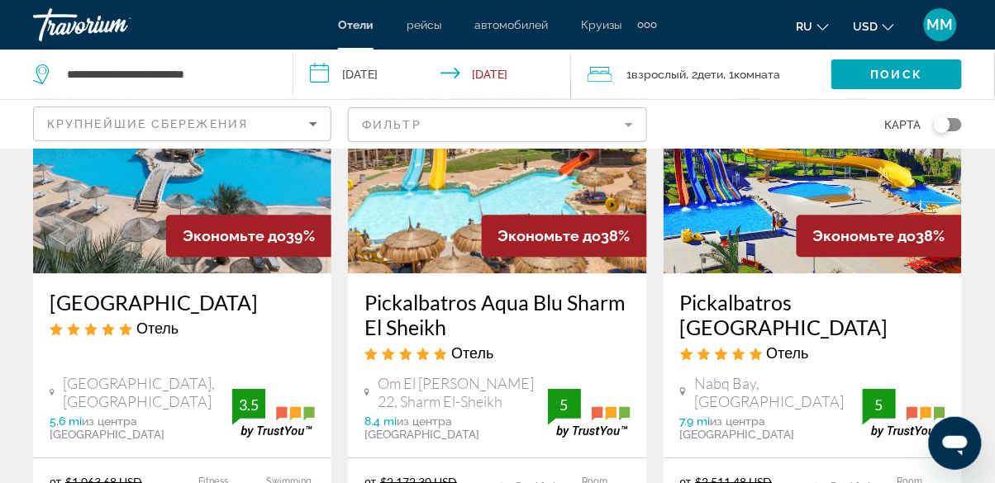
scroll to position [886, 0]
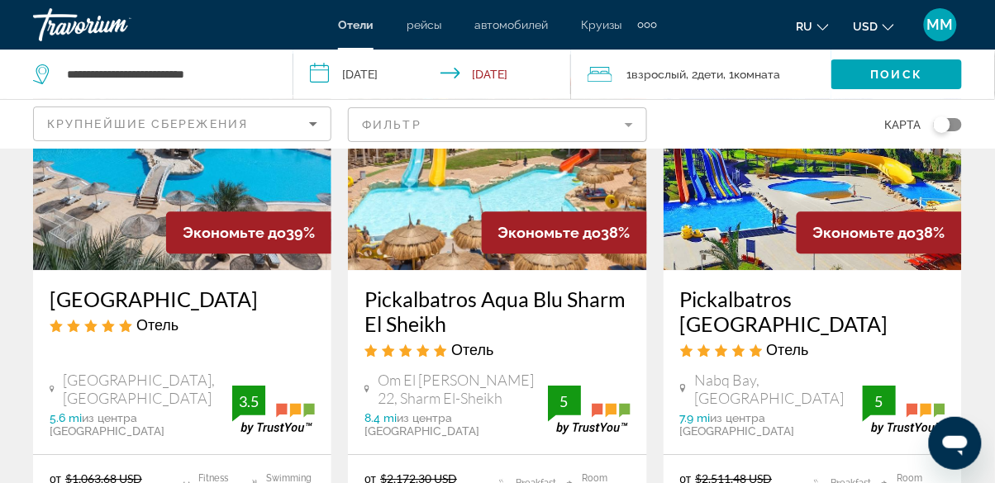
click at [293, 212] on div "Экономьте до 39%" at bounding box center [248, 233] width 165 height 42
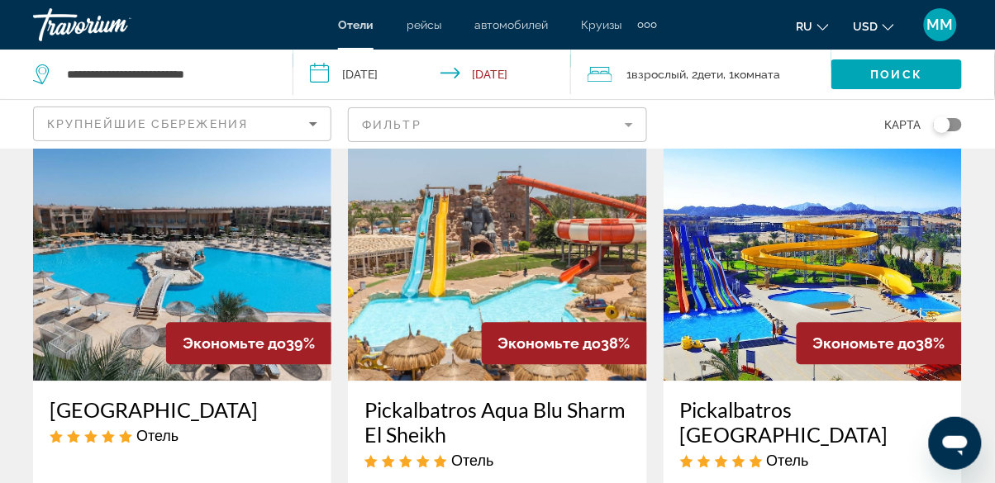
scroll to position [779, 0]
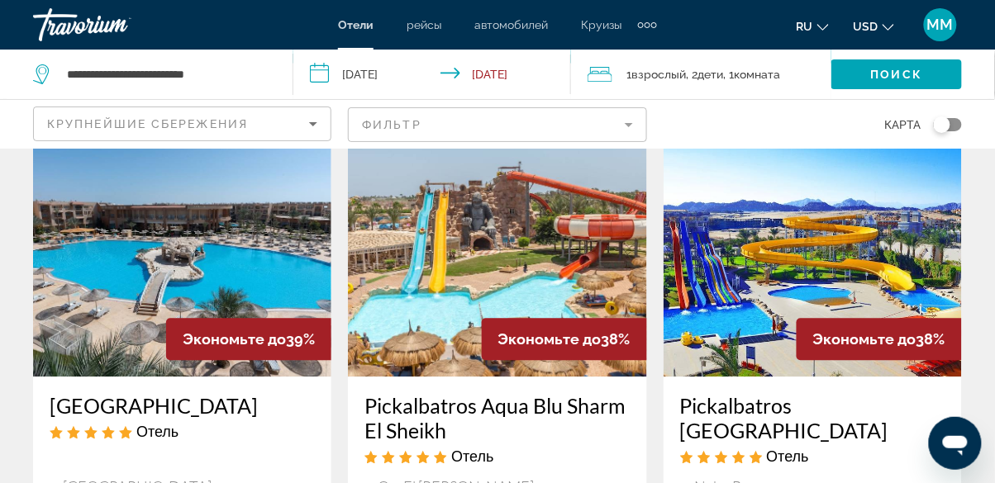
click at [212, 212] on img "Main content" at bounding box center [182, 244] width 298 height 264
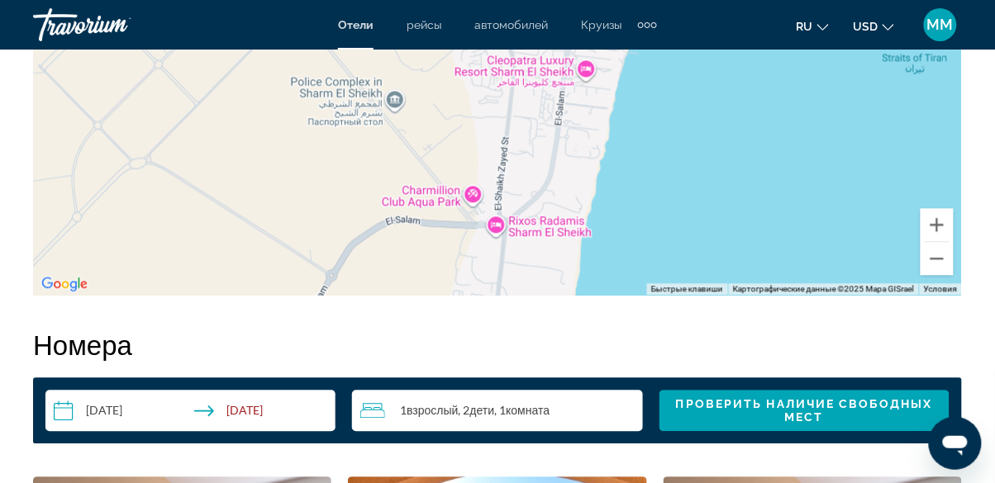
scroll to position [2110, 0]
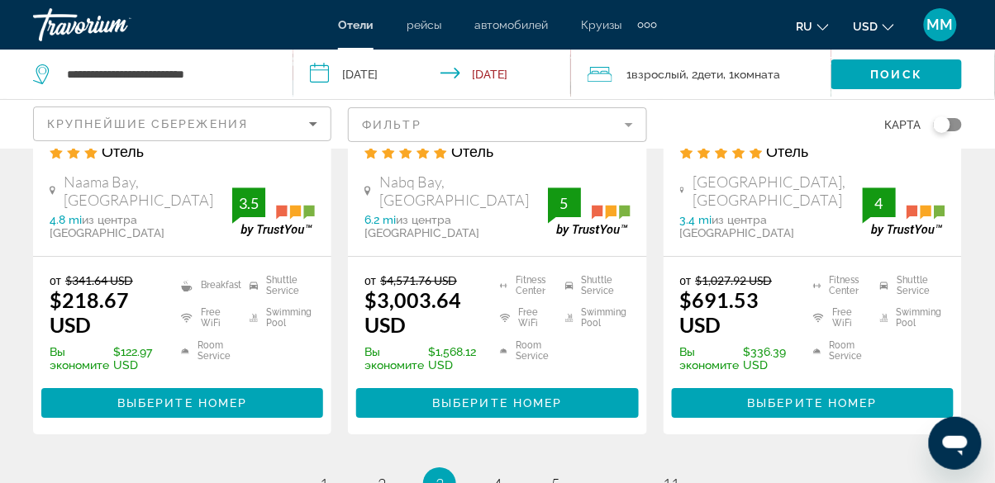
scroll to position [2383, 0]
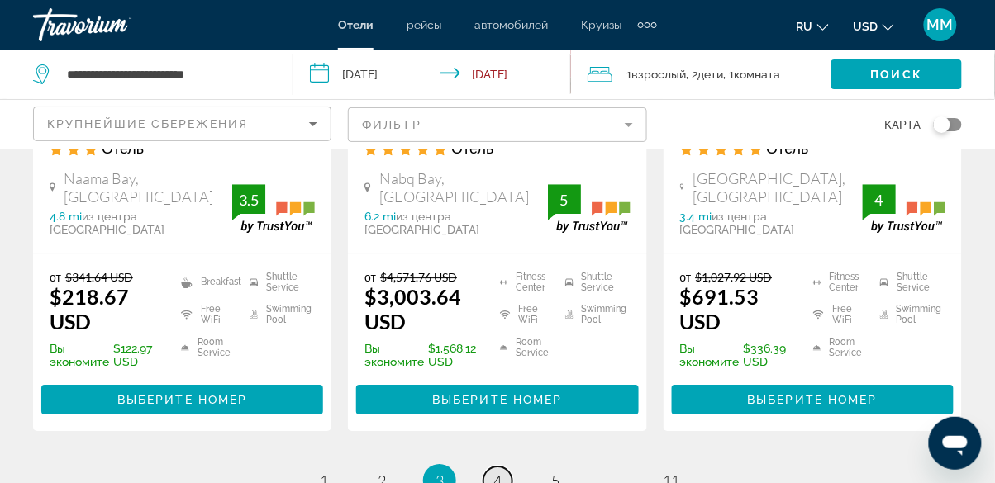
click at [497, 467] on link "page 4" at bounding box center [497, 481] width 29 height 29
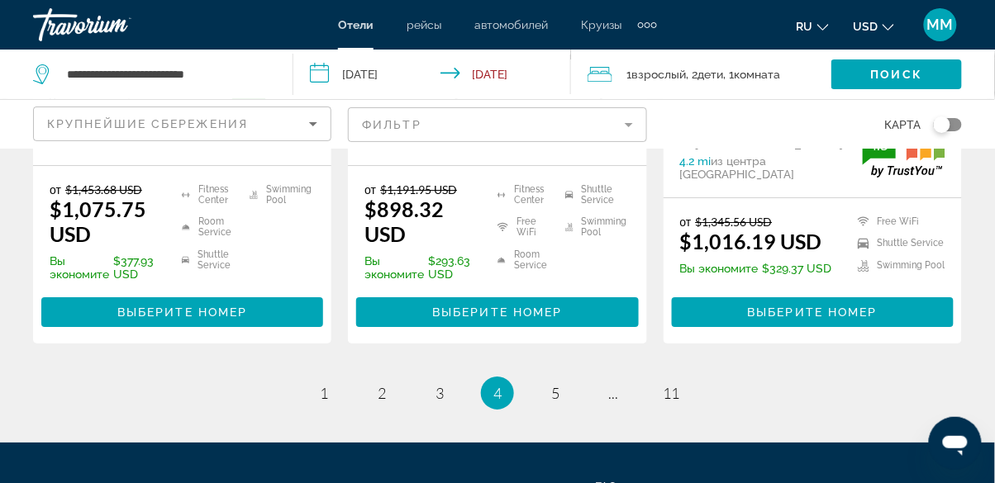
scroll to position [2586, 0]
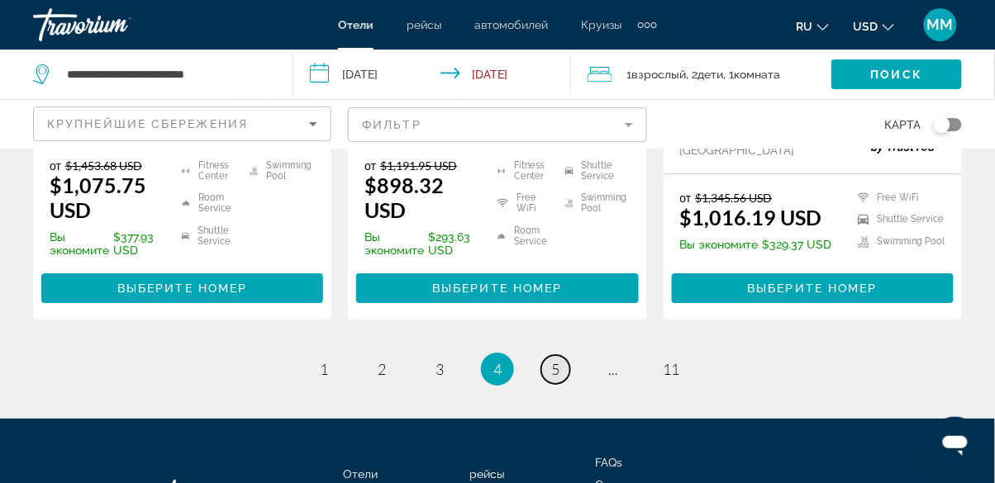
click at [552, 360] on span "5" at bounding box center [555, 369] width 8 height 18
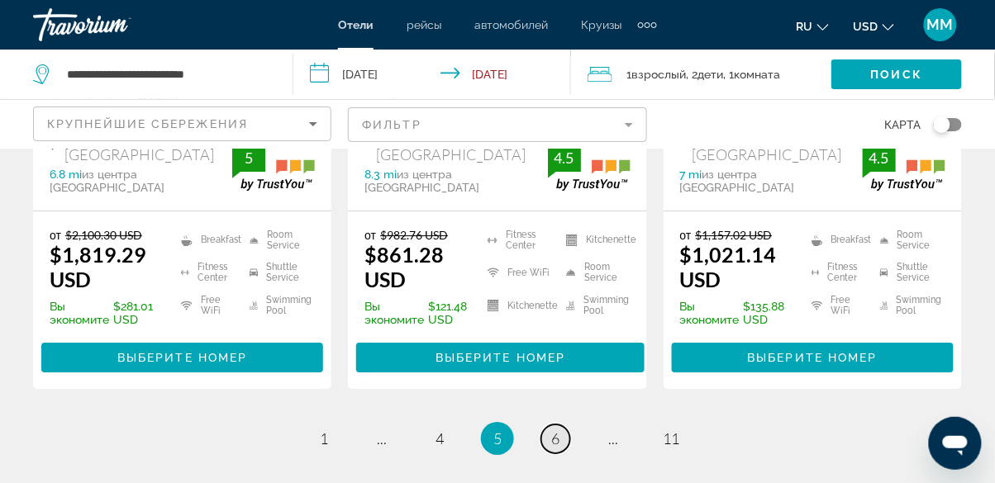
scroll to position [2449, 0]
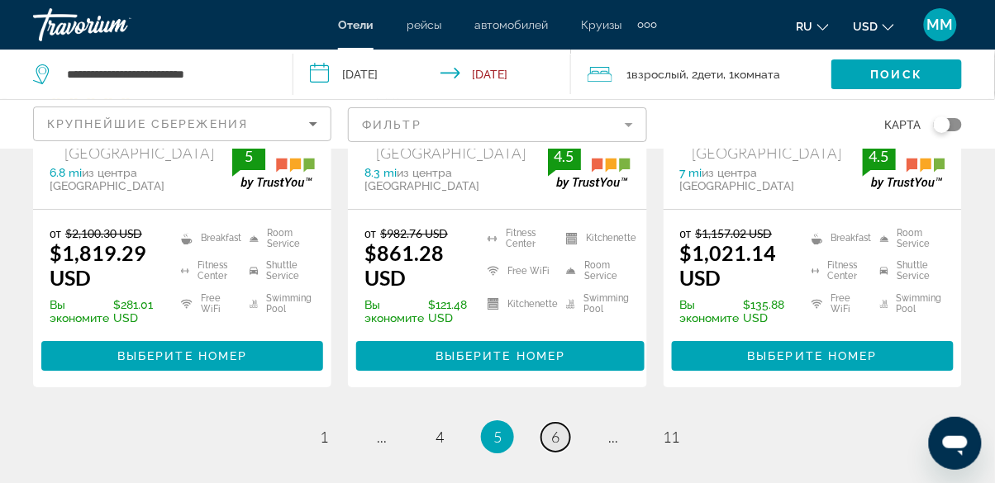
click at [552, 423] on link "page 6" at bounding box center [555, 437] width 29 height 29
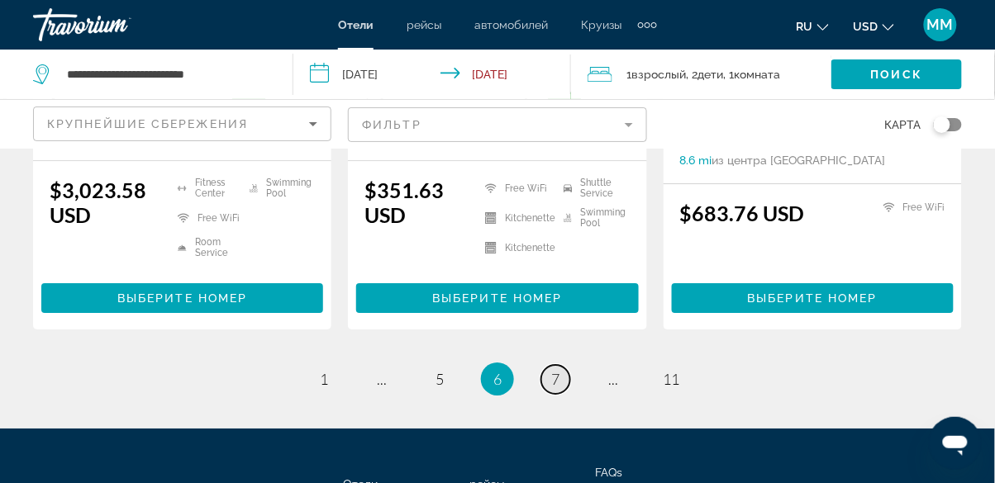
scroll to position [2472, 0]
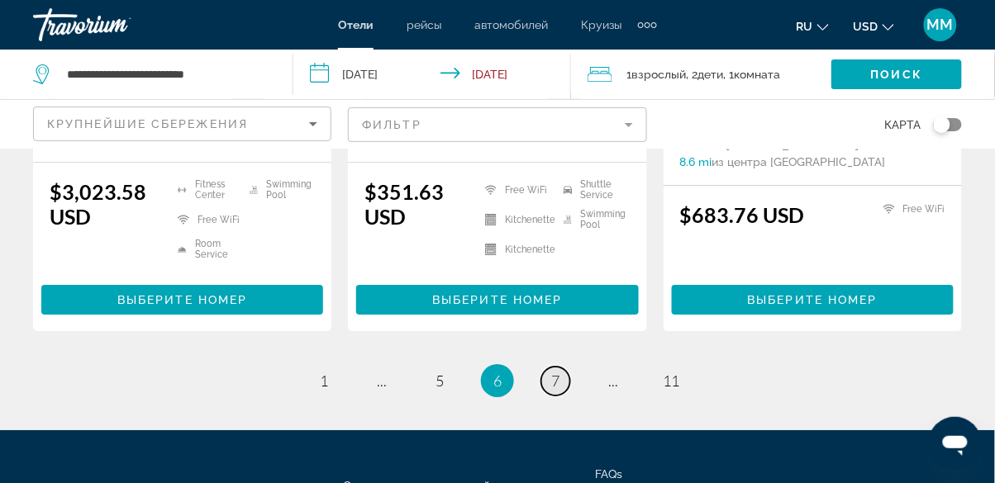
click at [560, 367] on link "page 7" at bounding box center [555, 381] width 29 height 29
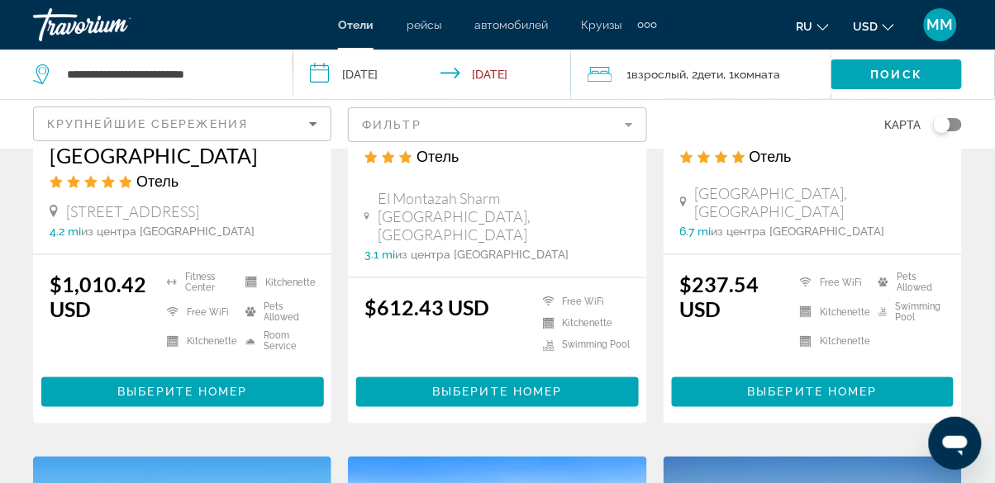
scroll to position [369, 0]
click at [621, 399] on span "Выберите номер" at bounding box center [813, 392] width 130 height 13
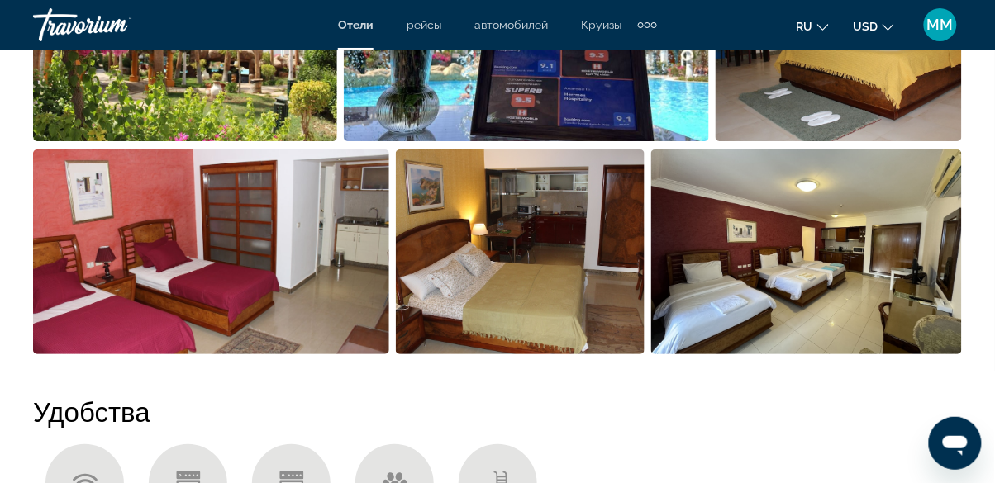
scroll to position [1310, 0]
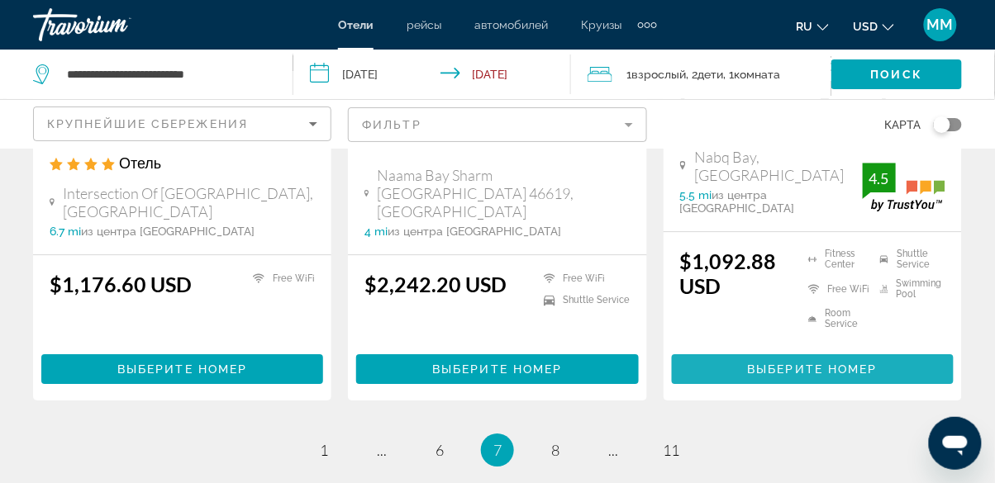
scroll to position [2365, 0]
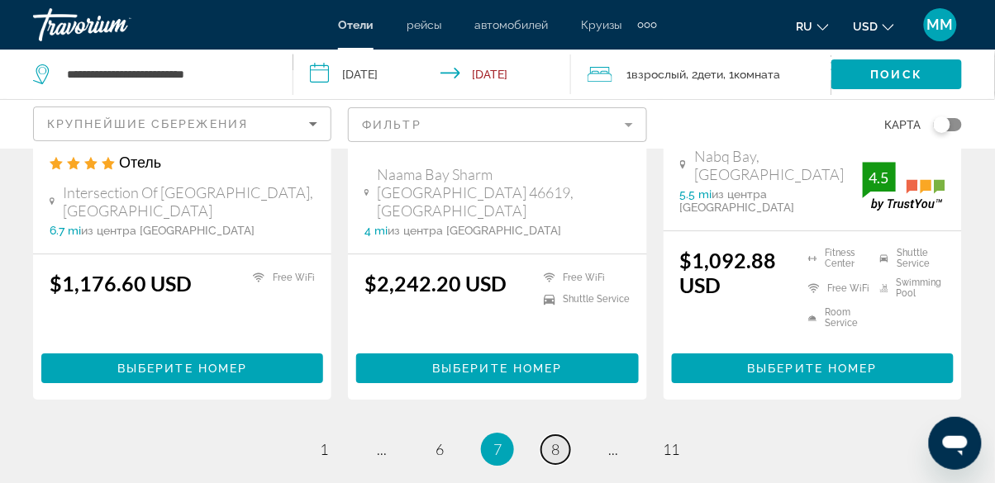
click at [565, 435] on link "page 8" at bounding box center [555, 449] width 29 height 29
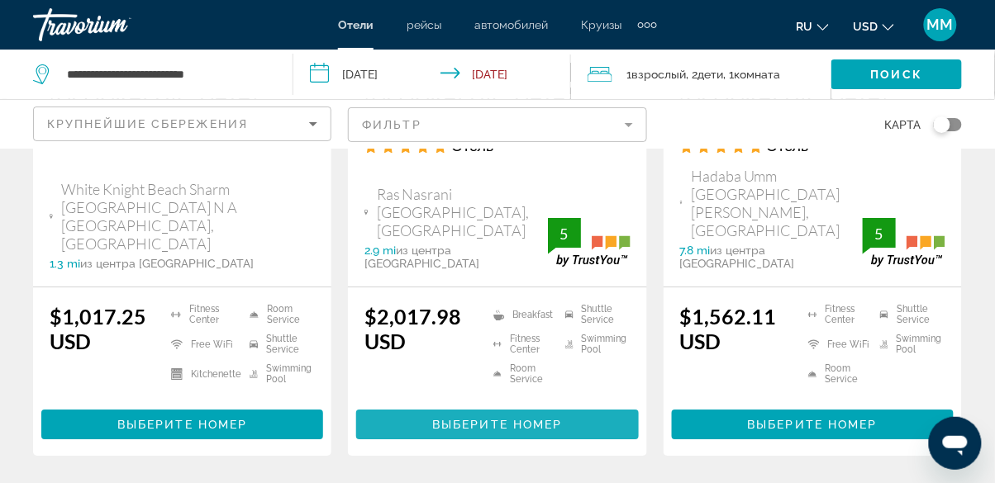
scroll to position [2506, 0]
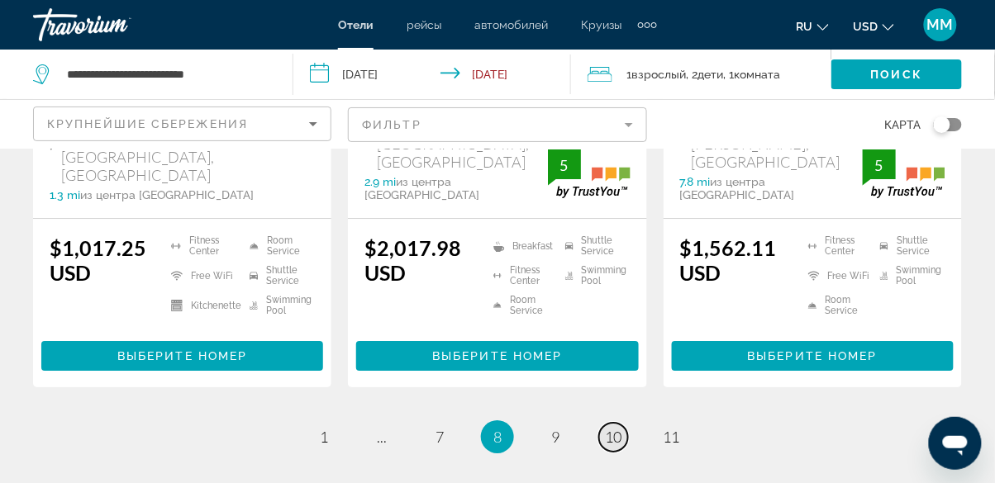
click at [604, 423] on link "page 10" at bounding box center [613, 437] width 29 height 29
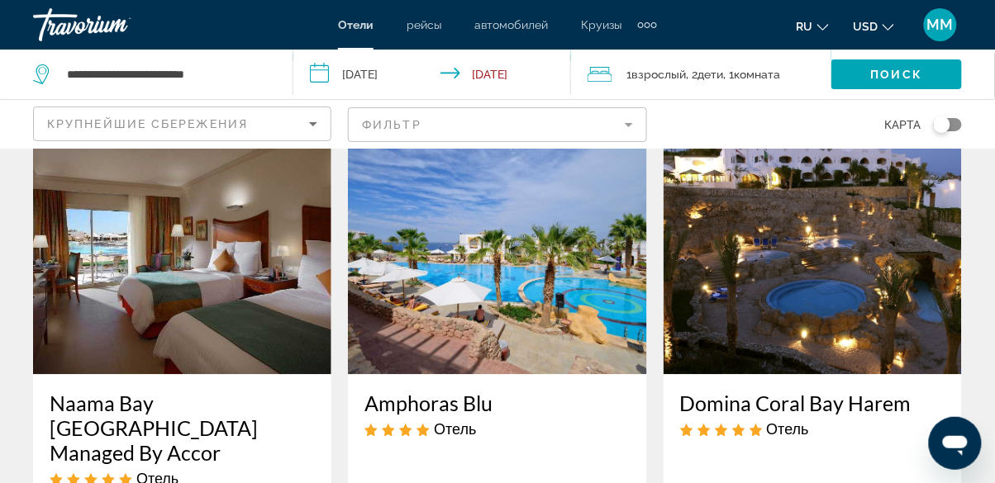
scroll to position [707, 0]
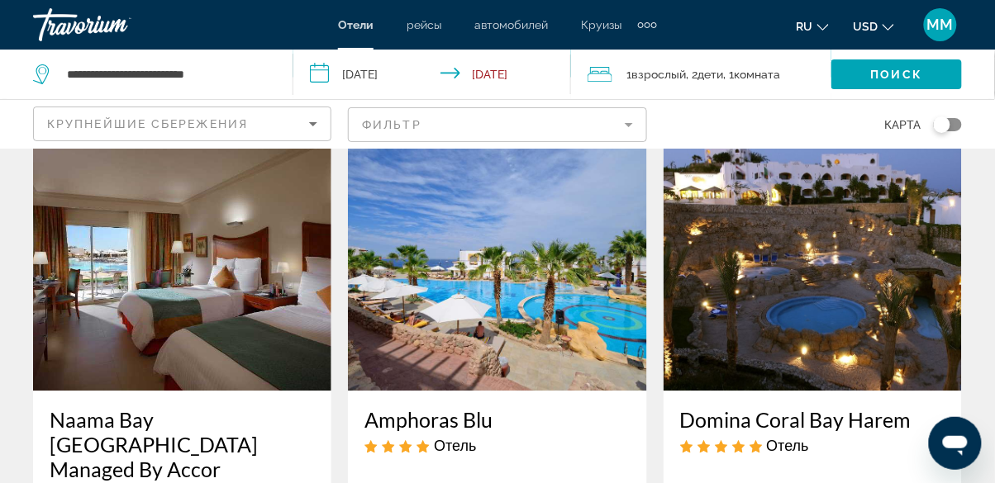
click at [294, 337] on img "Main content" at bounding box center [182, 258] width 298 height 264
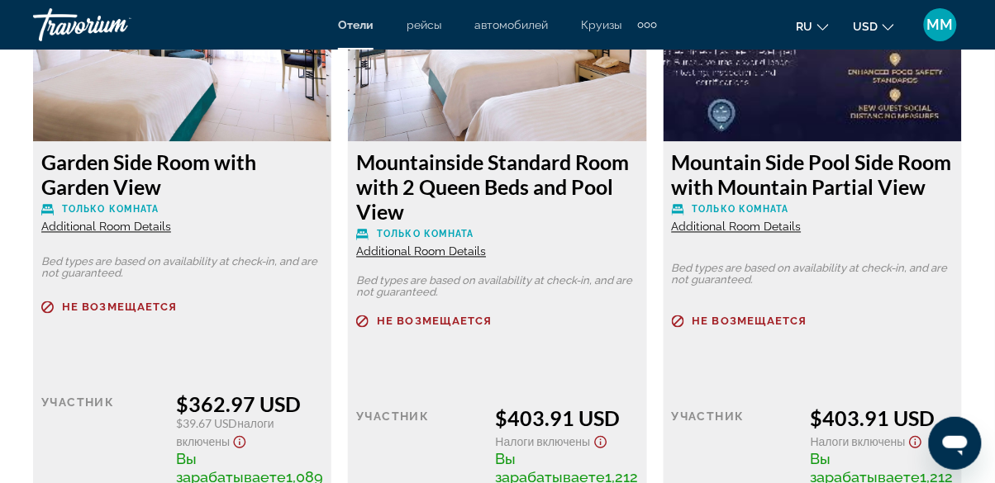
scroll to position [3376, 0]
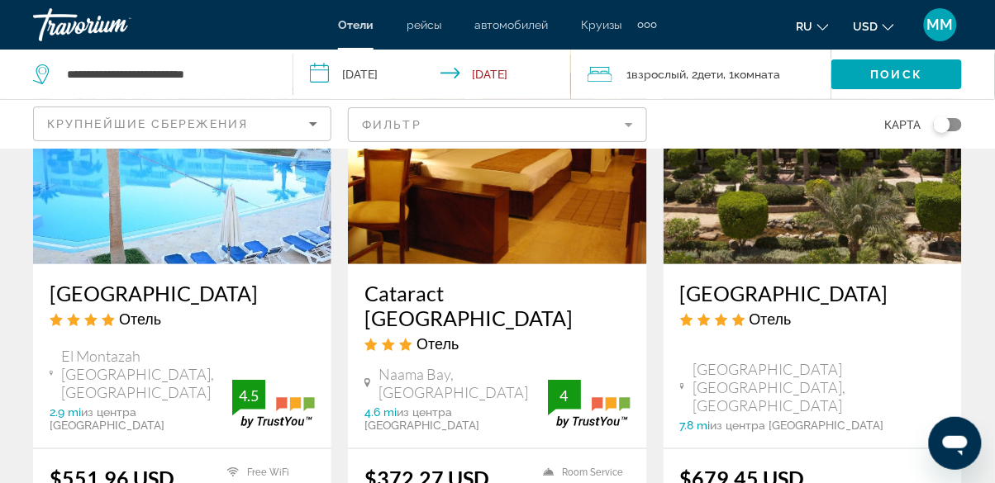
scroll to position [1528, 0]
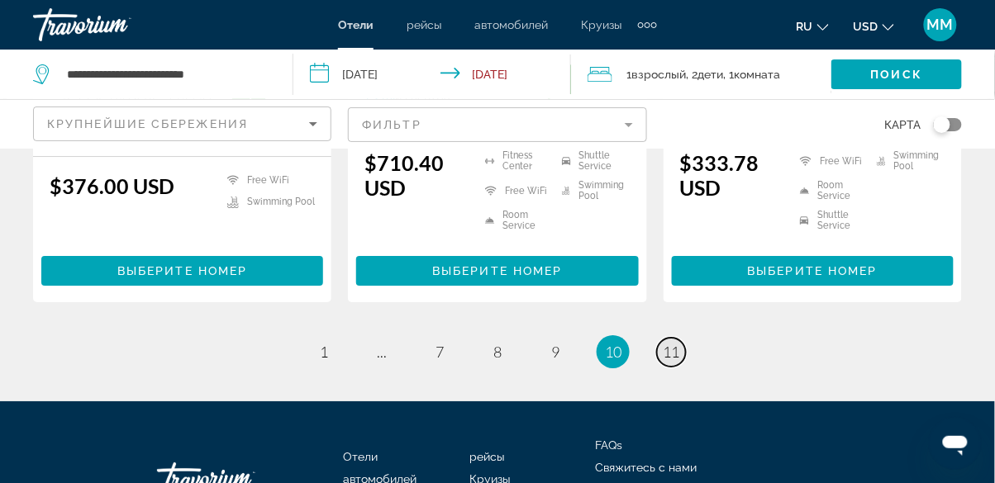
click at [621, 343] on span "11" at bounding box center [671, 352] width 17 height 18
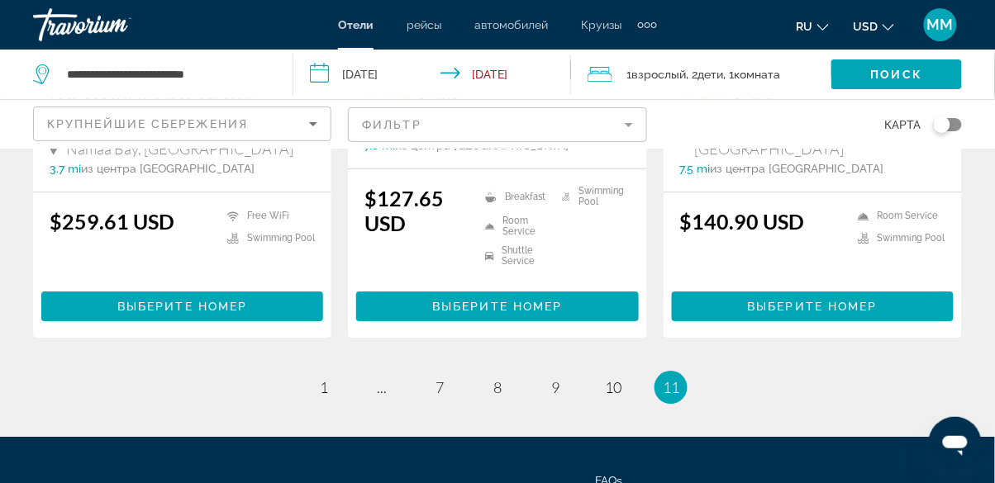
scroll to position [2396, 0]
